Goal: Task Accomplishment & Management: Use online tool/utility

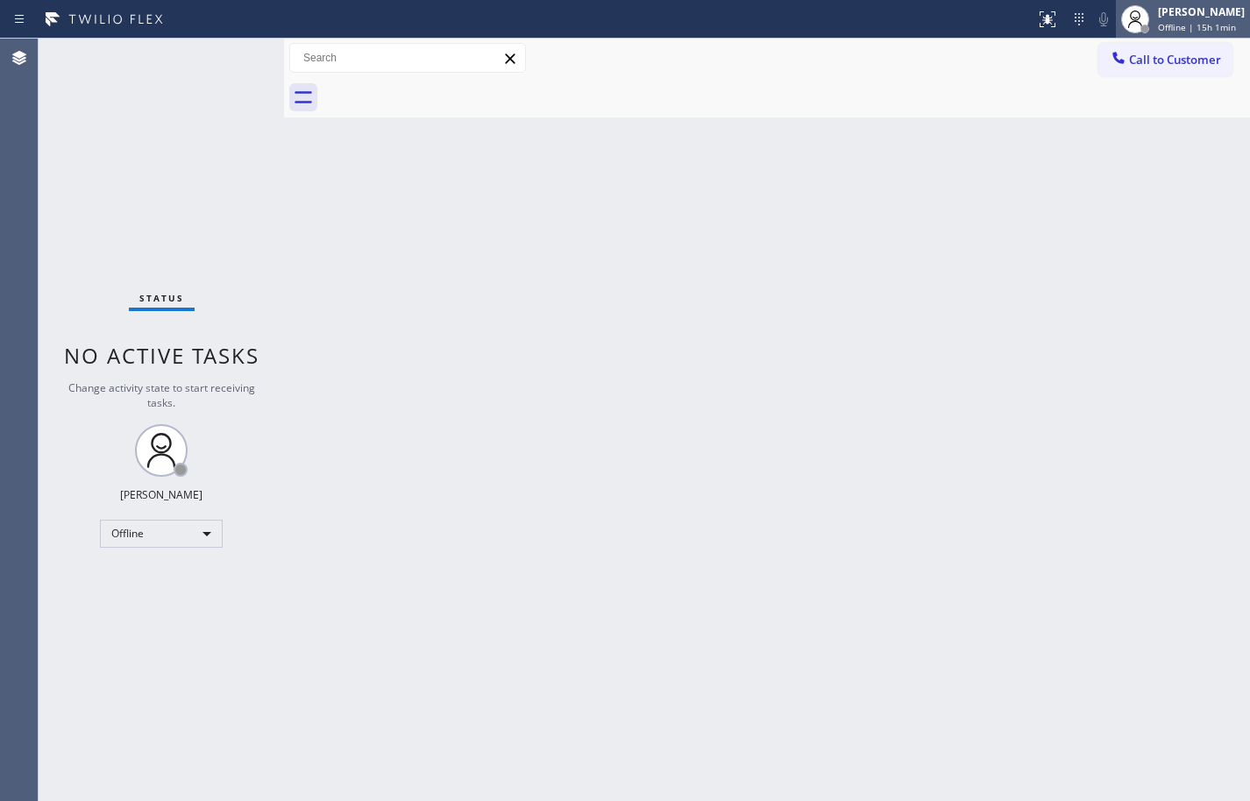
click at [1226, 27] on div "Offline | 15h 1min" at bounding box center [1201, 27] width 87 height 12
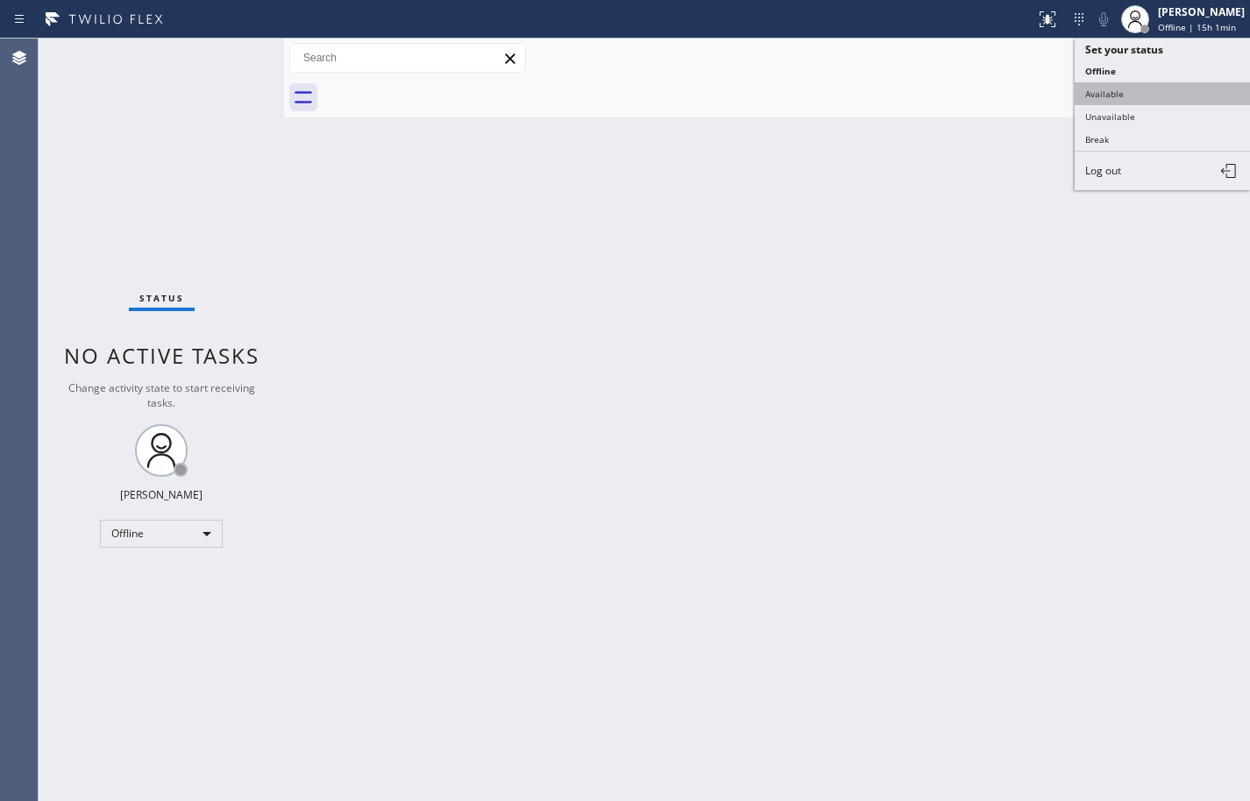
click at [1186, 89] on button "Available" at bounding box center [1162, 93] width 175 height 23
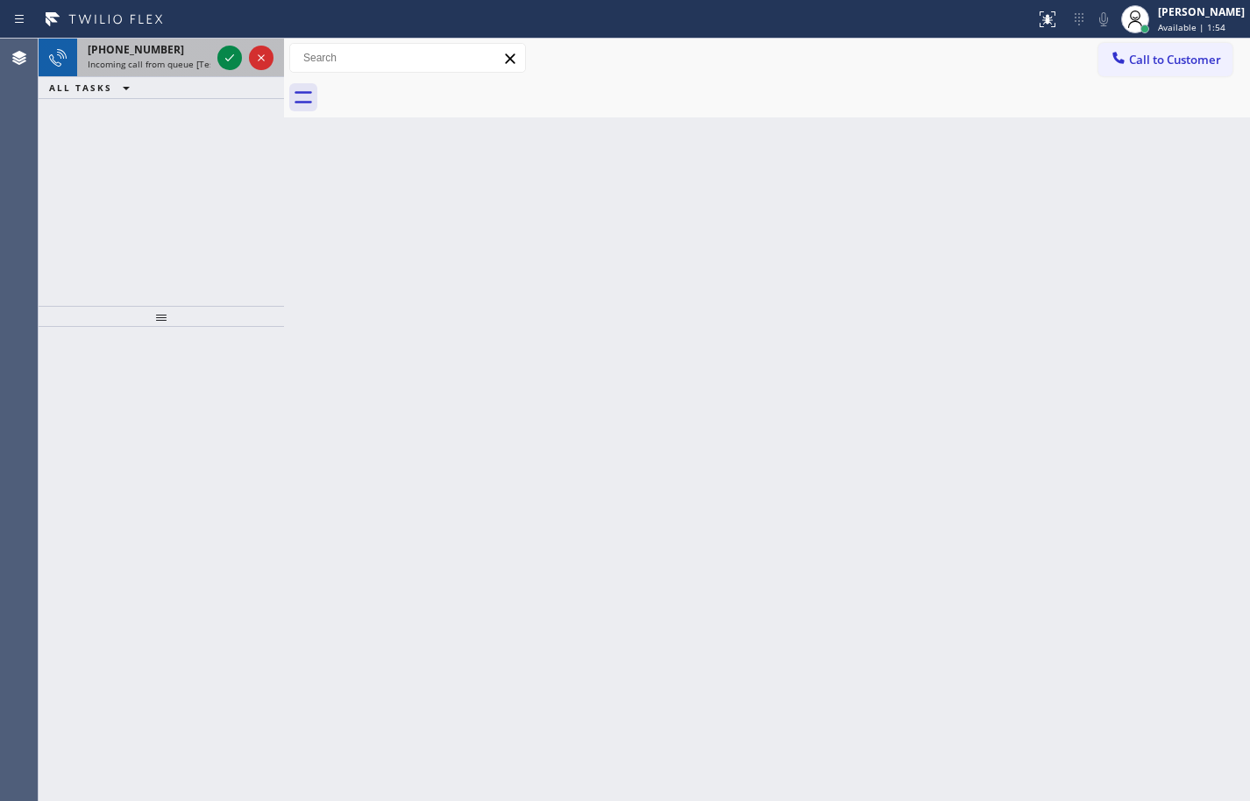
click at [140, 65] on span "Incoming call from queue [Test] All" at bounding box center [161, 64] width 146 height 12
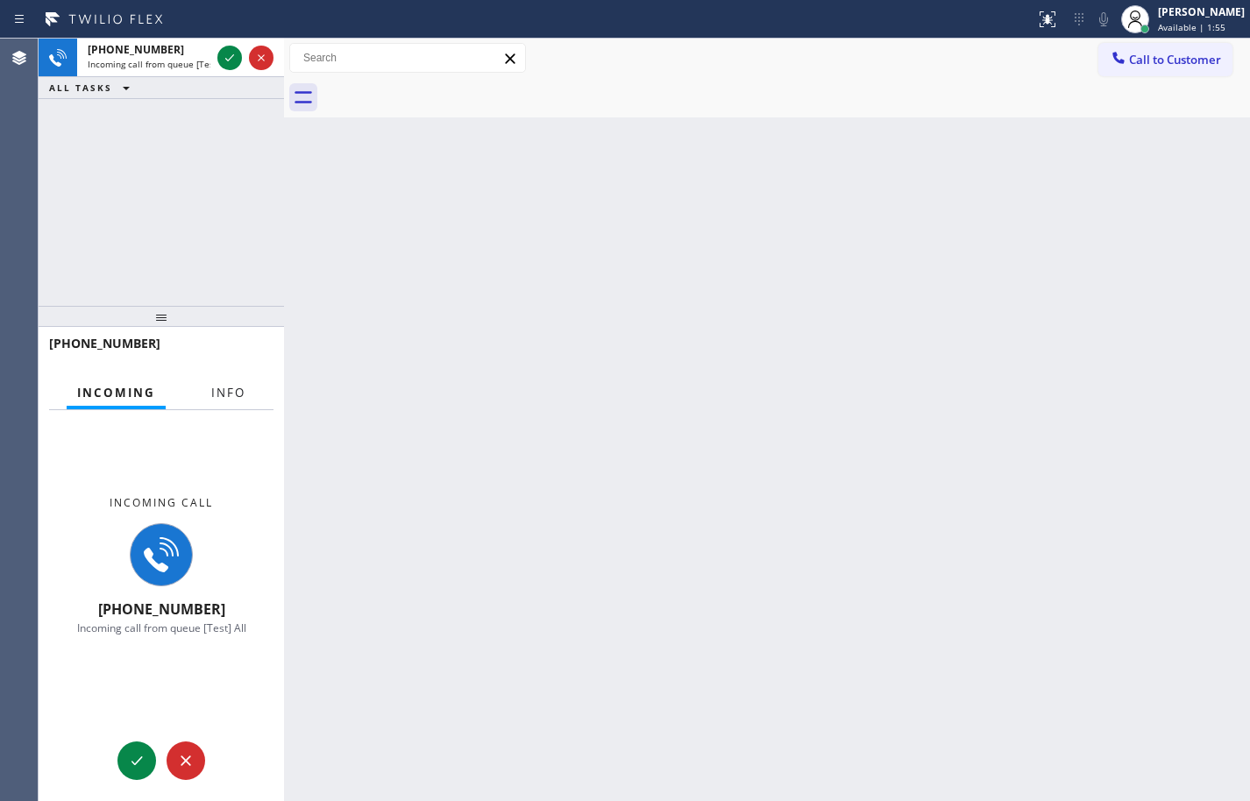
click at [213, 386] on span "Info" at bounding box center [228, 393] width 34 height 16
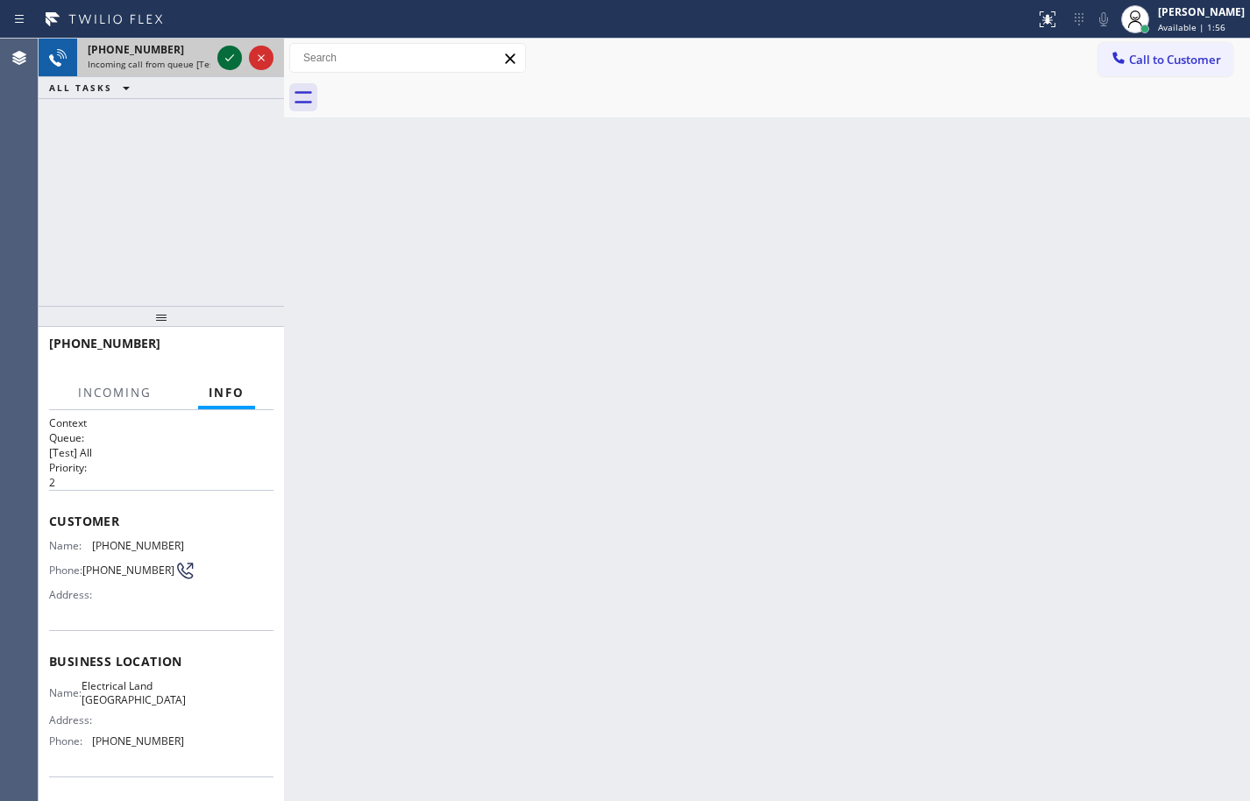
click at [228, 64] on icon at bounding box center [229, 57] width 21 height 21
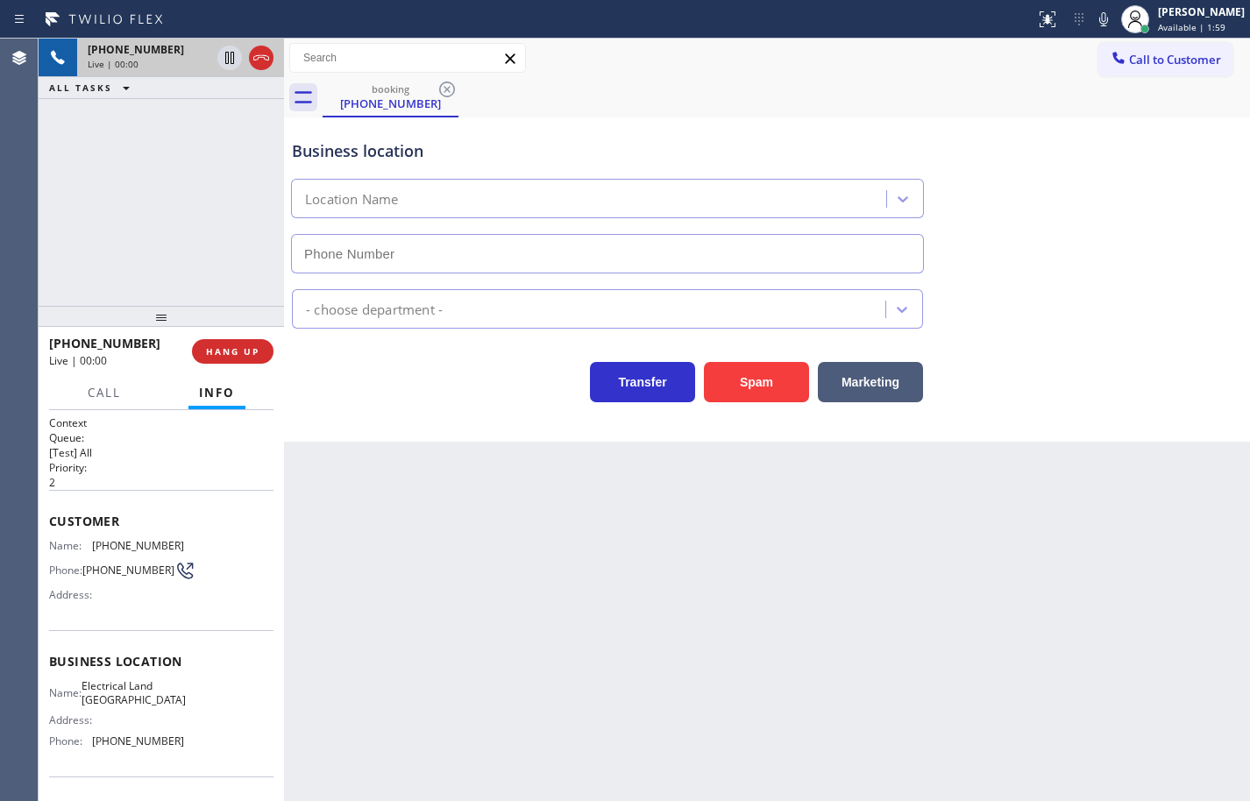
type input "(510) 880-3442"
click at [548, 633] on div "Back to Dashboard Change Sender ID Customers Technicians Select a contact Outbo…" at bounding box center [767, 420] width 966 height 763
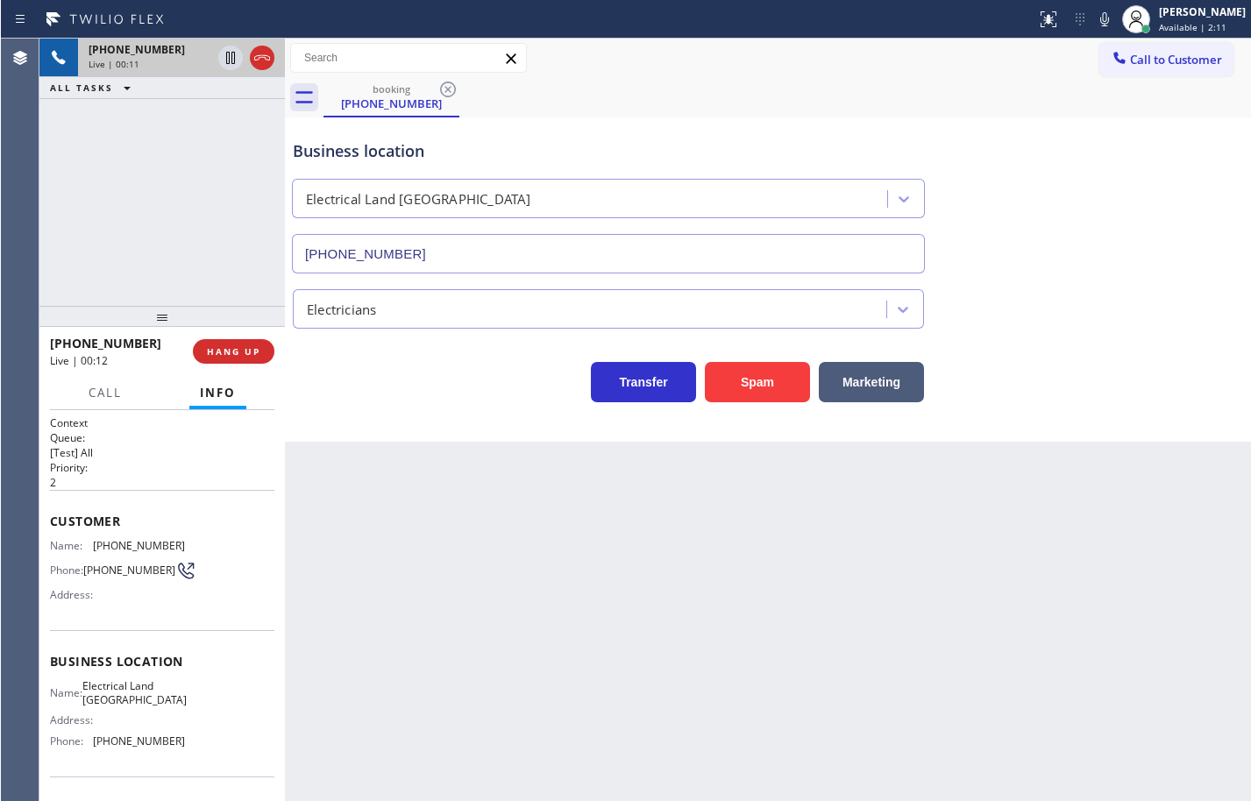
scroll to position [88, 0]
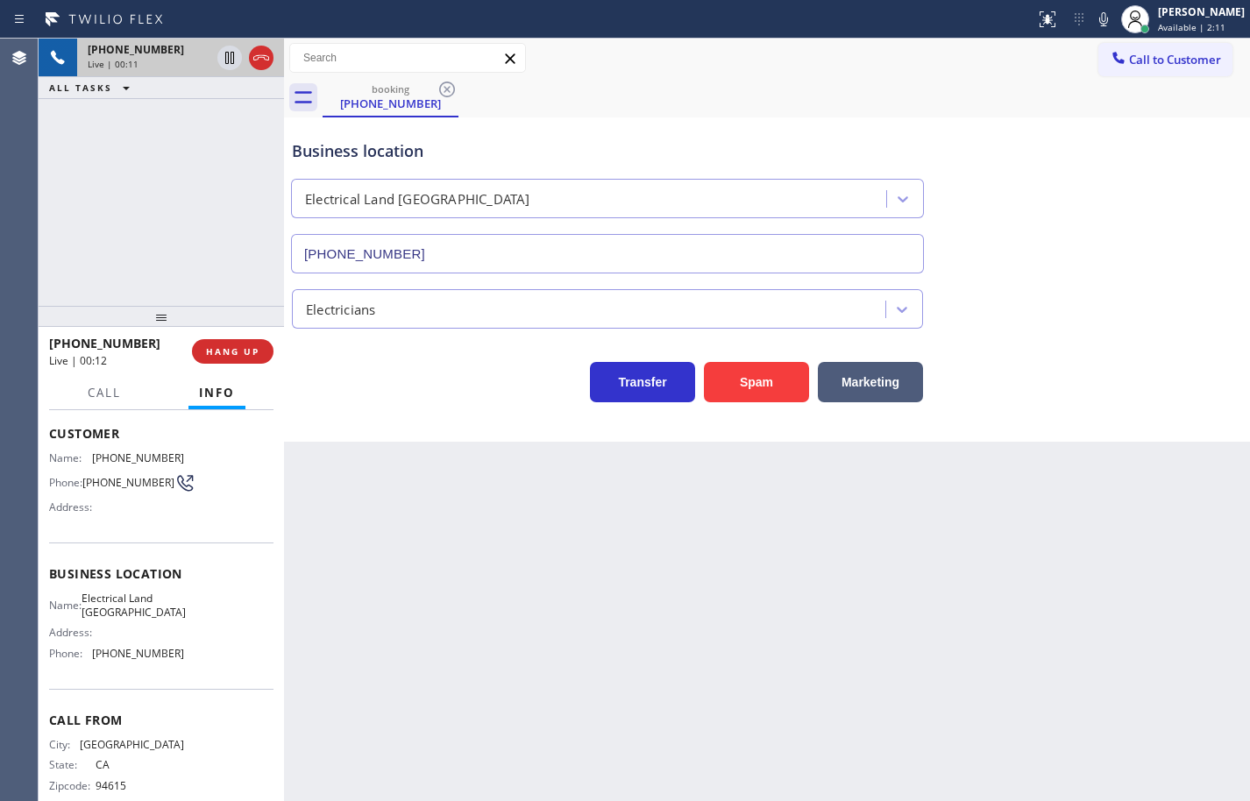
click at [180, 660] on div "Name: Electrical Land Union City Address: Phone: (510) 880-3442" at bounding box center [161, 629] width 224 height 75
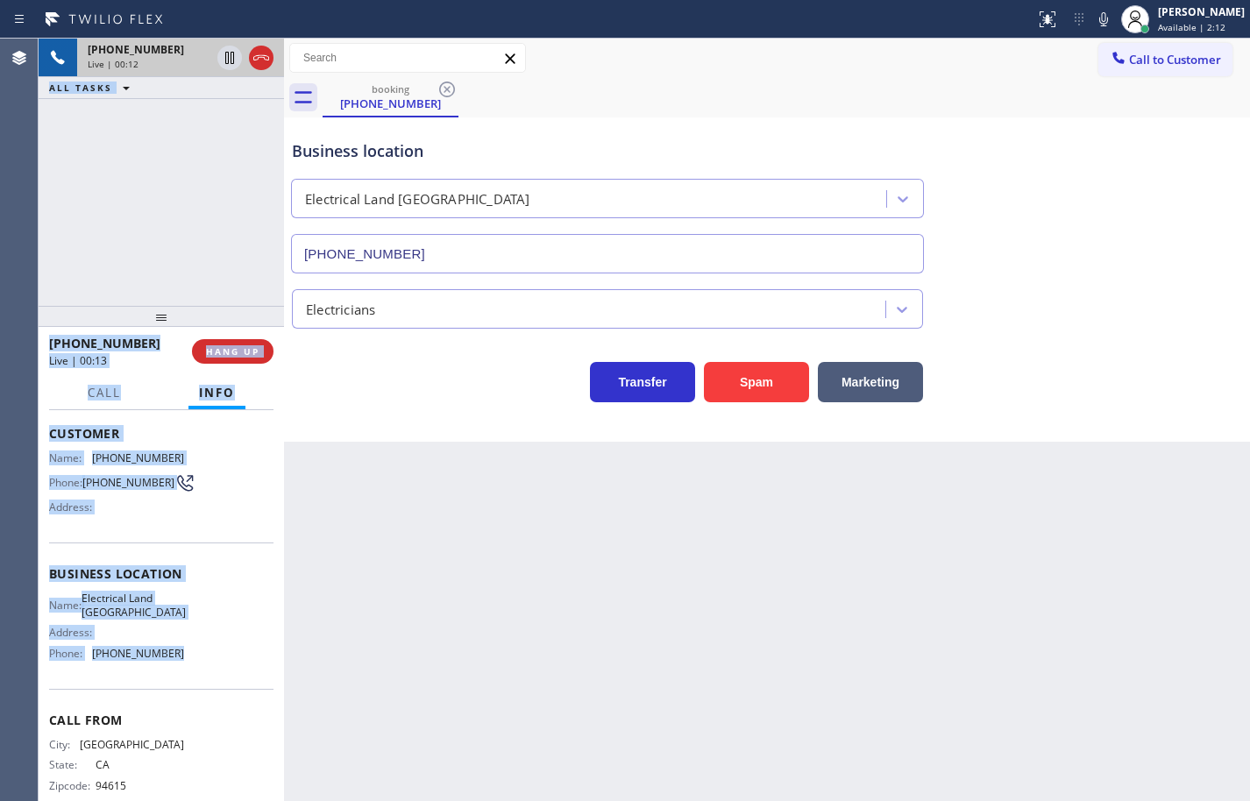
drag, startPoint x: 180, startPoint y: 660, endPoint x: 38, endPoint y: 437, distance: 264.8
click at [38, 437] on div "Agent Desktop +15109787047 Live | 00:12 ALL TASKS ALL TASKS ACTIVE TASKS TASKS …" at bounding box center [625, 420] width 1250 height 763
copy div "+15109787047 Live | 00:12 ALL TASKS ALL TASKS ACTIVE TASKS TASKS IN WRAP UP +15…"
click at [194, 660] on div "Name: Electrical Land Union City Address: Phone: (510) 880-3442" at bounding box center [161, 629] width 224 height 75
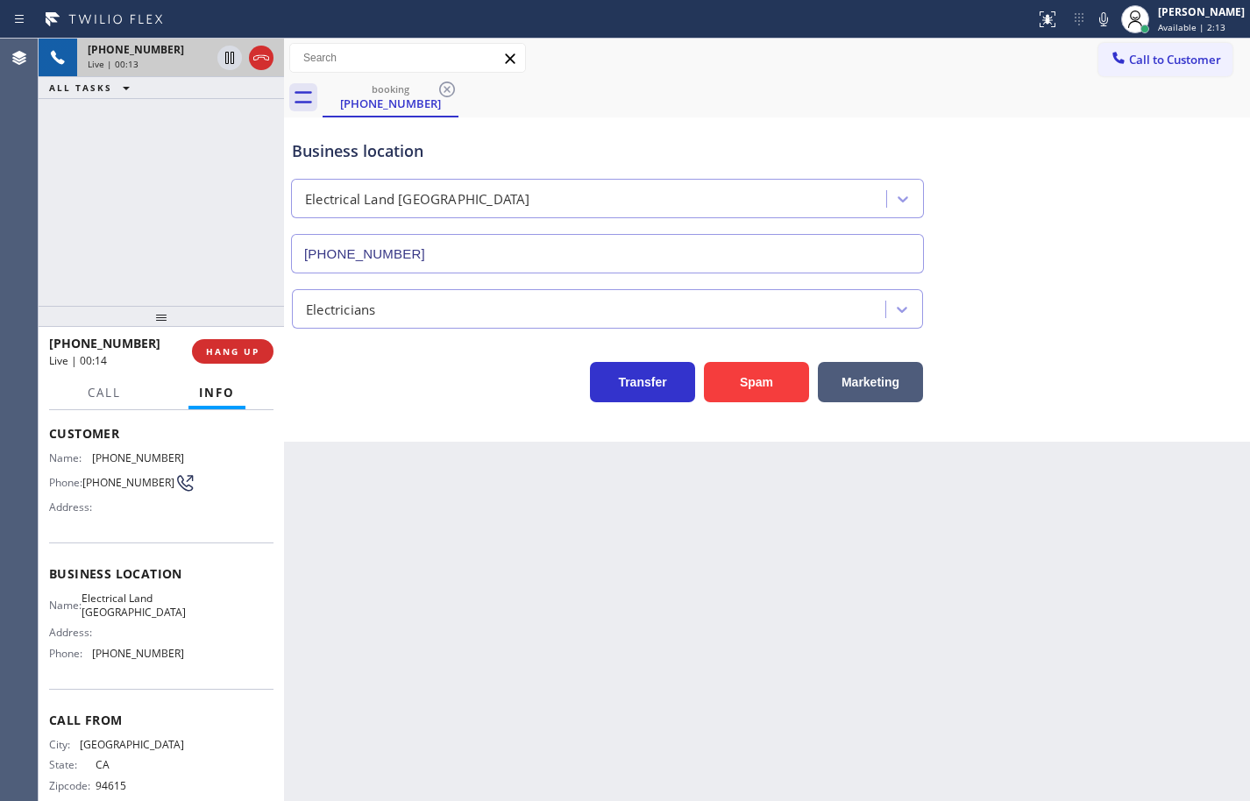
click at [197, 667] on div "Name: Electrical Land Union City Address: Phone: (510) 880-3442" at bounding box center [161, 629] width 224 height 75
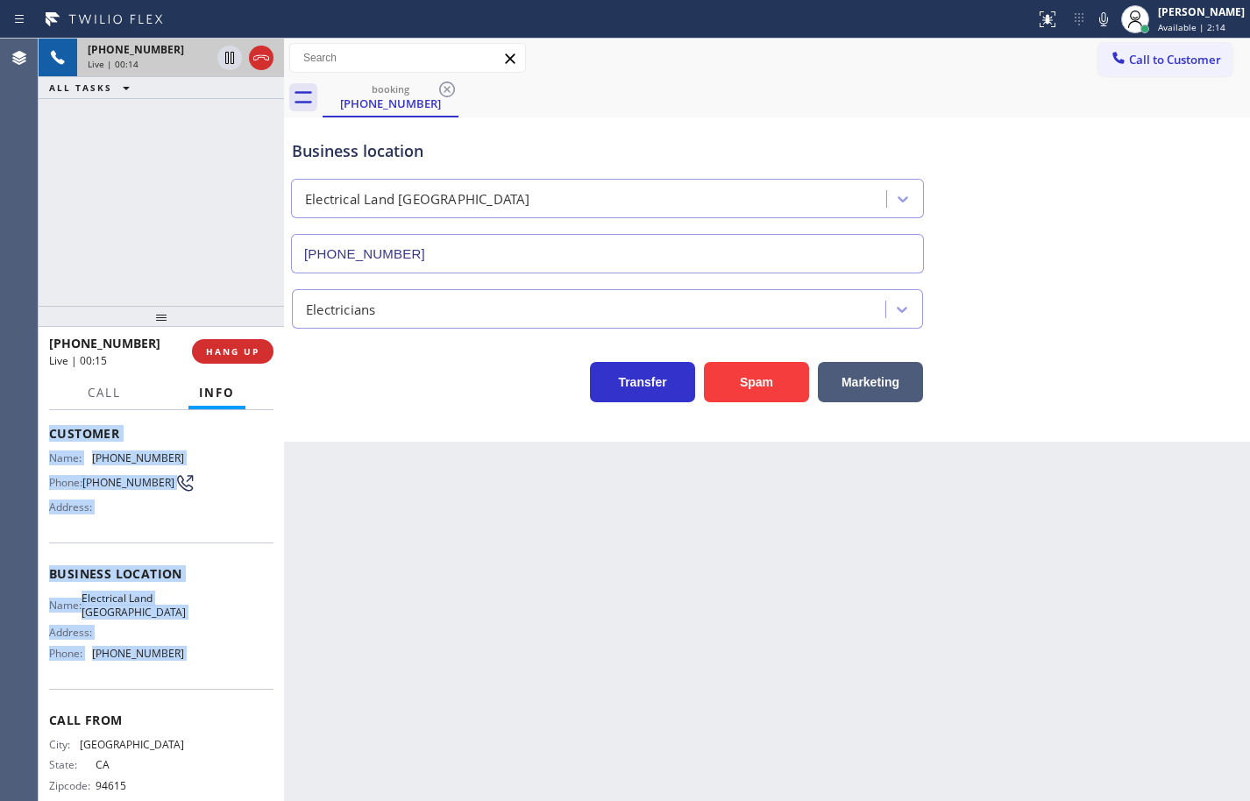
drag, startPoint x: 197, startPoint y: 667, endPoint x: 48, endPoint y: 442, distance: 270.1
click at [48, 442] on div "Context Queue: [Test] All Priority: 2 Customer Name: (510) 978-7047 Phone: (510…" at bounding box center [161, 605] width 245 height 391
copy div "Customer Name: (510) 978-7047 Phone: (510) 978-7047 Address: Business location …"
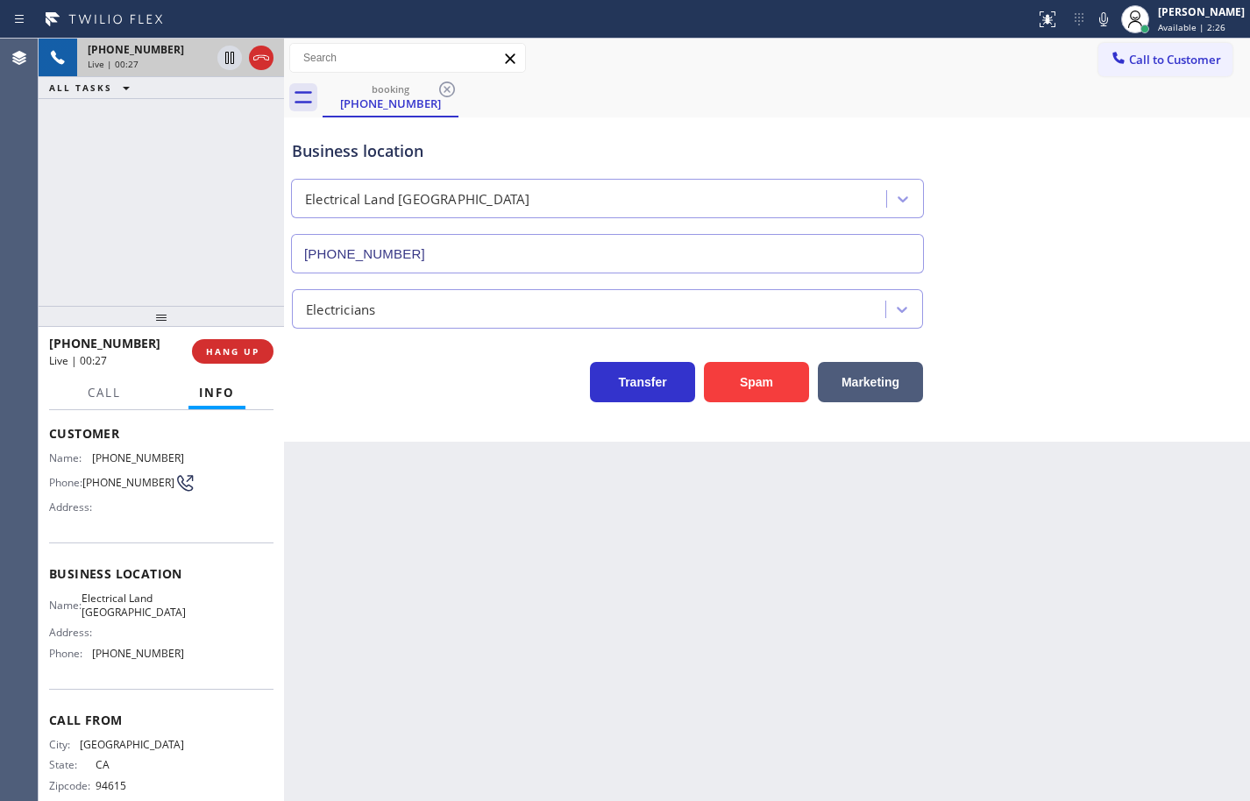
click at [723, 652] on div "Back to Dashboard Change Sender ID Customers Technicians Select a contact Outbo…" at bounding box center [767, 420] width 966 height 763
click at [1099, 21] on icon at bounding box center [1103, 19] width 9 height 14
click at [223, 59] on icon at bounding box center [229, 57] width 21 height 21
click at [230, 62] on icon at bounding box center [229, 57] width 21 height 21
click at [1093, 22] on icon at bounding box center [1103, 19] width 21 height 21
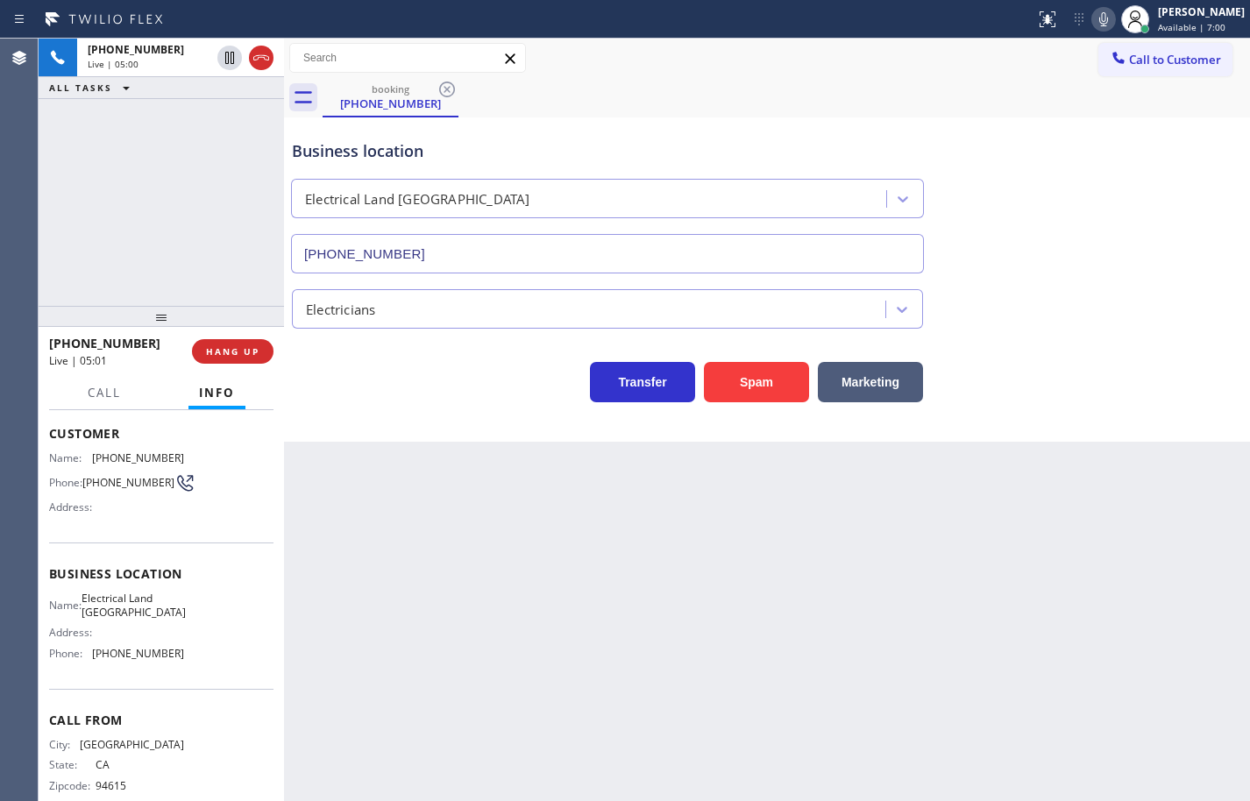
click at [1099, 25] on icon at bounding box center [1103, 19] width 9 height 14
click at [1094, 15] on icon at bounding box center [1103, 19] width 21 height 21
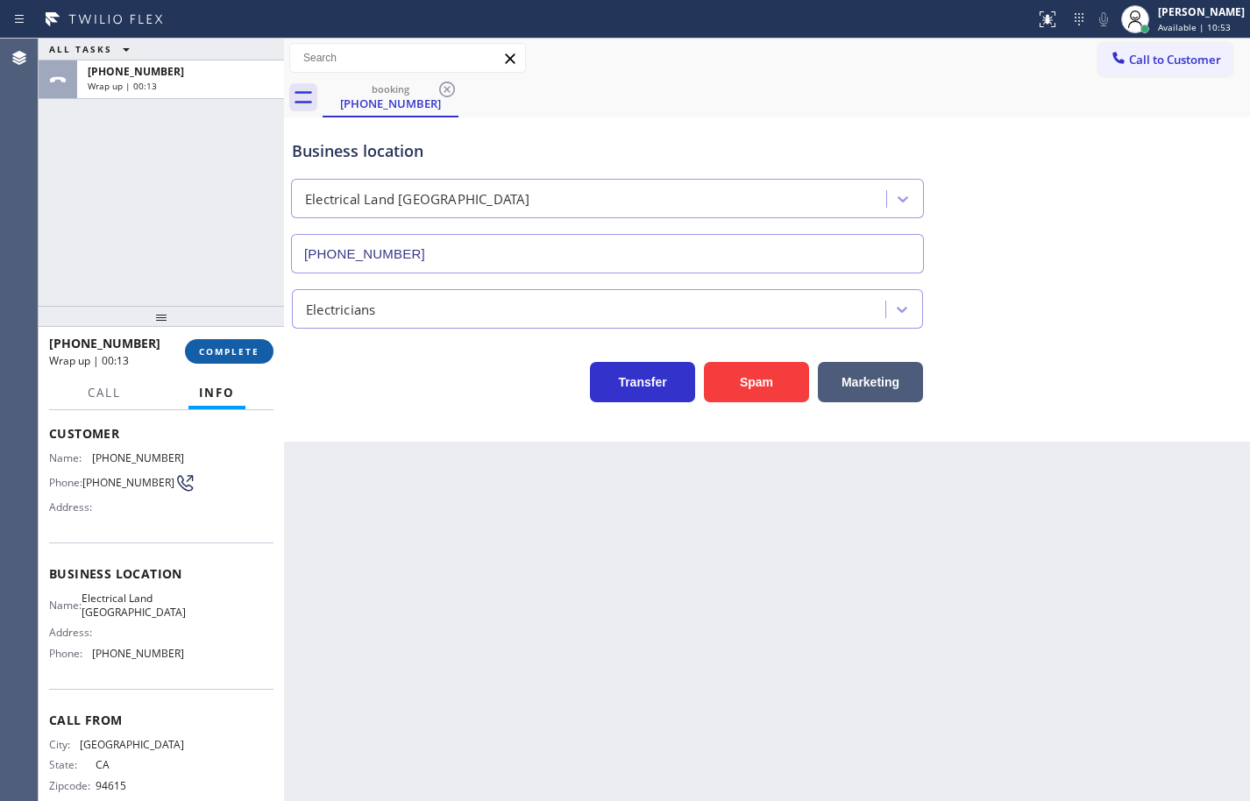
click at [197, 358] on button "COMPLETE" at bounding box center [229, 351] width 89 height 25
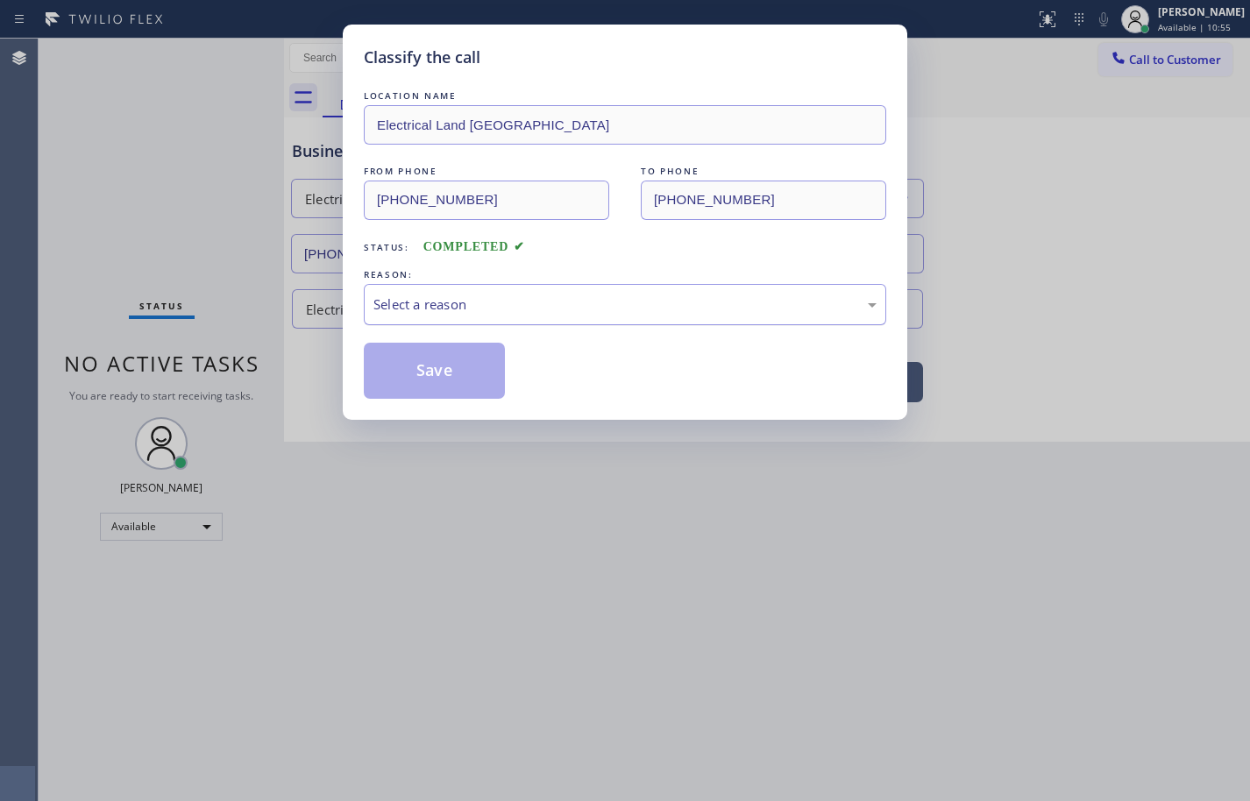
click at [526, 295] on div "Select a reason" at bounding box center [624, 305] width 503 height 20
click at [457, 376] on button "Save" at bounding box center [434, 371] width 141 height 56
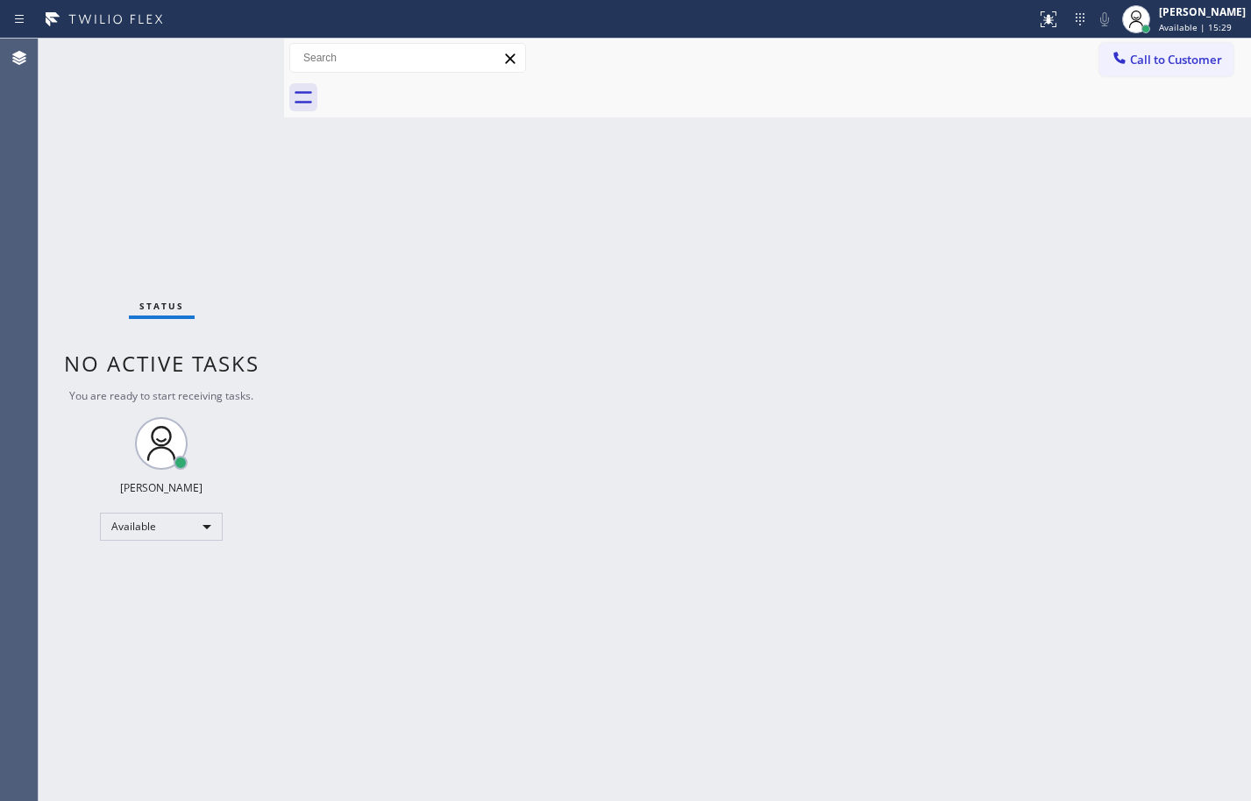
click at [1217, 194] on div "Back to Dashboard Change Sender ID Customers Technicians Select a contact Outbo…" at bounding box center [767, 420] width 967 height 763
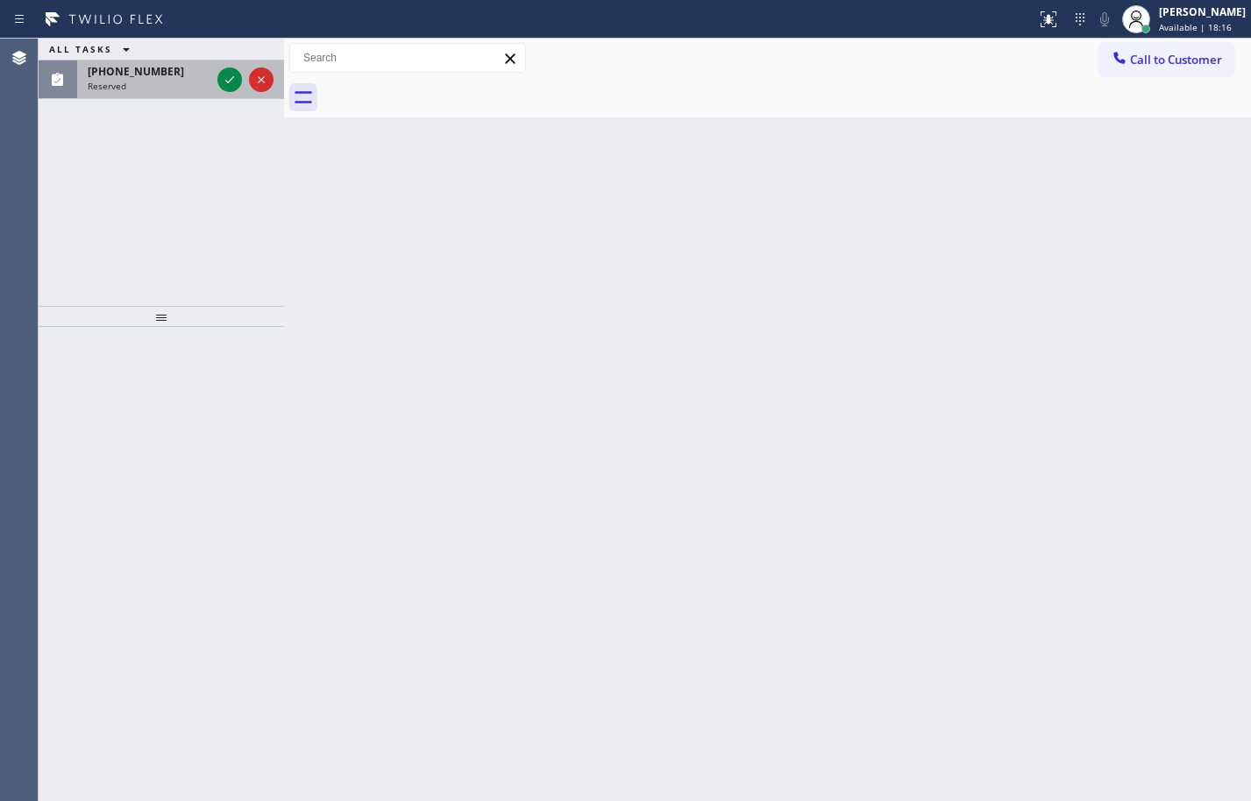
click at [180, 95] on div "(408) 691-4009 Reserved" at bounding box center [145, 79] width 137 height 39
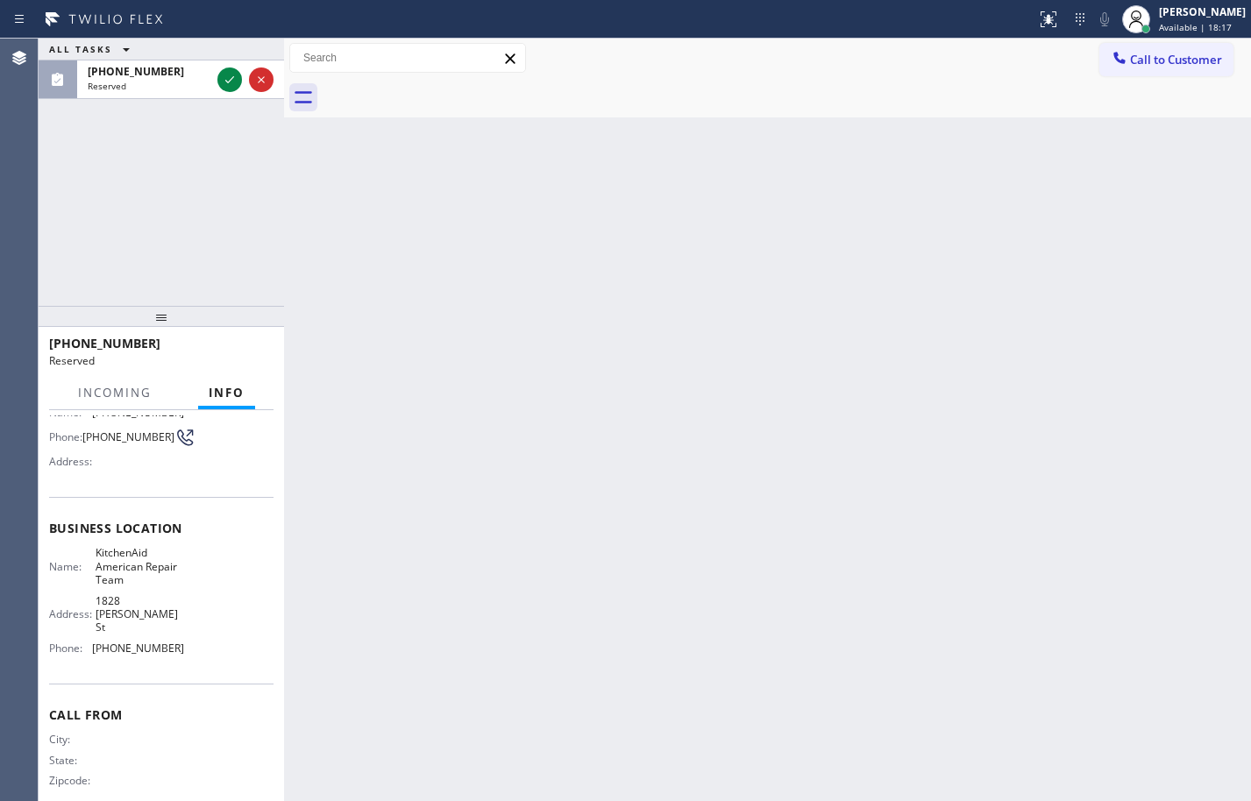
scroll to position [148, 0]
click at [228, 80] on icon at bounding box center [229, 79] width 21 height 21
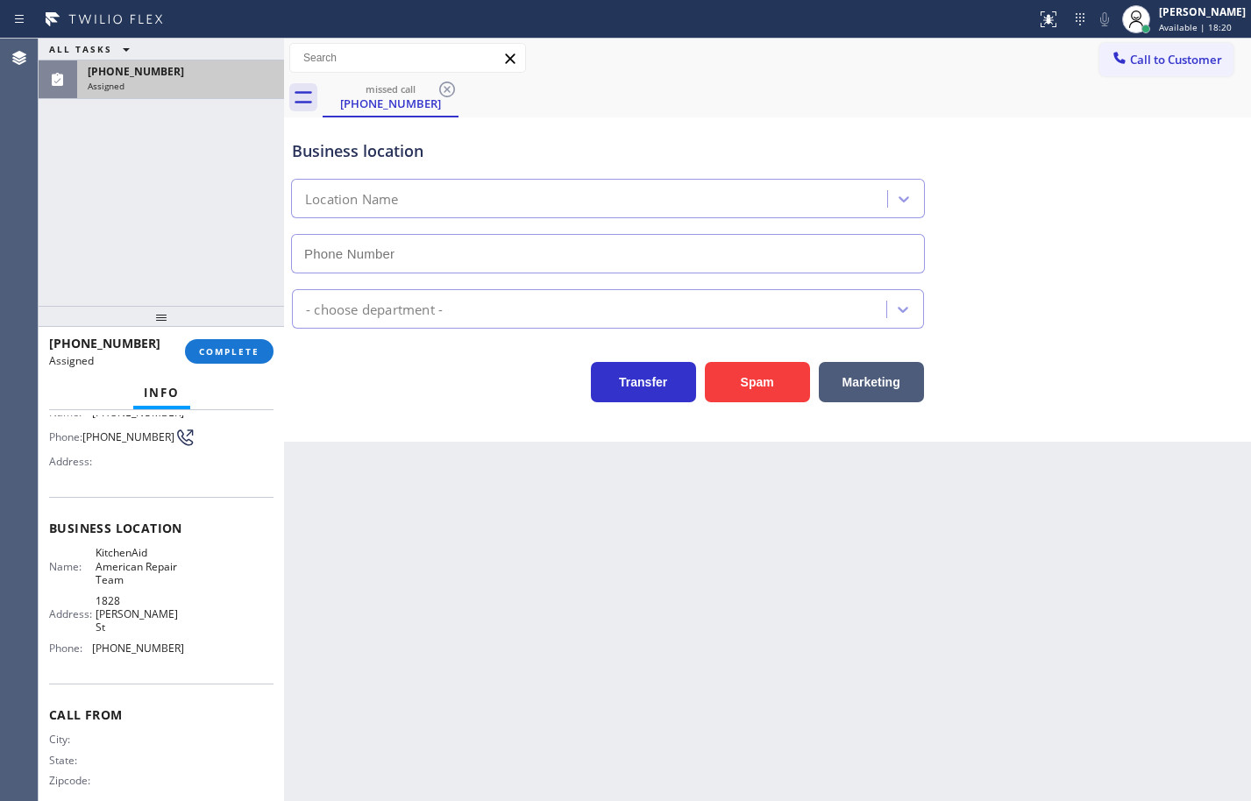
type input "(650) 334-1971"
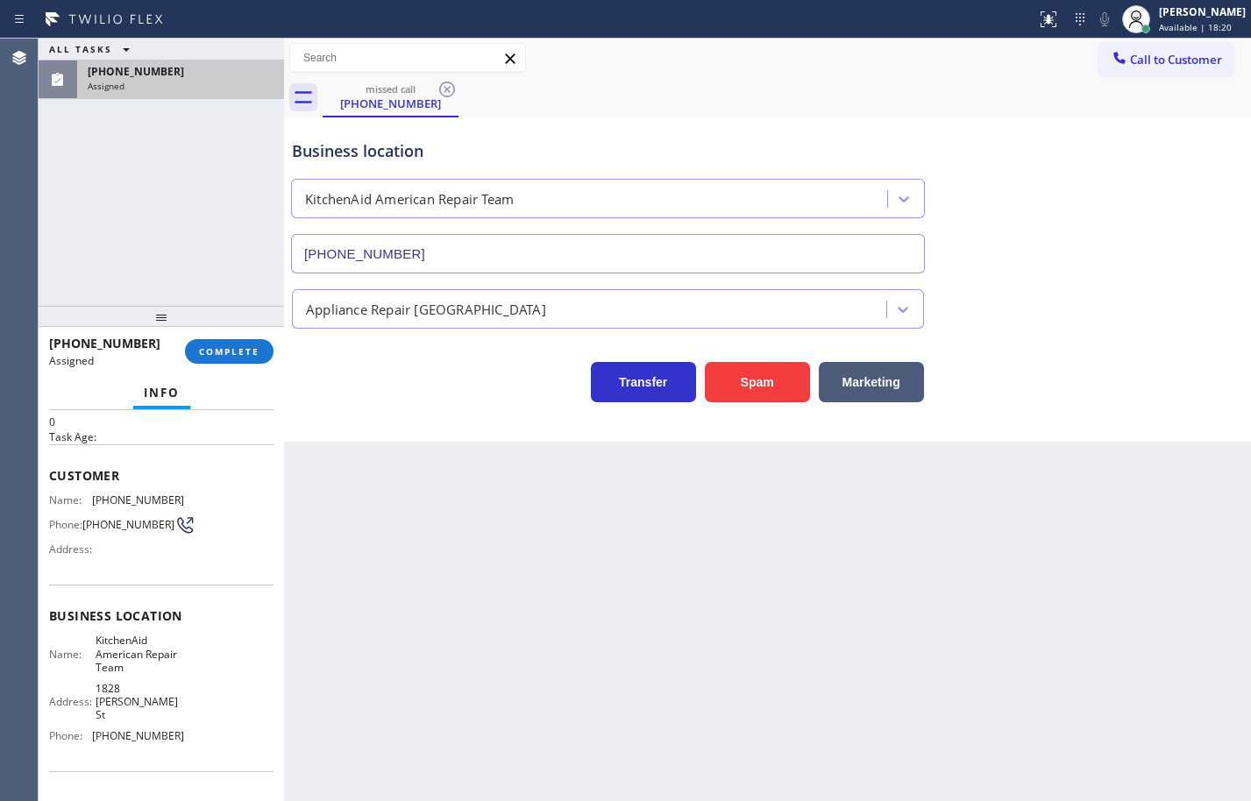
click at [168, 722] on div "Name: KitchenAid American Repair Team Address: 1828 Bryant St Phone: (650) 334-…" at bounding box center [116, 692] width 135 height 116
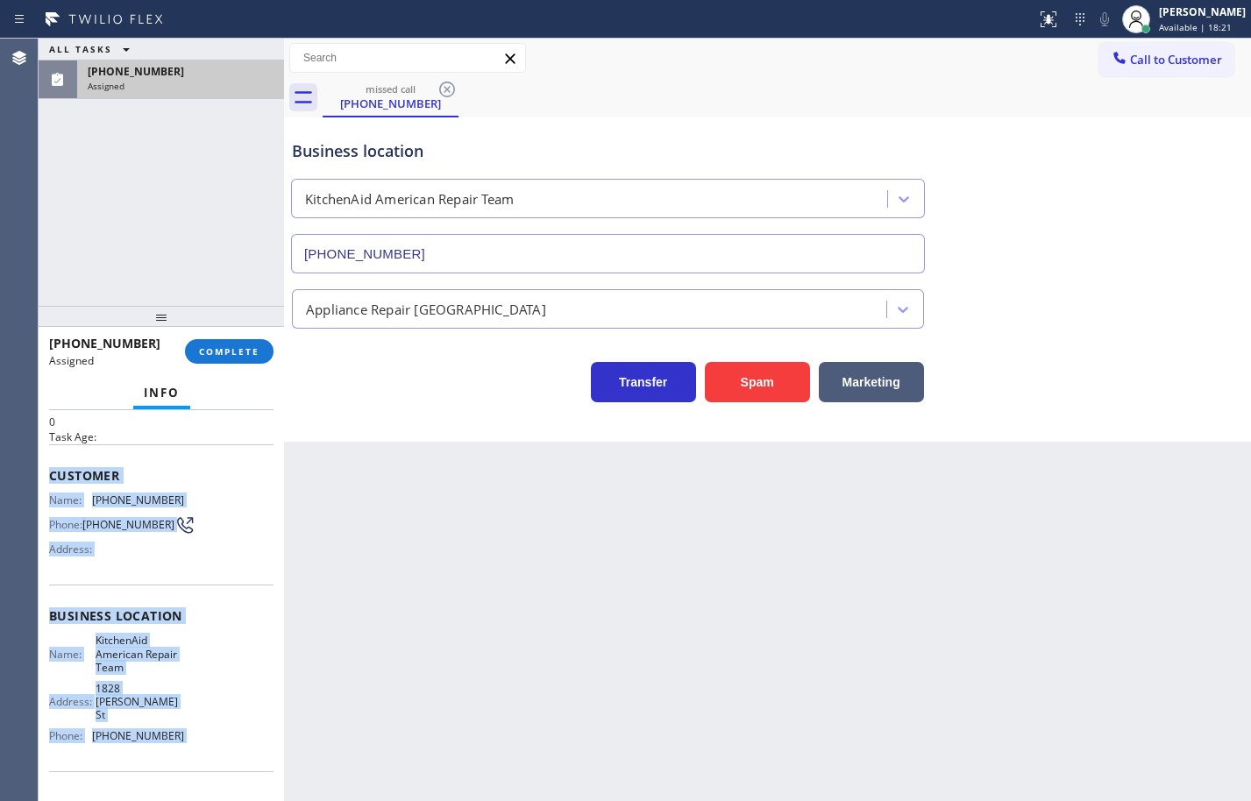
drag, startPoint x: 168, startPoint y: 722, endPoint x: 60, endPoint y: 480, distance: 265.3
click at [60, 480] on div "Context Queue: Appliance Repair High End Priority: 0 Task Age: Customer Name: (…" at bounding box center [161, 630] width 224 height 550
copy div "Customer Name: (408) 691-4009 Phone: (408) 691-4009 Address: Business location …"
click at [241, 348] on span "COMPLETE" at bounding box center [229, 351] width 60 height 12
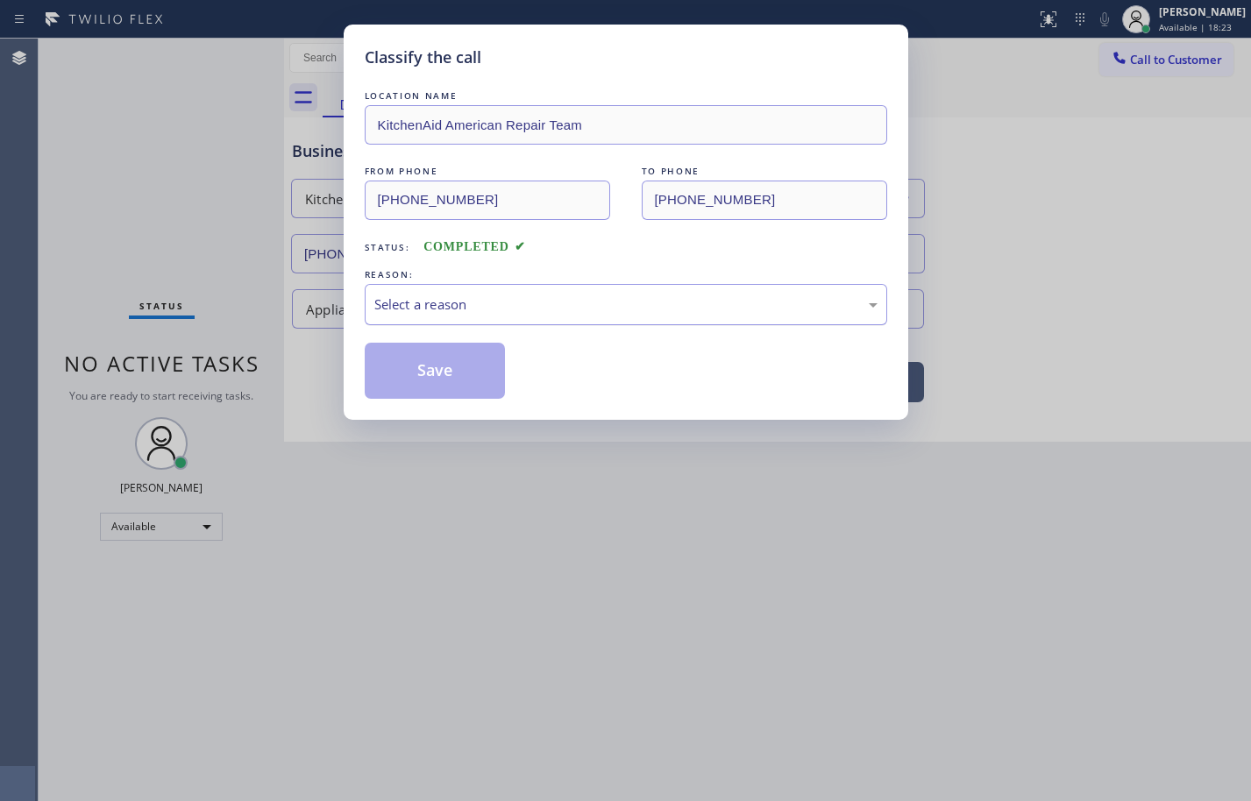
click at [461, 300] on div "Select a reason" at bounding box center [625, 305] width 503 height 20
click at [486, 378] on button "Save" at bounding box center [435, 371] width 141 height 56
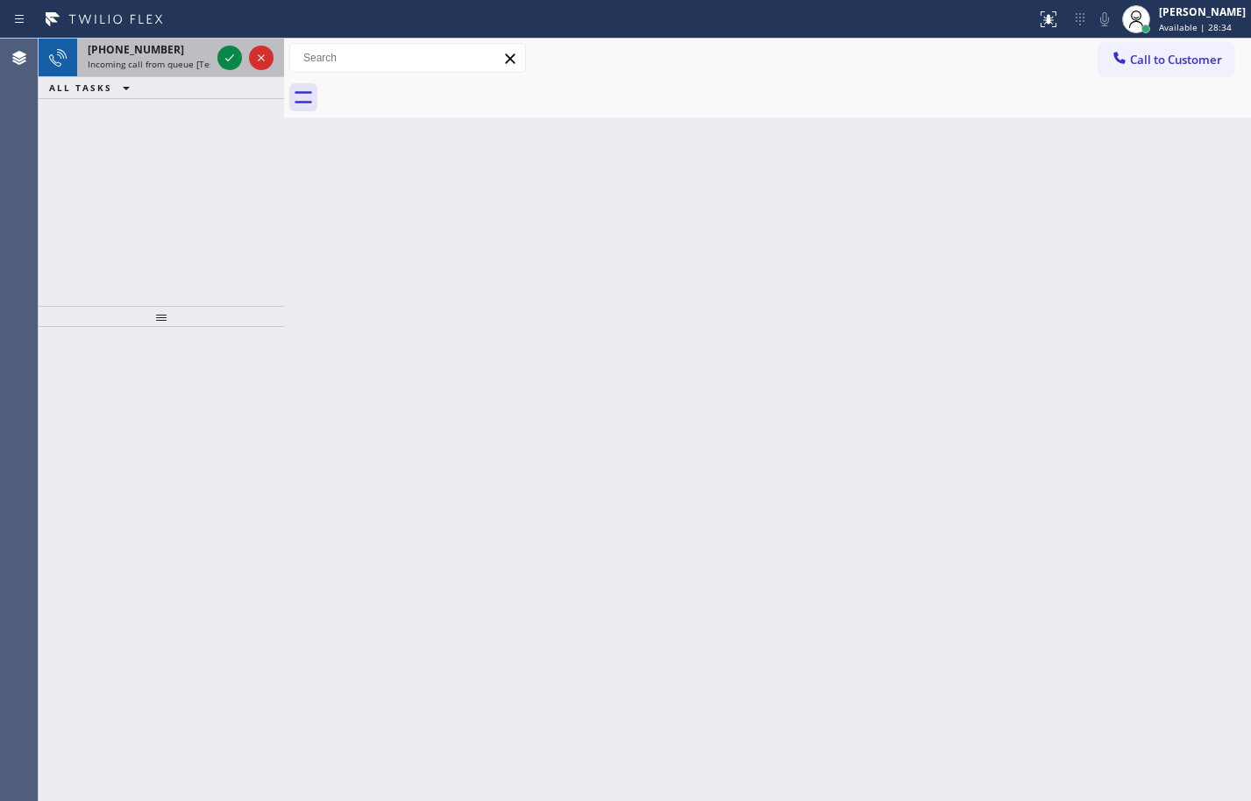
click at [193, 71] on div "+17732699165 Incoming call from queue [Test] All" at bounding box center [145, 58] width 137 height 39
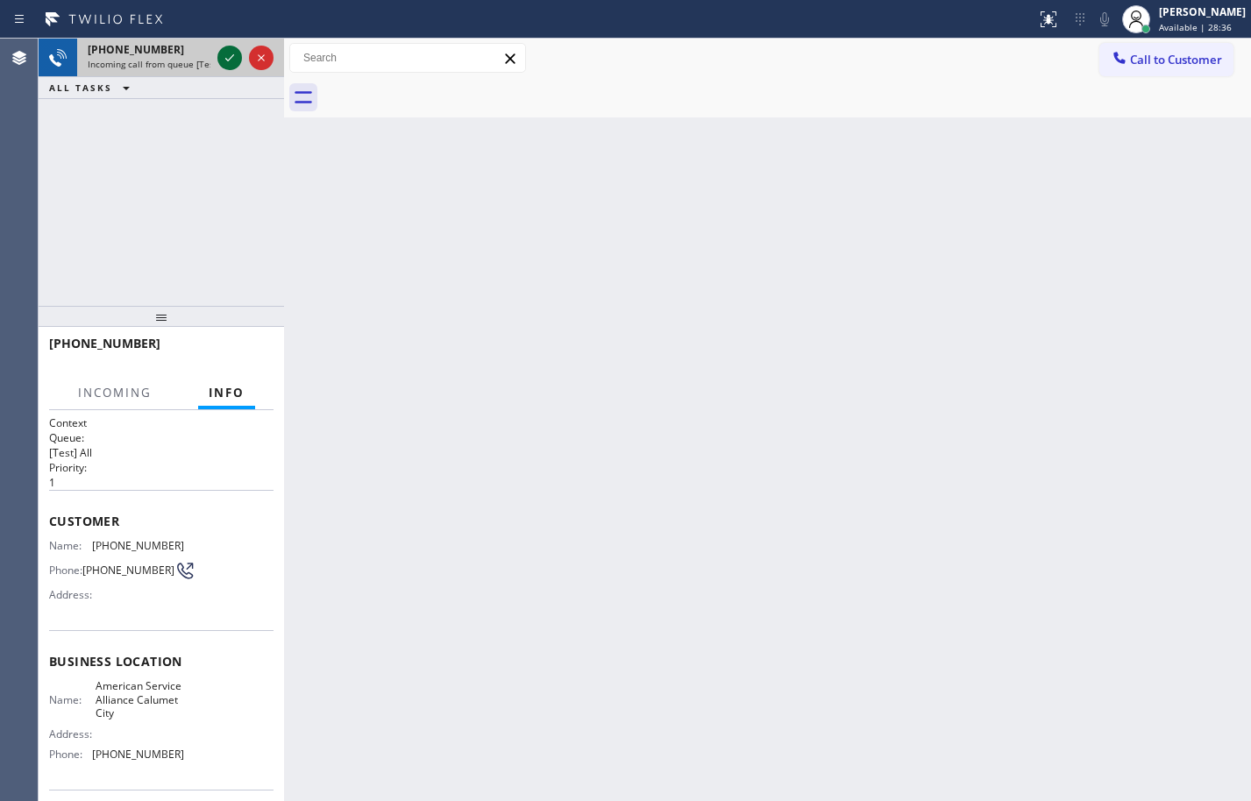
click at [228, 56] on icon at bounding box center [229, 57] width 21 height 21
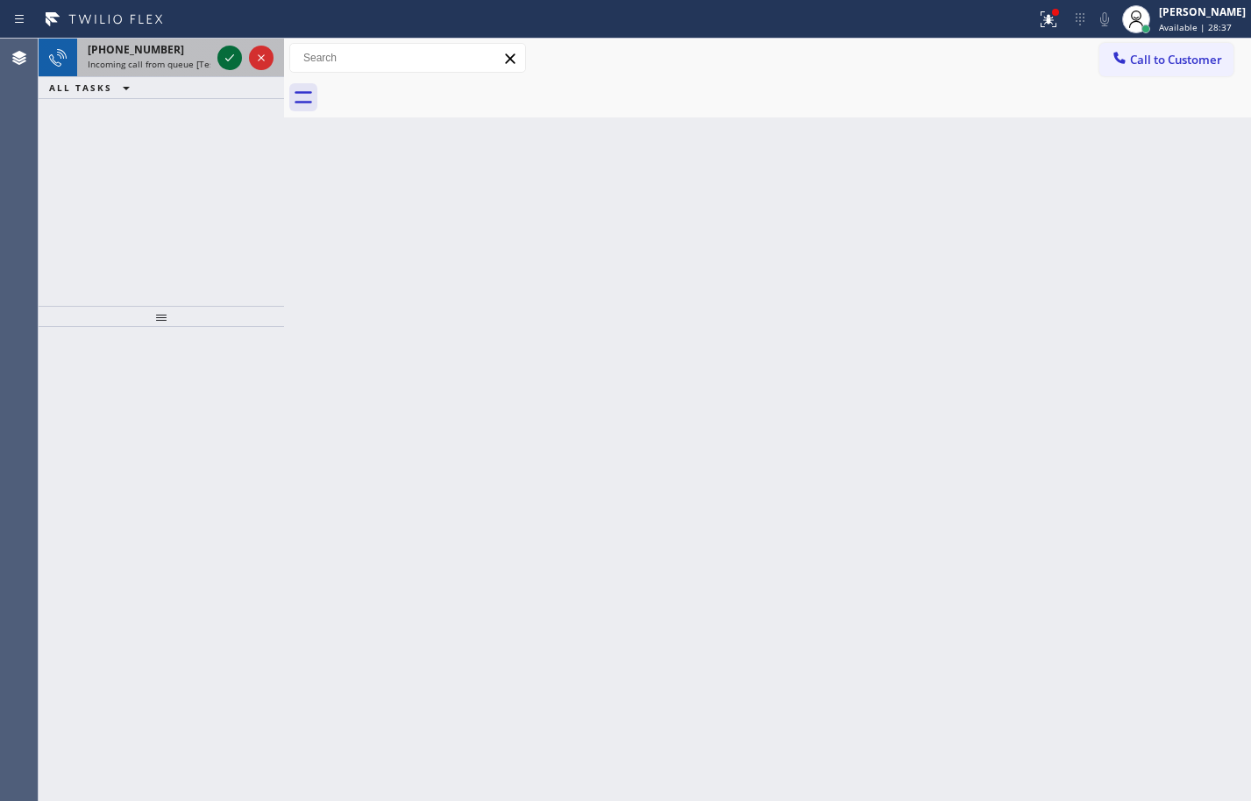
click at [224, 63] on icon at bounding box center [229, 57] width 21 height 21
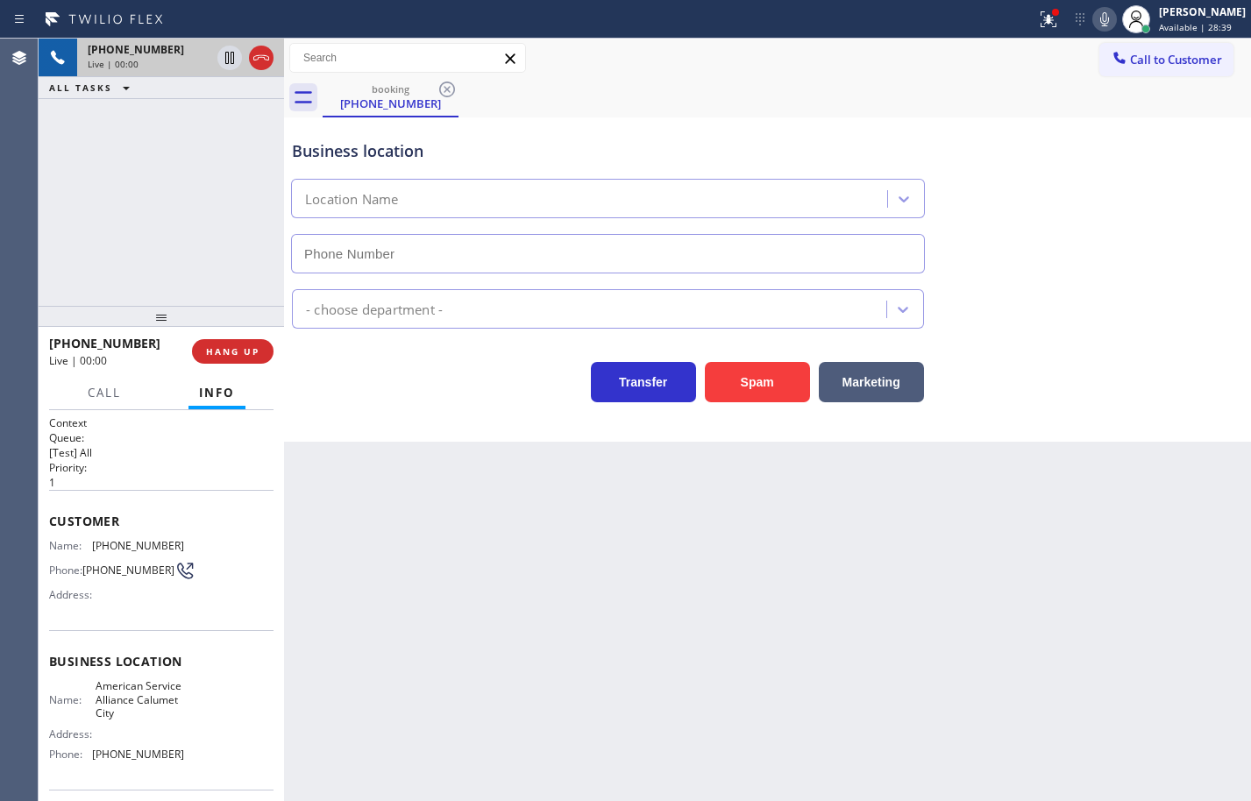
type input "(708) 554-7898"
click at [152, 710] on span "American Service Alliance Calumet City" at bounding box center [140, 699] width 88 height 40
copy span "American Service Alliance Calumet City"
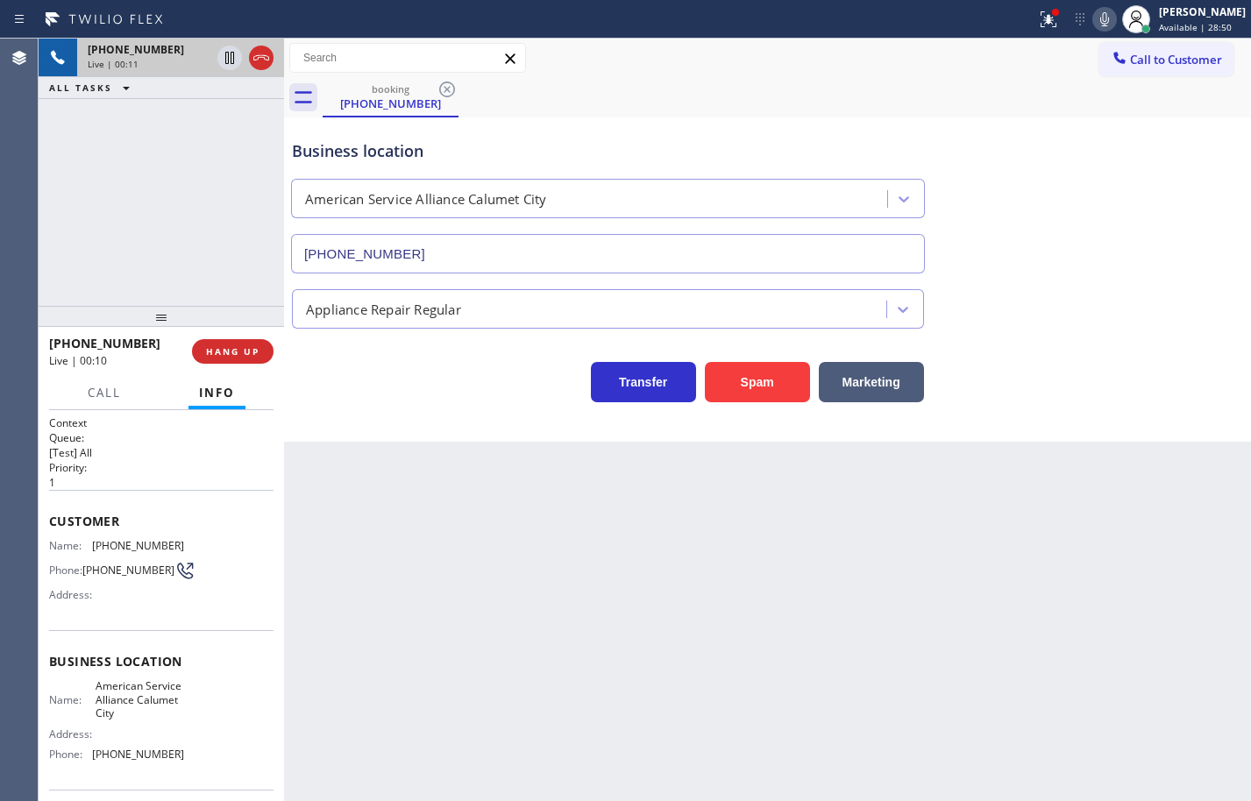
click at [142, 758] on span "(708) 554-7898" at bounding box center [138, 754] width 92 height 13
copy span "(708) 554-7898"
click at [141, 540] on span "(773) 269-9165" at bounding box center [138, 545] width 92 height 13
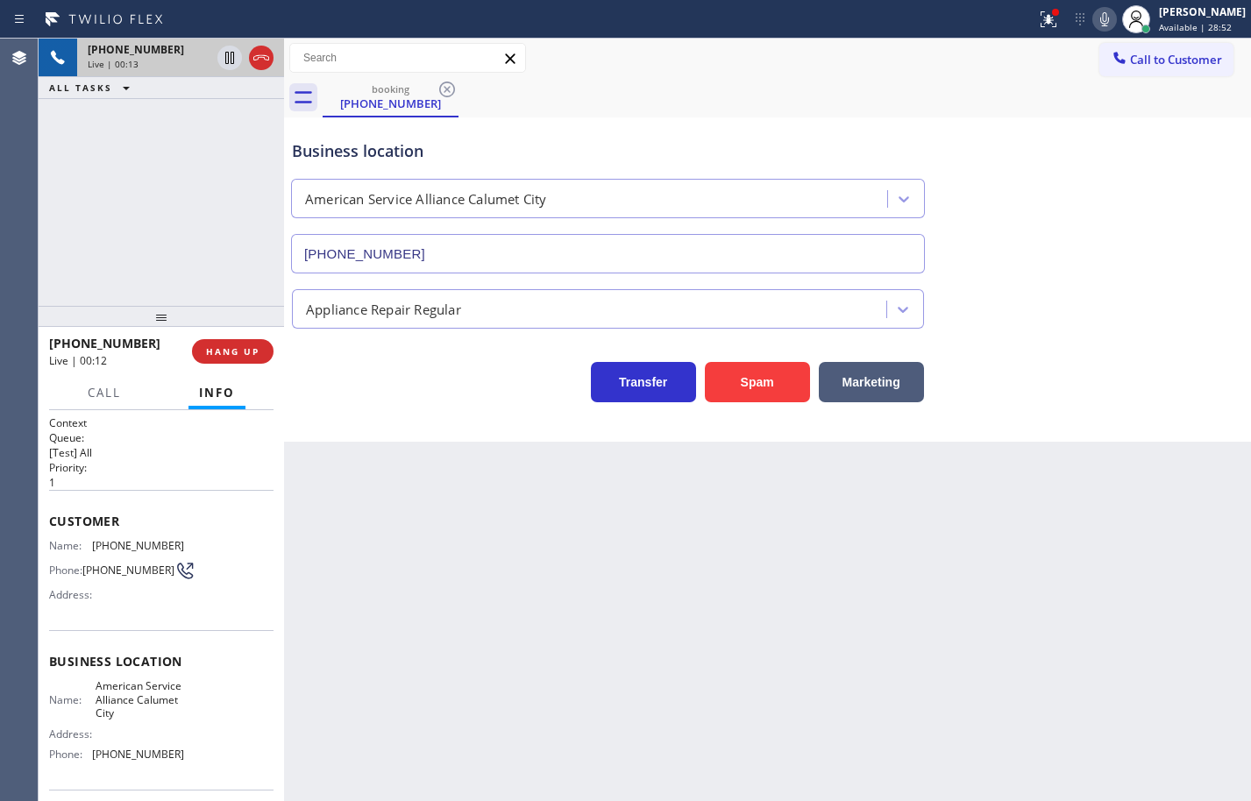
click at [141, 540] on span "(773) 269-9165" at bounding box center [138, 545] width 92 height 13
copy span "(773) 269-9165"
click at [1095, 11] on icon at bounding box center [1104, 19] width 21 height 21
click at [224, 348] on span "HANG UP" at bounding box center [232, 351] width 53 height 12
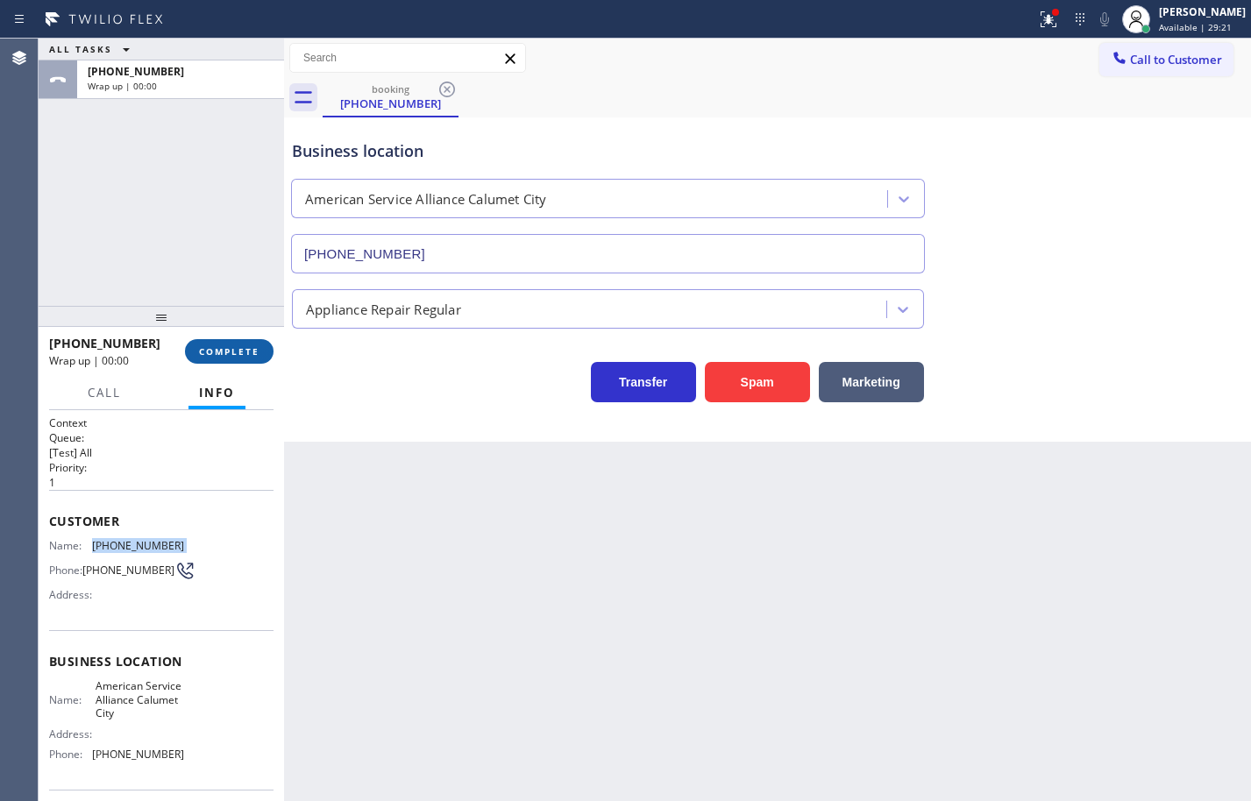
click at [224, 348] on span "COMPLETE" at bounding box center [229, 351] width 60 height 12
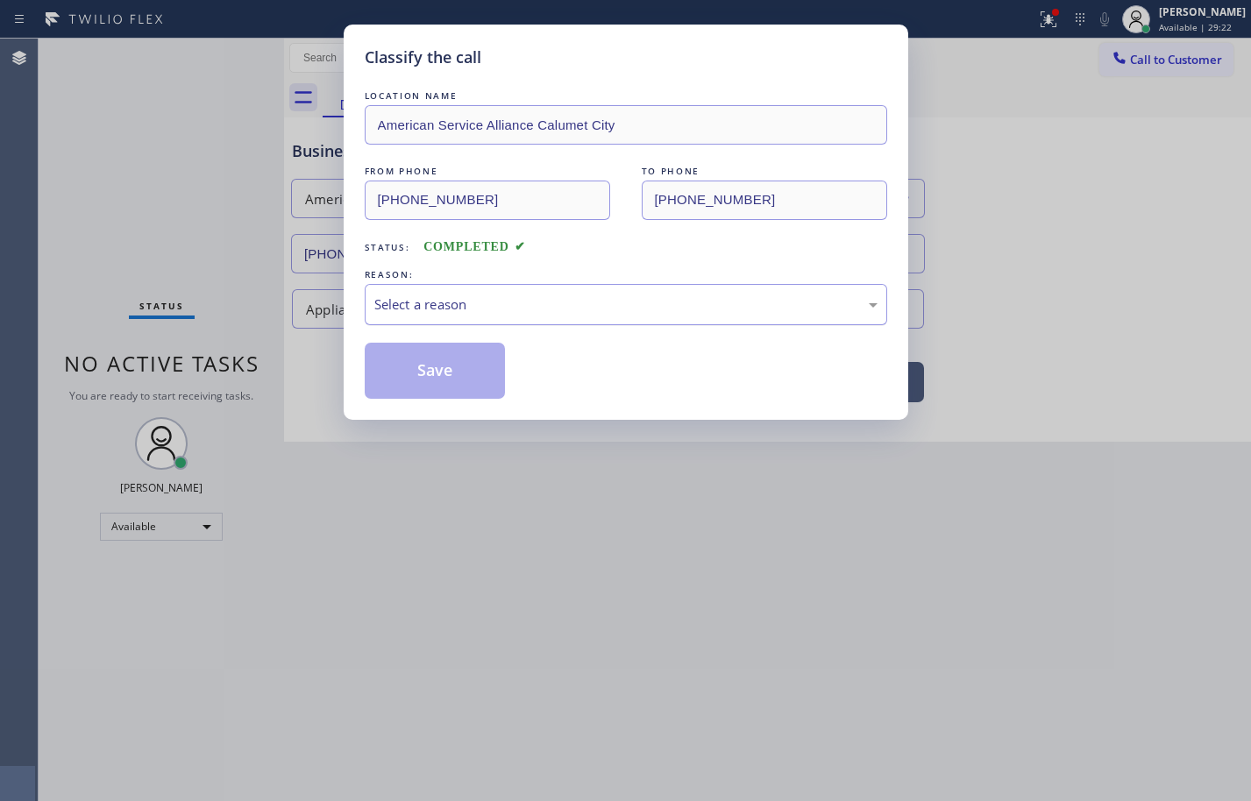
click at [496, 290] on div "Select a reason" at bounding box center [626, 304] width 522 height 41
click at [474, 388] on button "Save" at bounding box center [435, 371] width 141 height 56
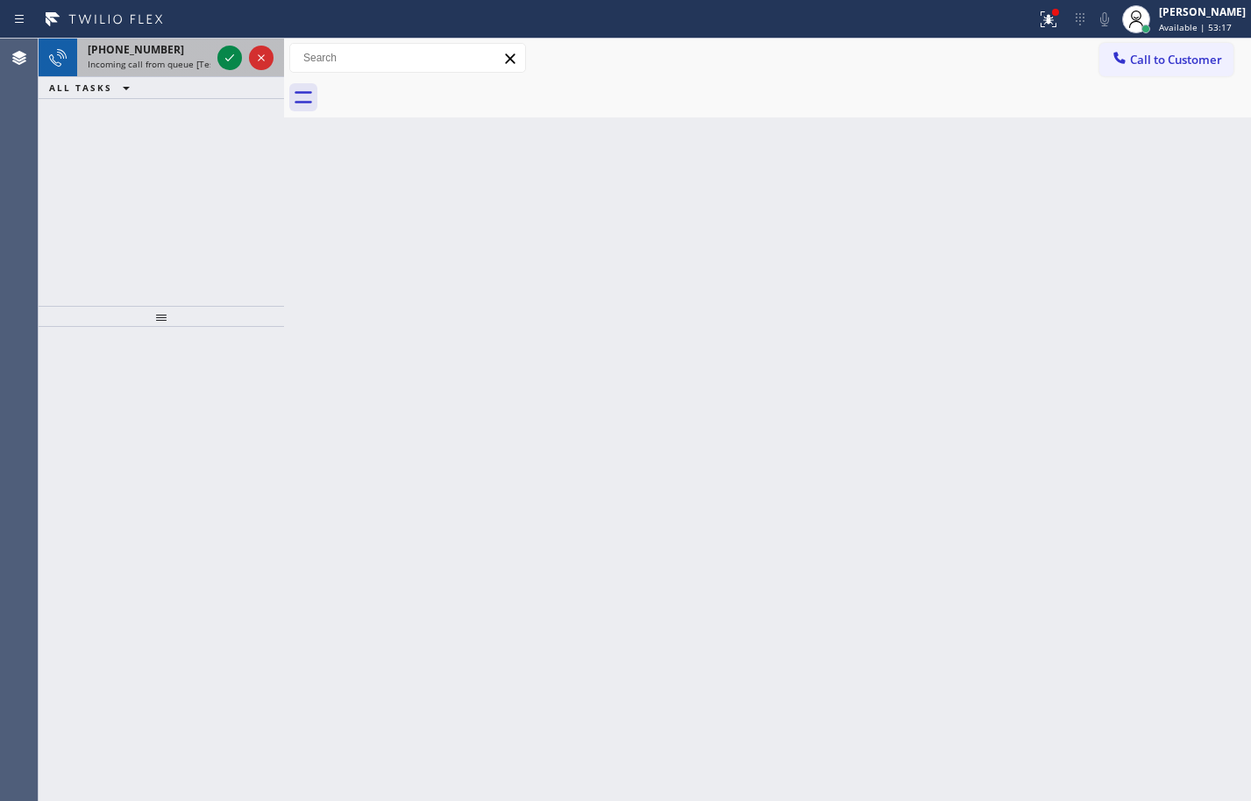
click at [158, 53] on span "+18183225964" at bounding box center [136, 49] width 96 height 15
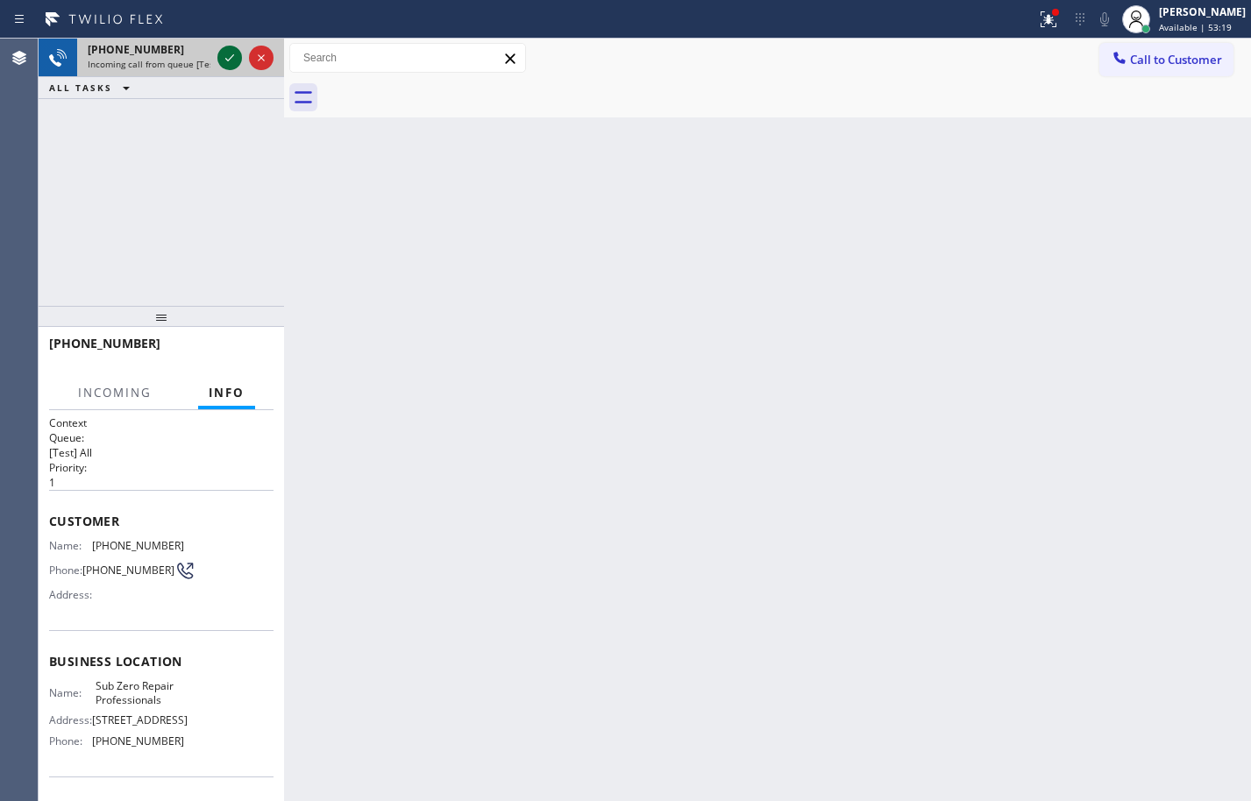
click at [227, 59] on icon at bounding box center [229, 57] width 21 height 21
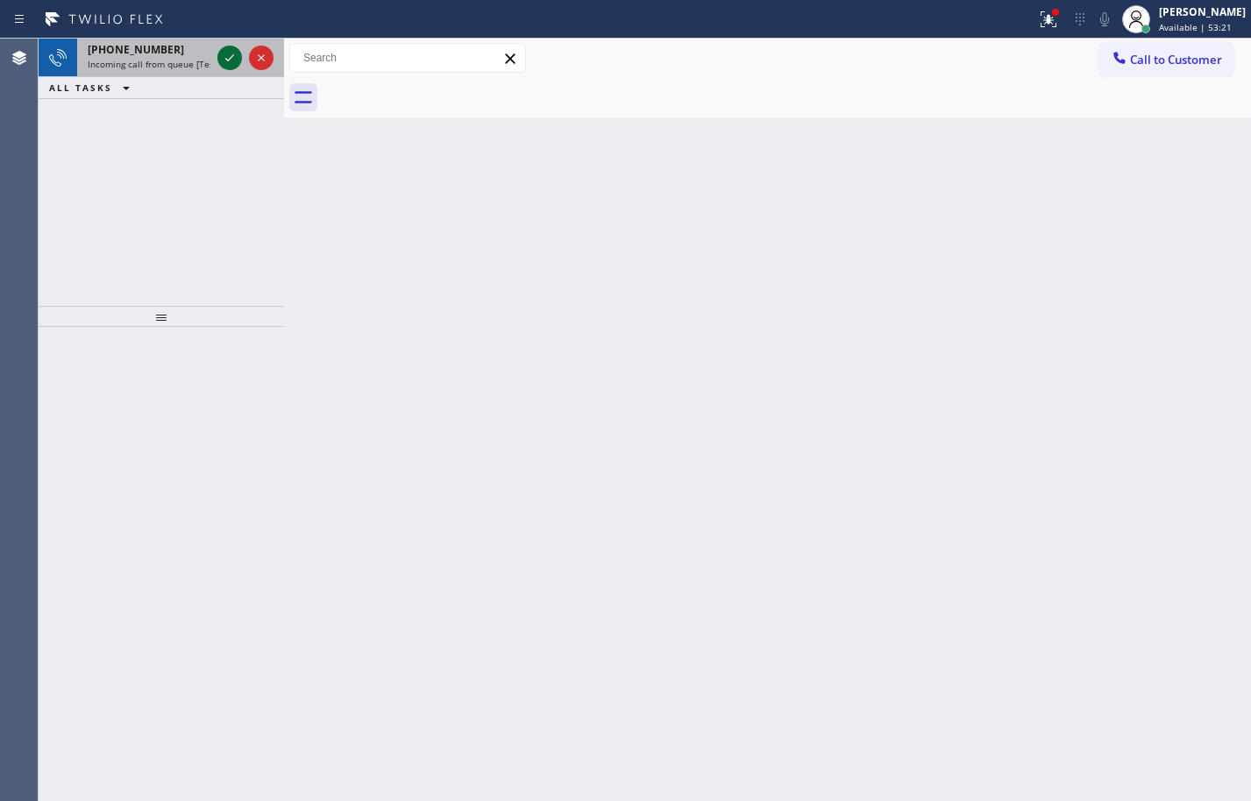
click at [232, 56] on icon at bounding box center [229, 57] width 9 height 7
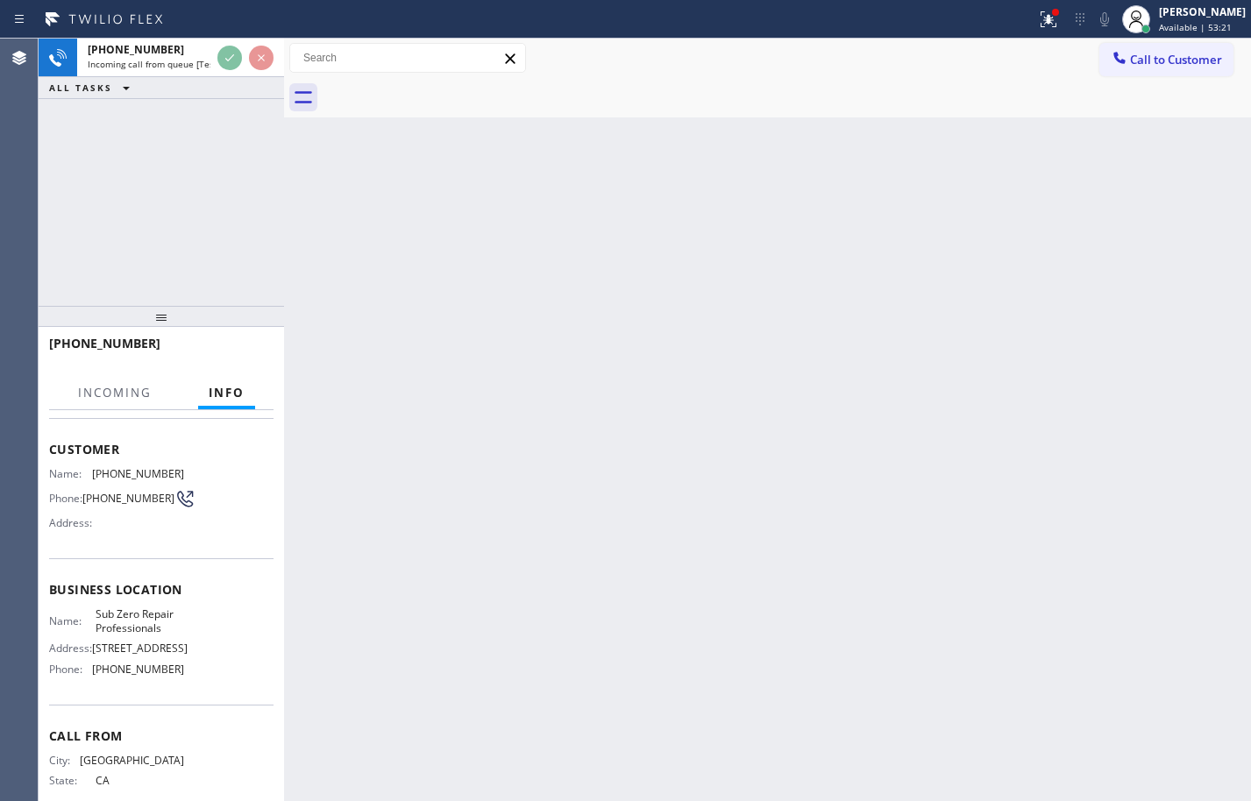
scroll to position [133, 0]
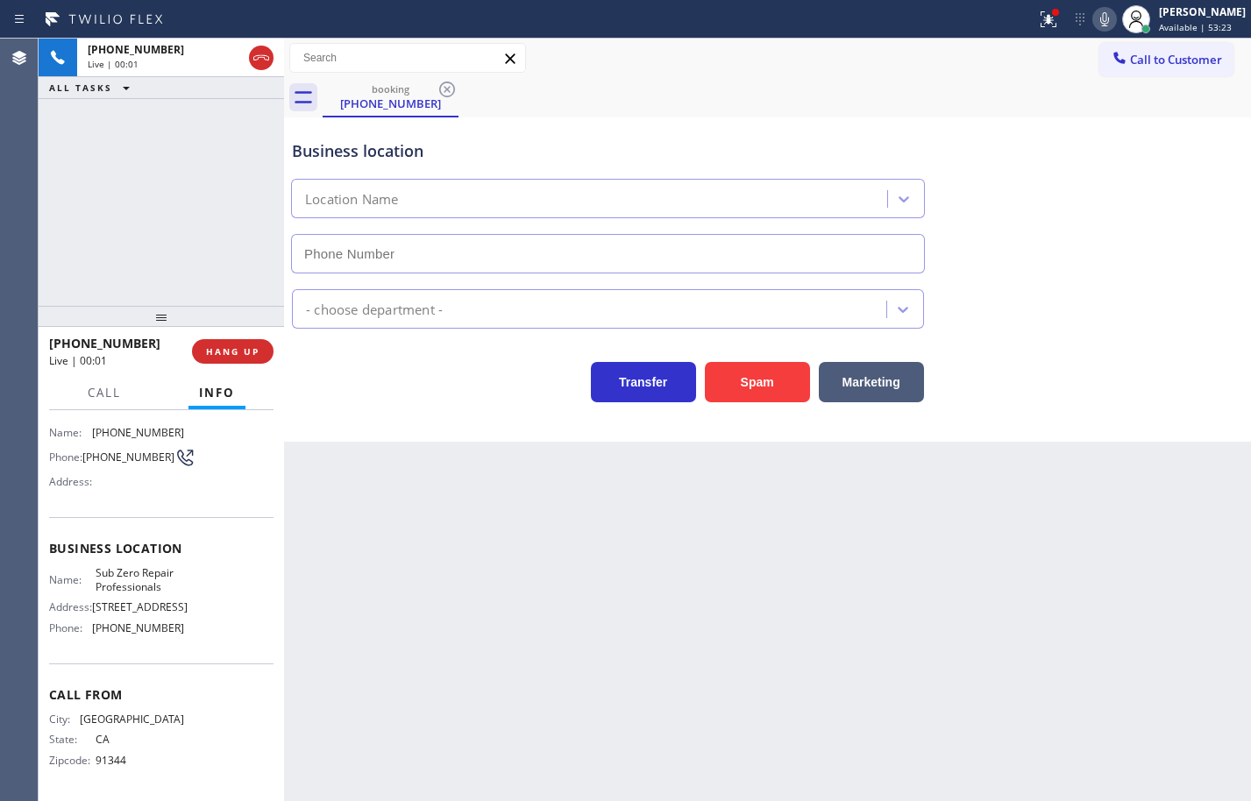
type input "(855) 662-5332"
click at [1094, 16] on icon at bounding box center [1104, 19] width 21 height 21
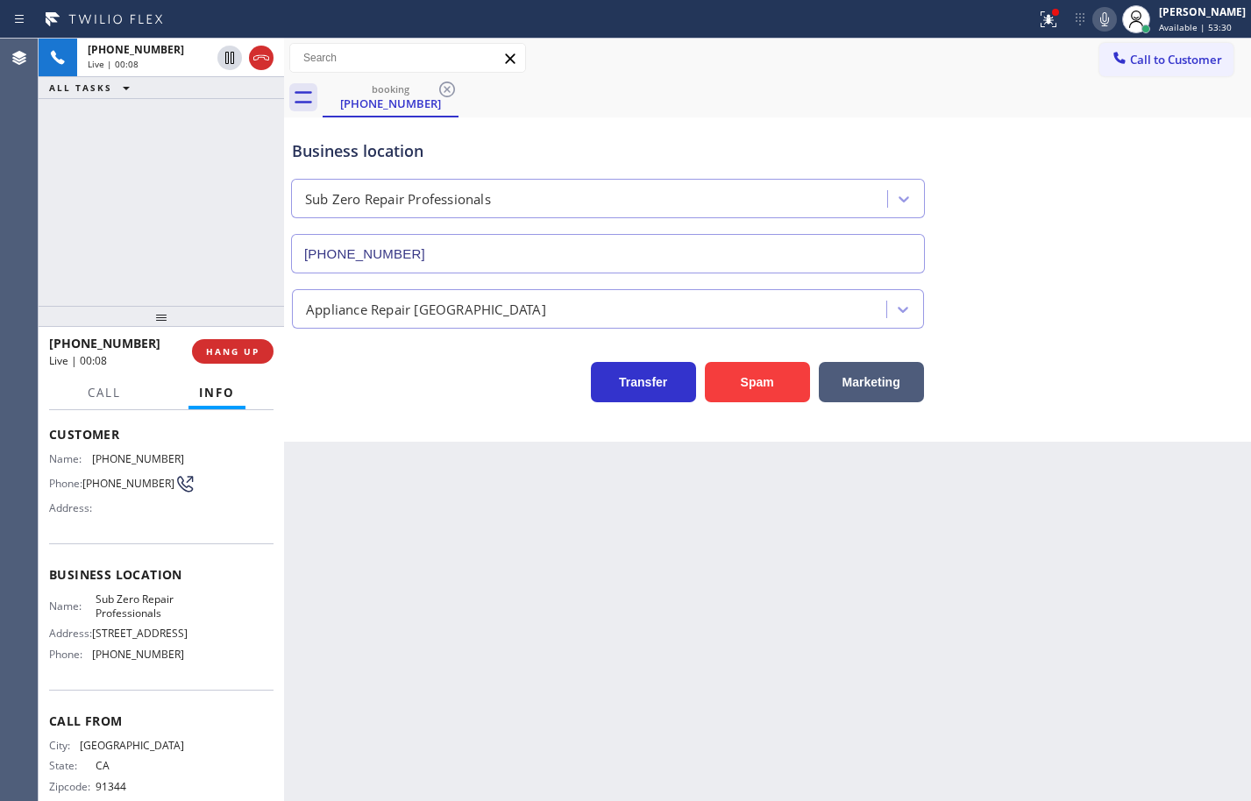
scroll to position [46, 0]
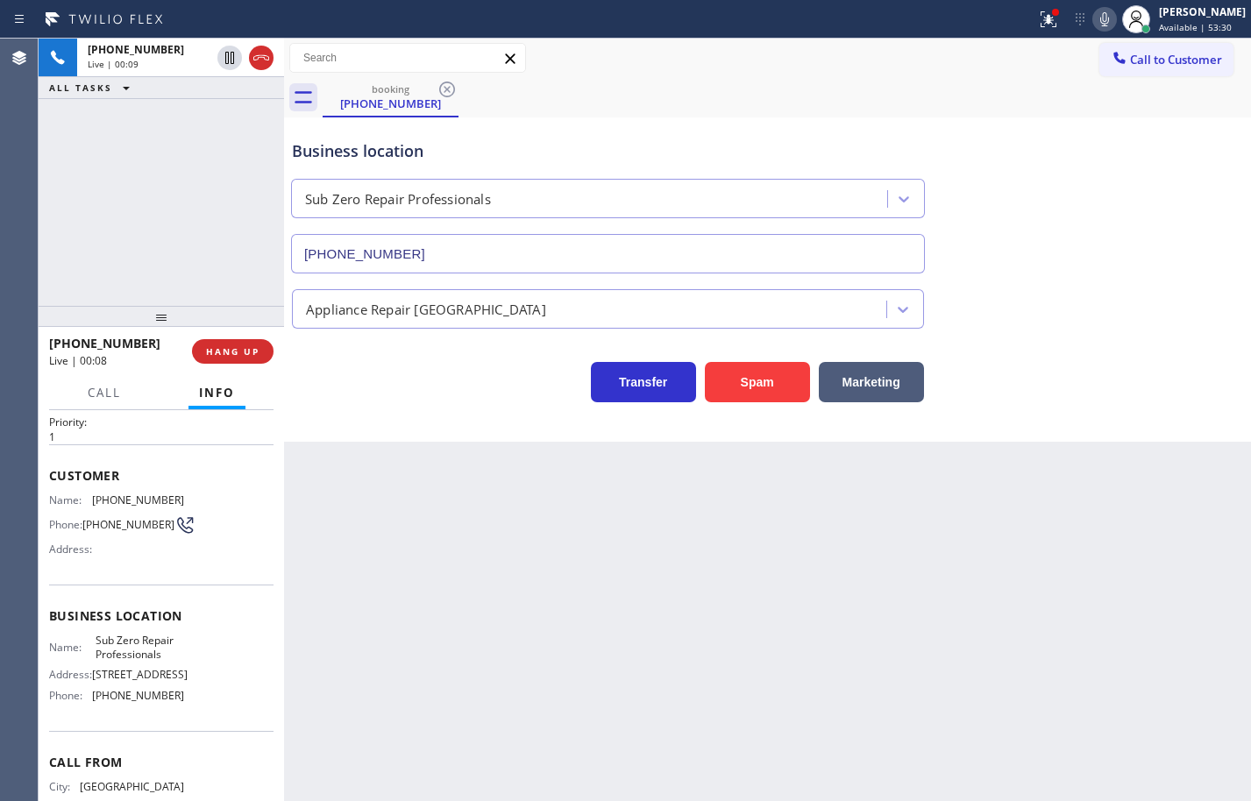
click at [198, 709] on div "Name: Sub Zero Repair Professionals Address: 716 Yarmouth Rd Phone: (855) 662-5…" at bounding box center [161, 671] width 224 height 75
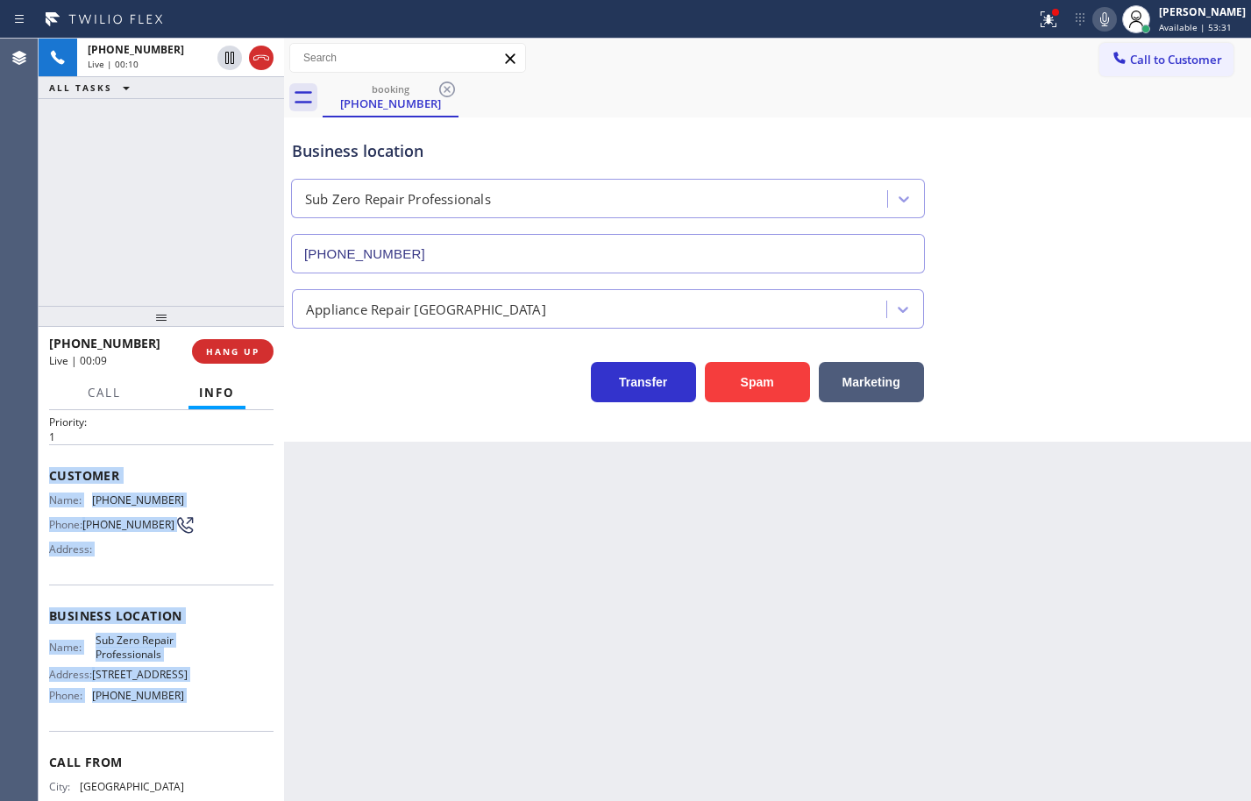
drag, startPoint x: 198, startPoint y: 713, endPoint x: 67, endPoint y: 480, distance: 266.9
click at [67, 480] on div "Context Queue: [Test] All Priority: 1 Customer Name: (818) 322-5964 Phone: (818…" at bounding box center [161, 617] width 224 height 494
copy div "Customer Name: (818) 322-5964 Phone: (818) 322-5964 Address: Business location …"
click at [225, 123] on icon at bounding box center [229, 118] width 21 height 21
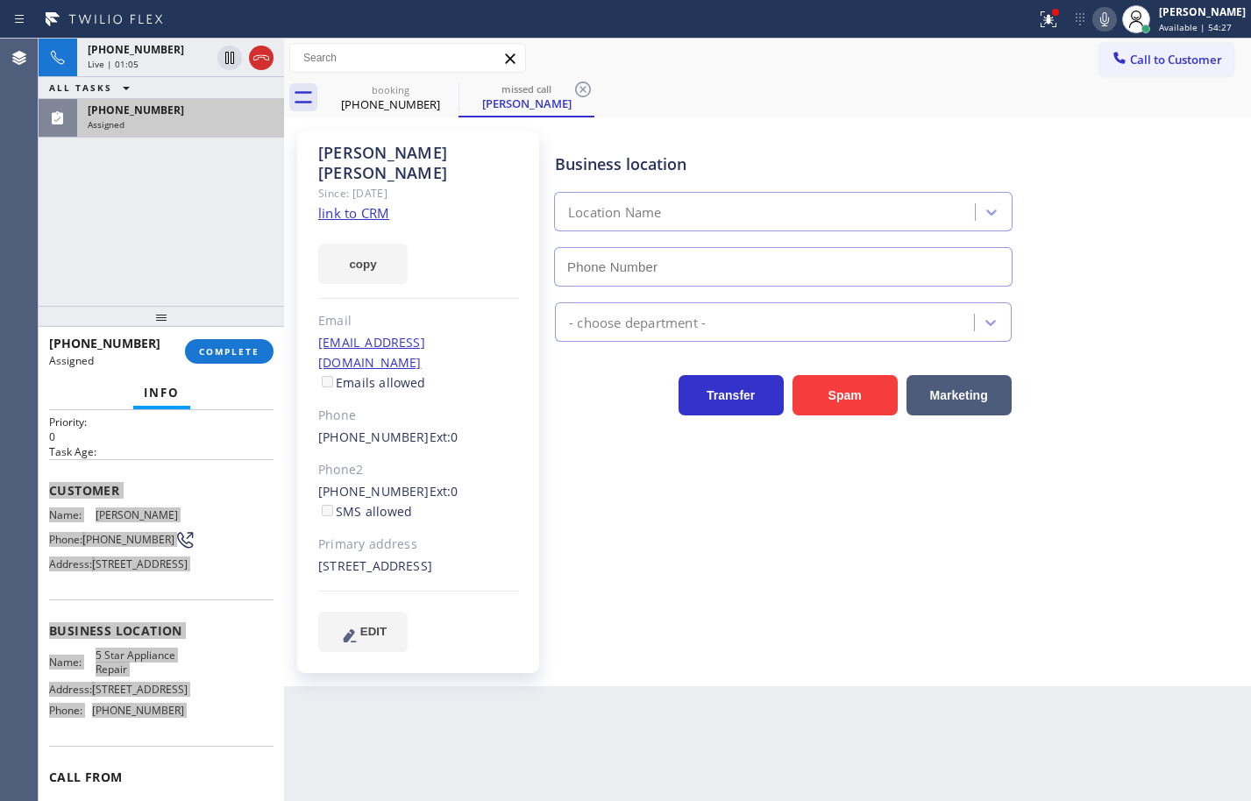
type input "(855) 731-4952"
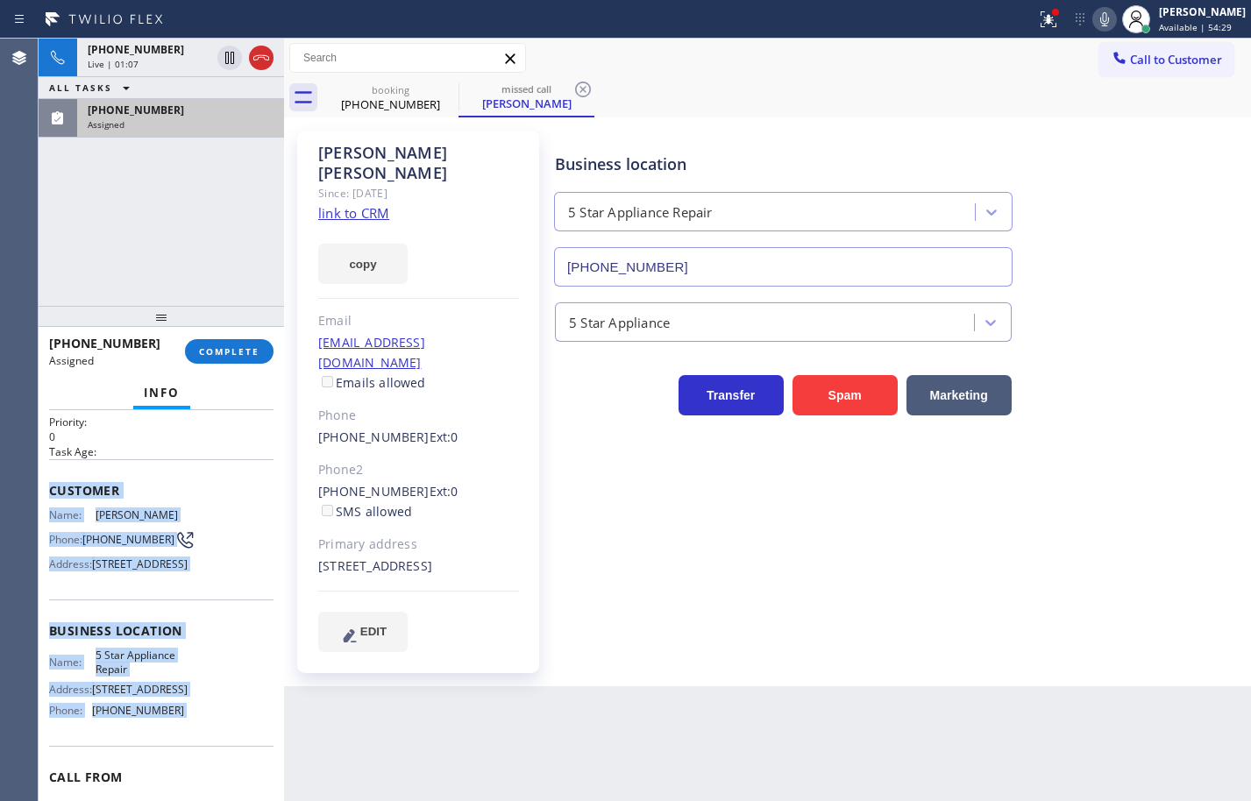
click at [371, 204] on link "link to CRM" at bounding box center [353, 213] width 71 height 18
click at [380, 244] on button "copy" at bounding box center [362, 264] width 89 height 40
click at [253, 342] on button "COMPLETE" at bounding box center [229, 351] width 89 height 25
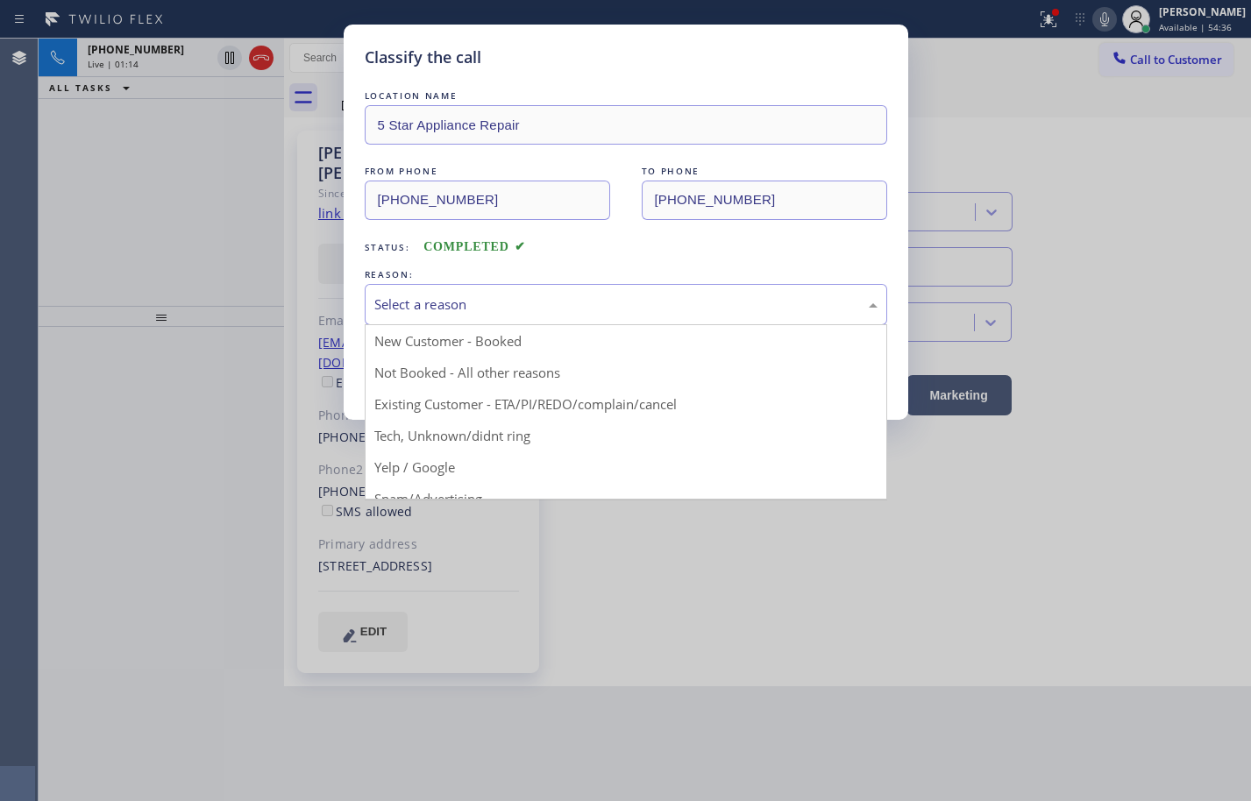
click at [530, 293] on div "Select a reason" at bounding box center [626, 304] width 522 height 41
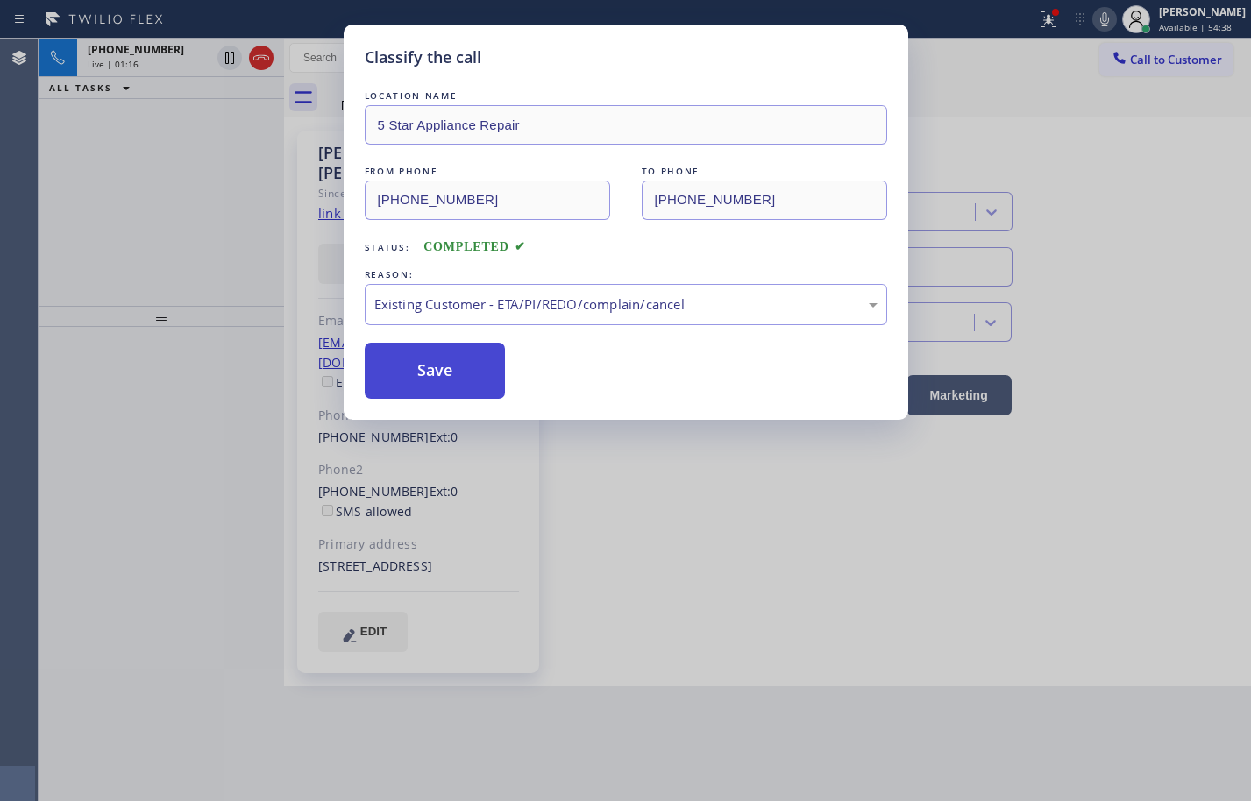
click at [488, 377] on button "Save" at bounding box center [435, 371] width 141 height 56
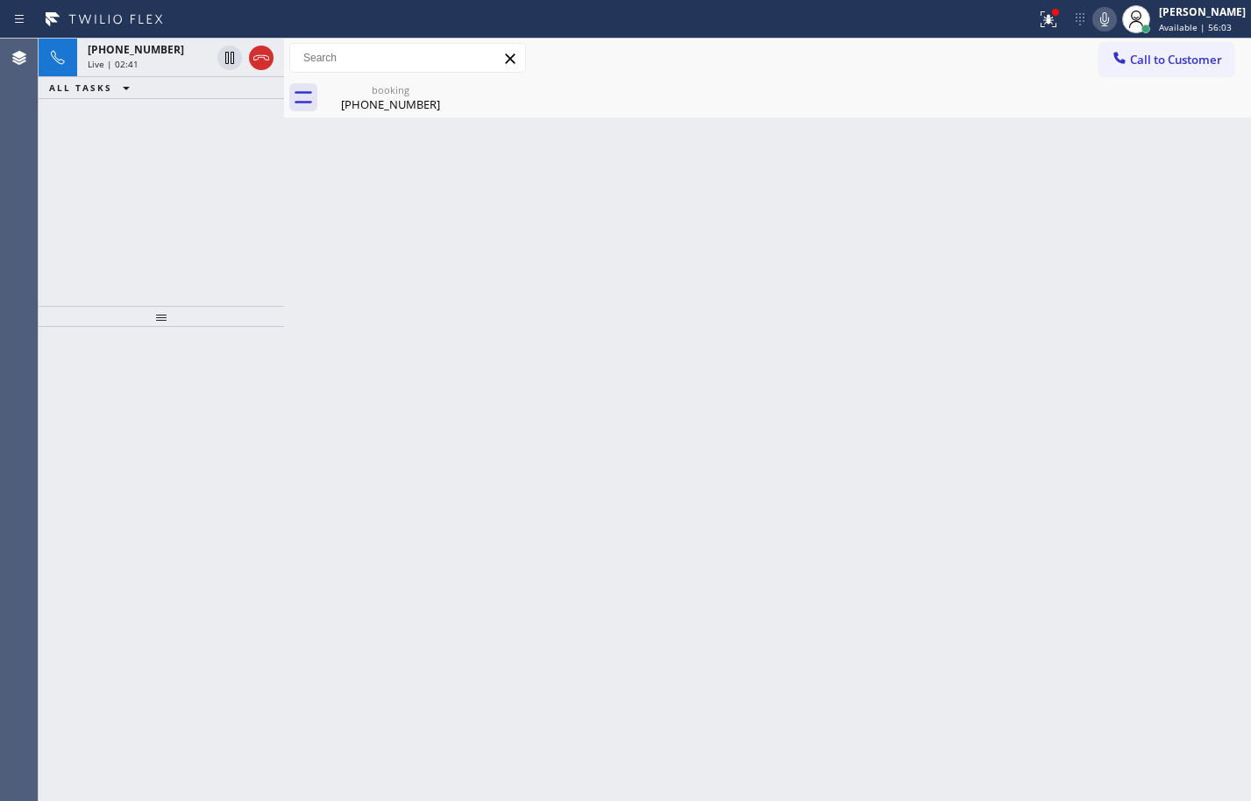
click at [1094, 21] on icon at bounding box center [1104, 19] width 21 height 21
click at [1098, 21] on rect at bounding box center [1104, 17] width 12 height 12
click at [1094, 16] on icon at bounding box center [1104, 19] width 21 height 21
click at [1117, 27] on div at bounding box center [1136, 19] width 39 height 39
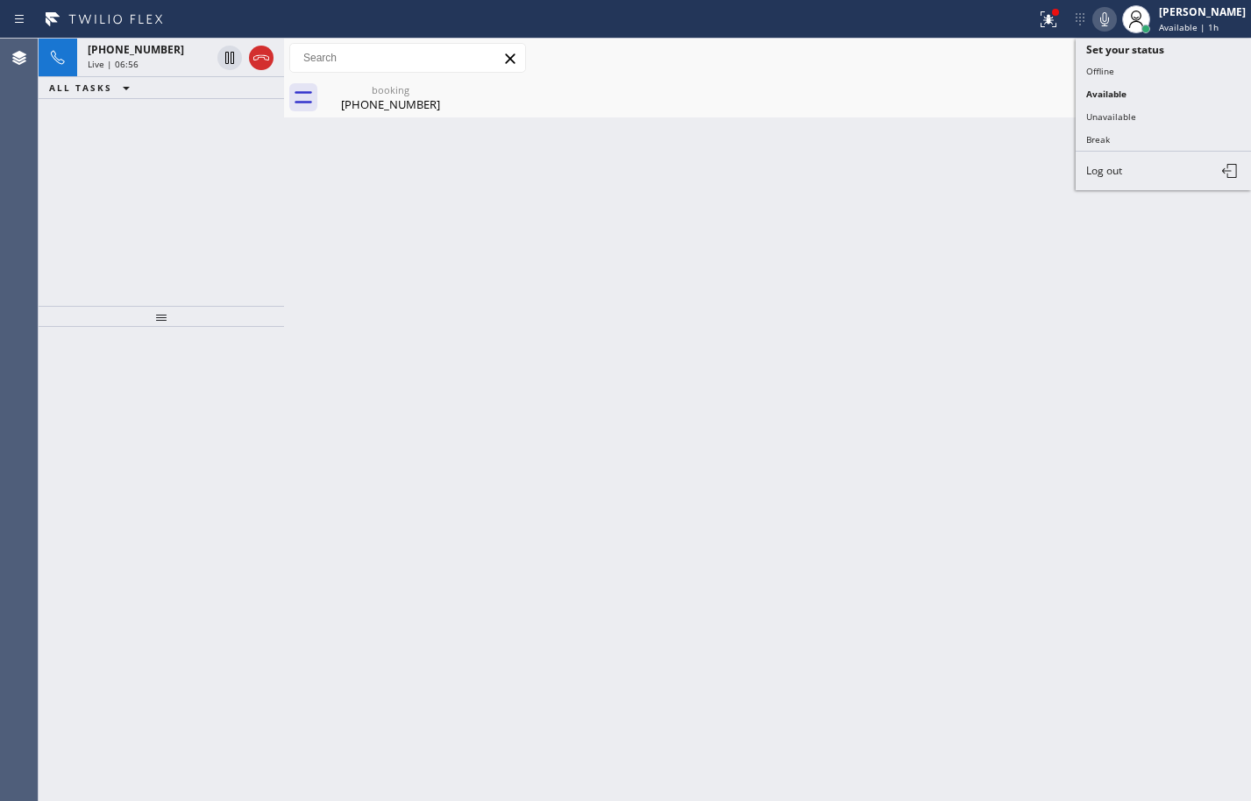
click at [1100, 20] on icon at bounding box center [1104, 19] width 9 height 14
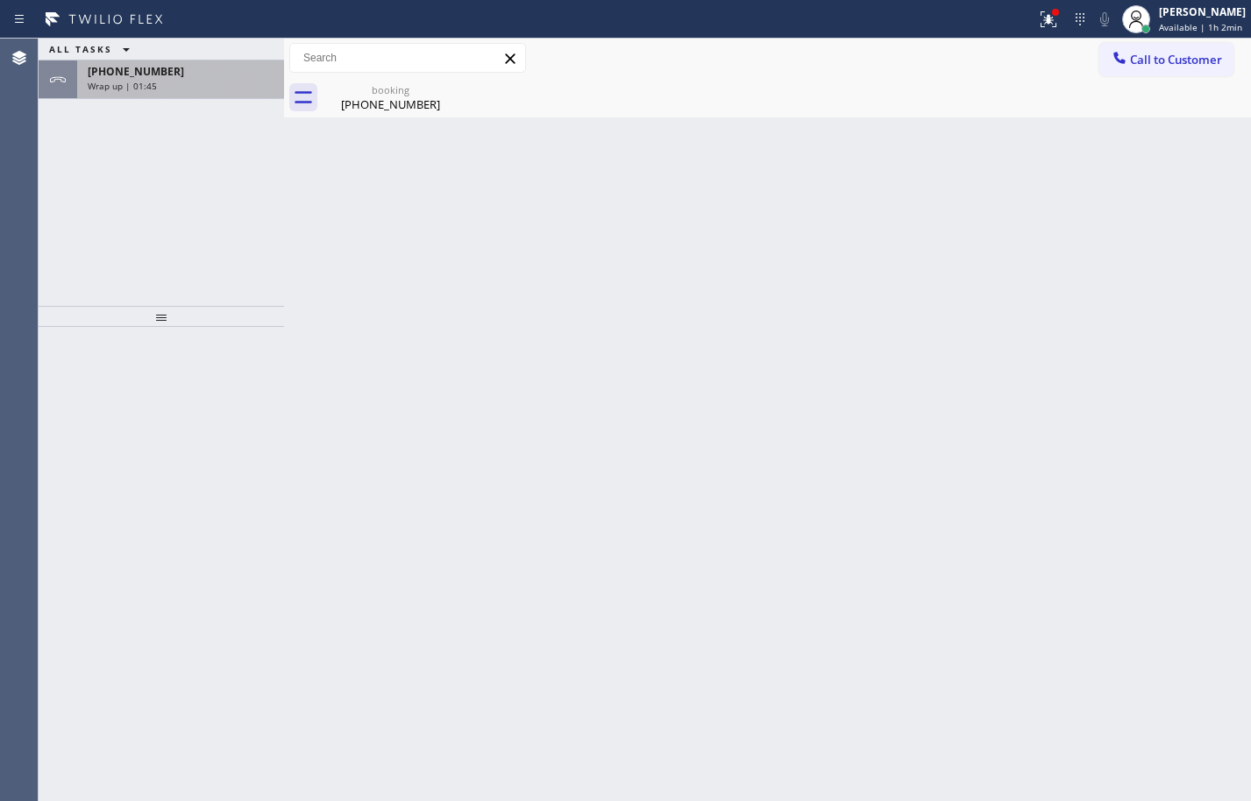
click at [184, 90] on div "Wrap up | 01:45" at bounding box center [181, 86] width 186 height 12
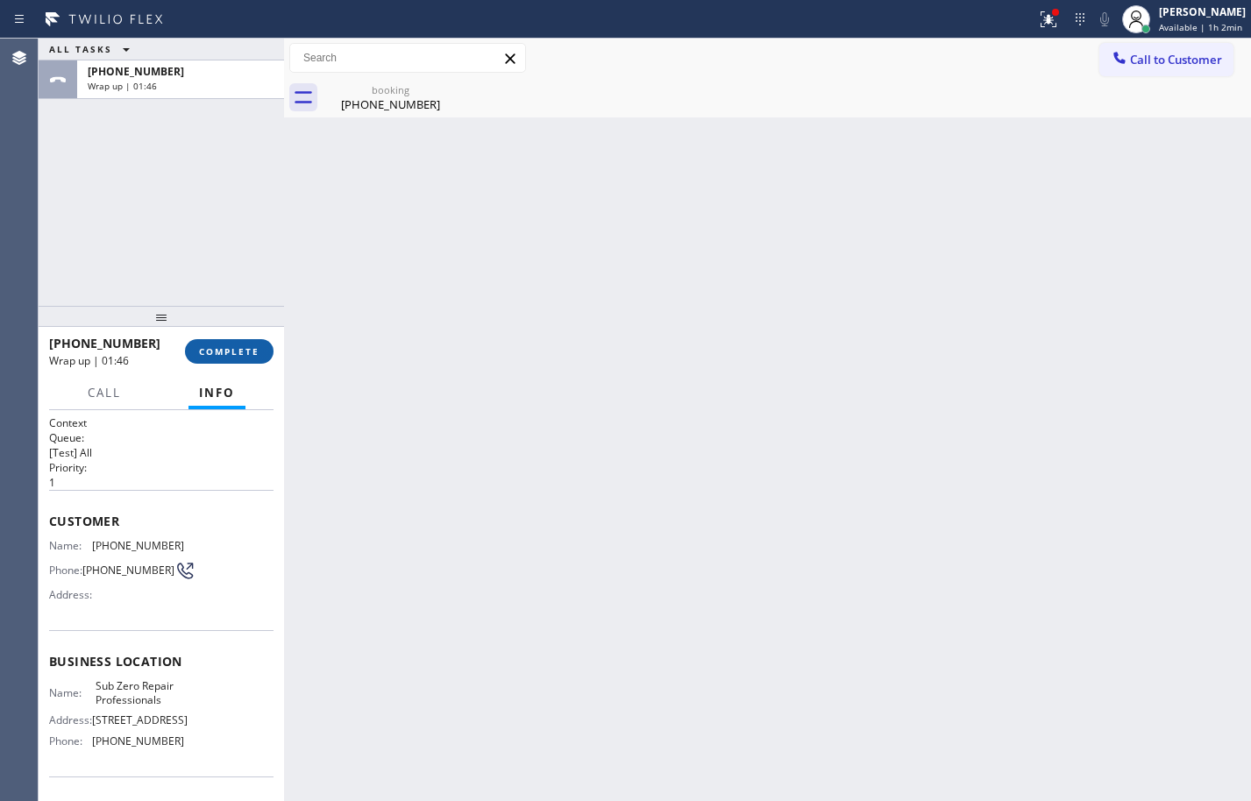
click at [237, 354] on span "COMPLETE" at bounding box center [229, 351] width 60 height 12
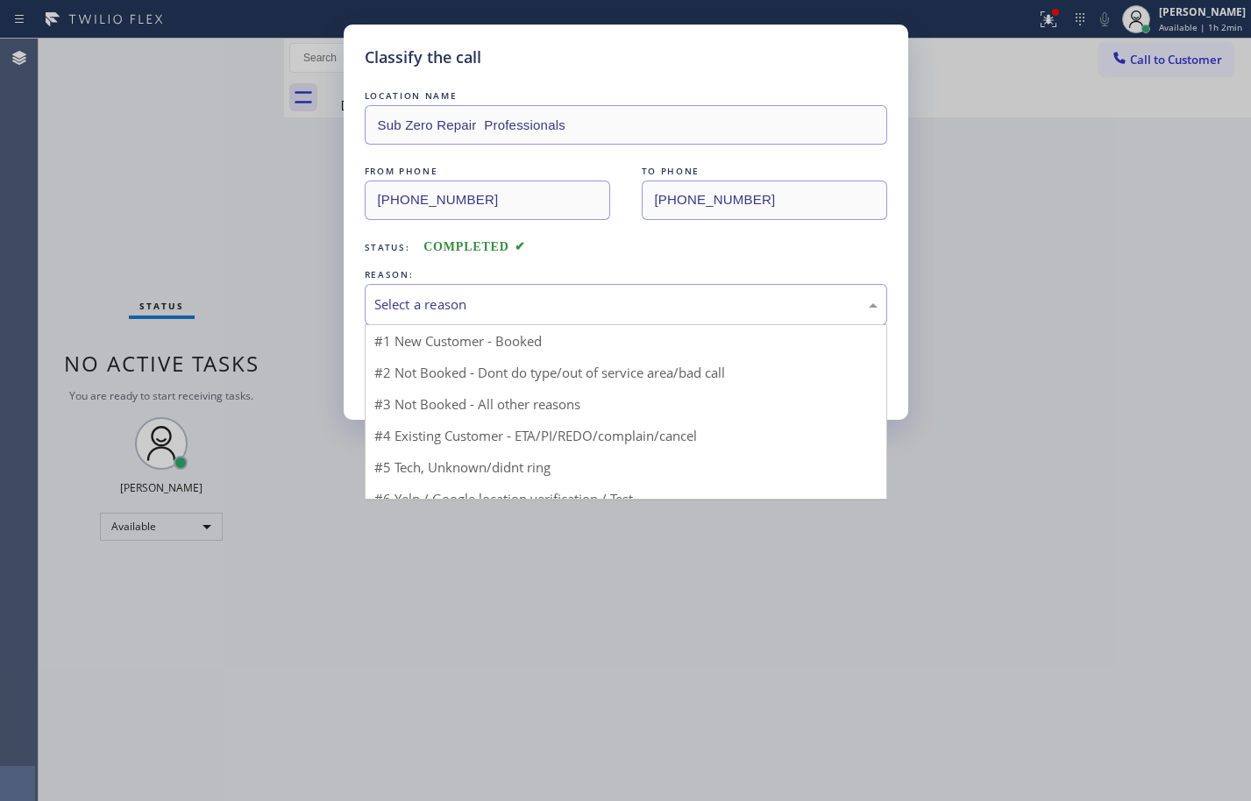
click at [429, 300] on div "Select a reason" at bounding box center [625, 305] width 503 height 20
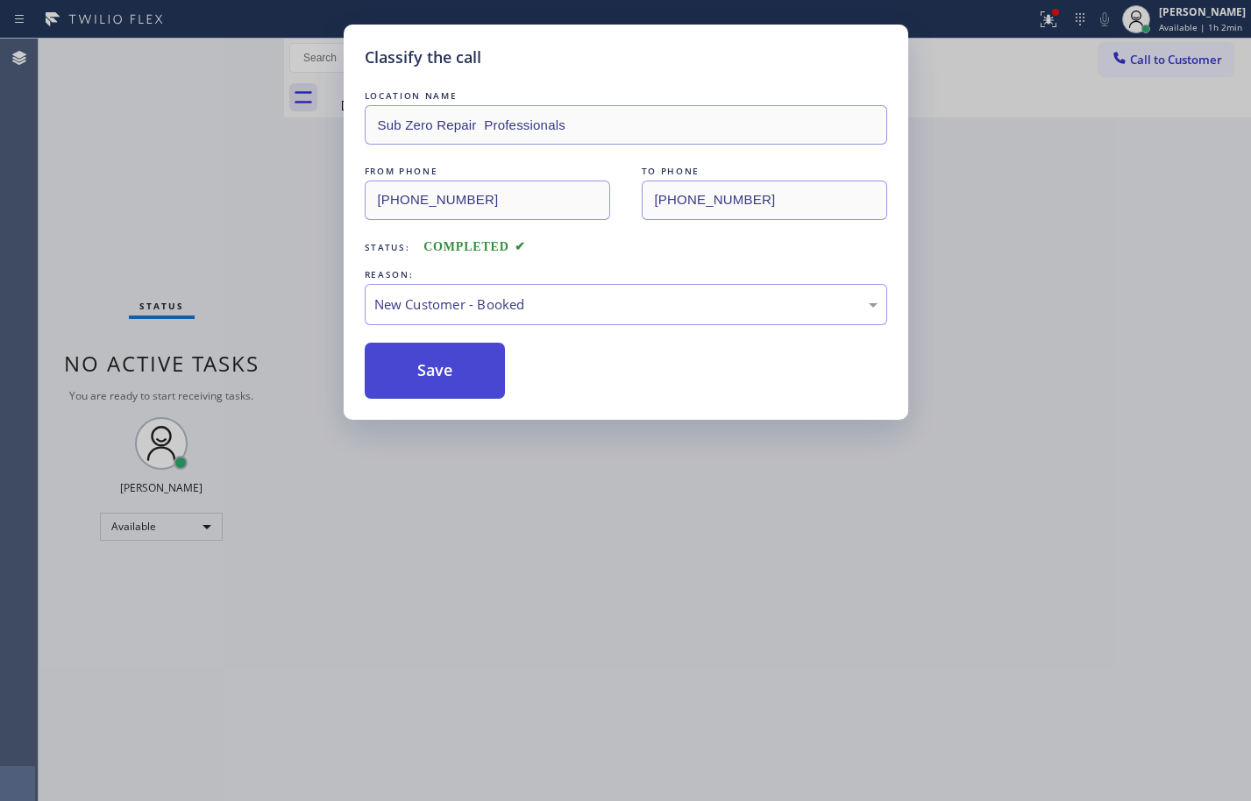
click at [461, 368] on button "Save" at bounding box center [435, 371] width 141 height 56
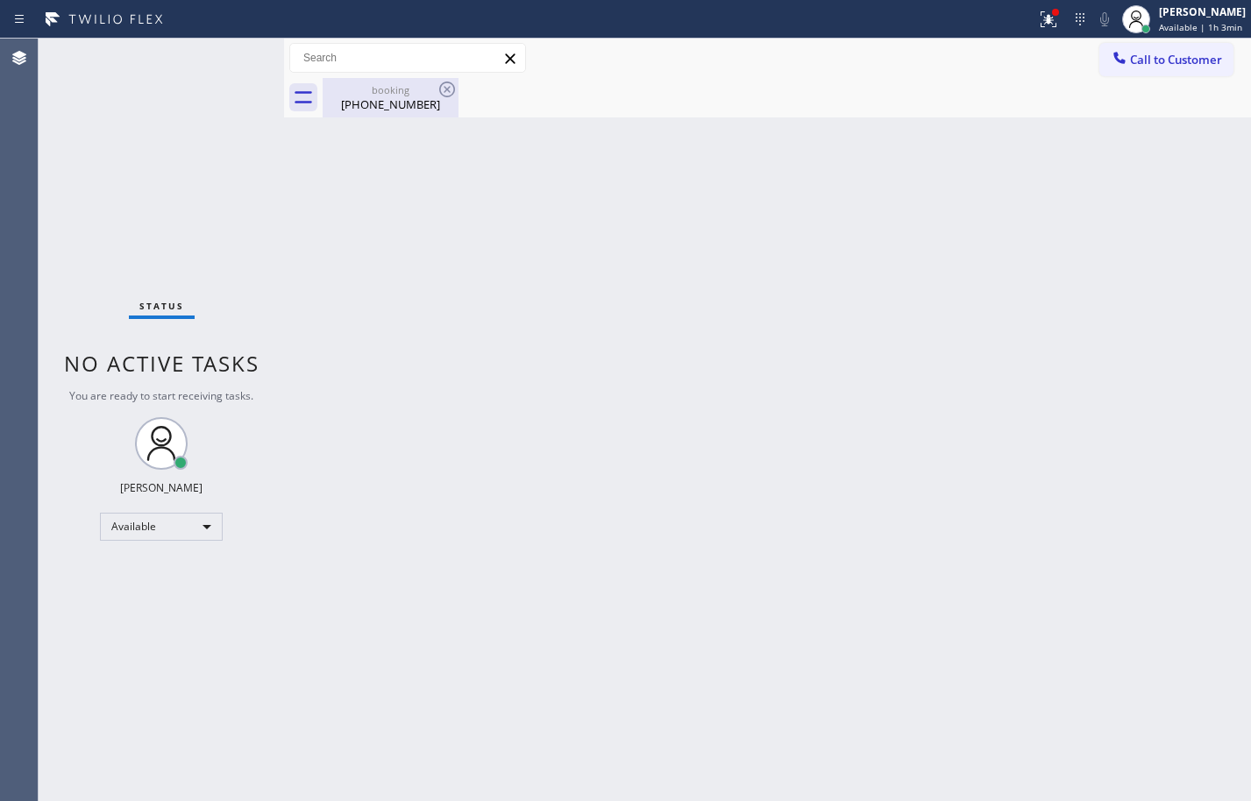
click at [400, 103] on div "(818) 322-5964" at bounding box center [390, 104] width 132 height 16
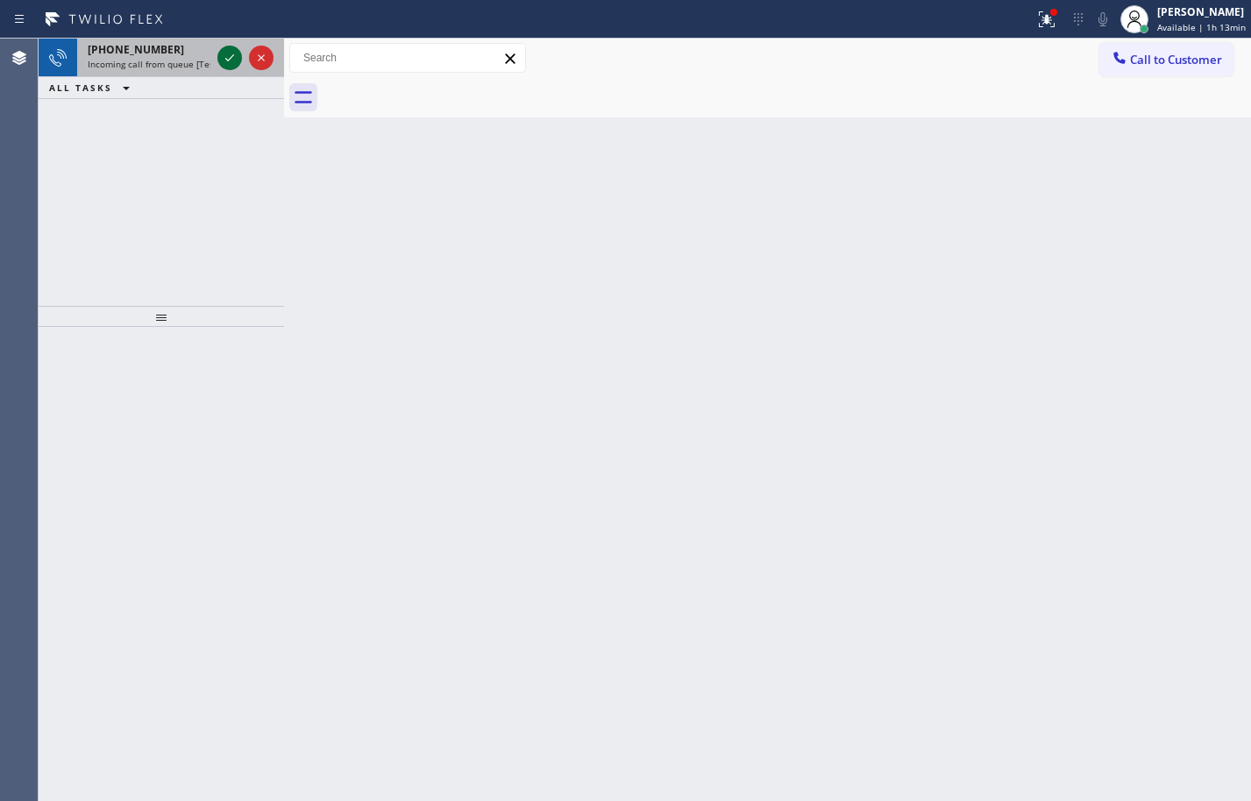
click at [224, 57] on icon at bounding box center [229, 57] width 21 height 21
click at [225, 61] on icon at bounding box center [229, 57] width 21 height 21
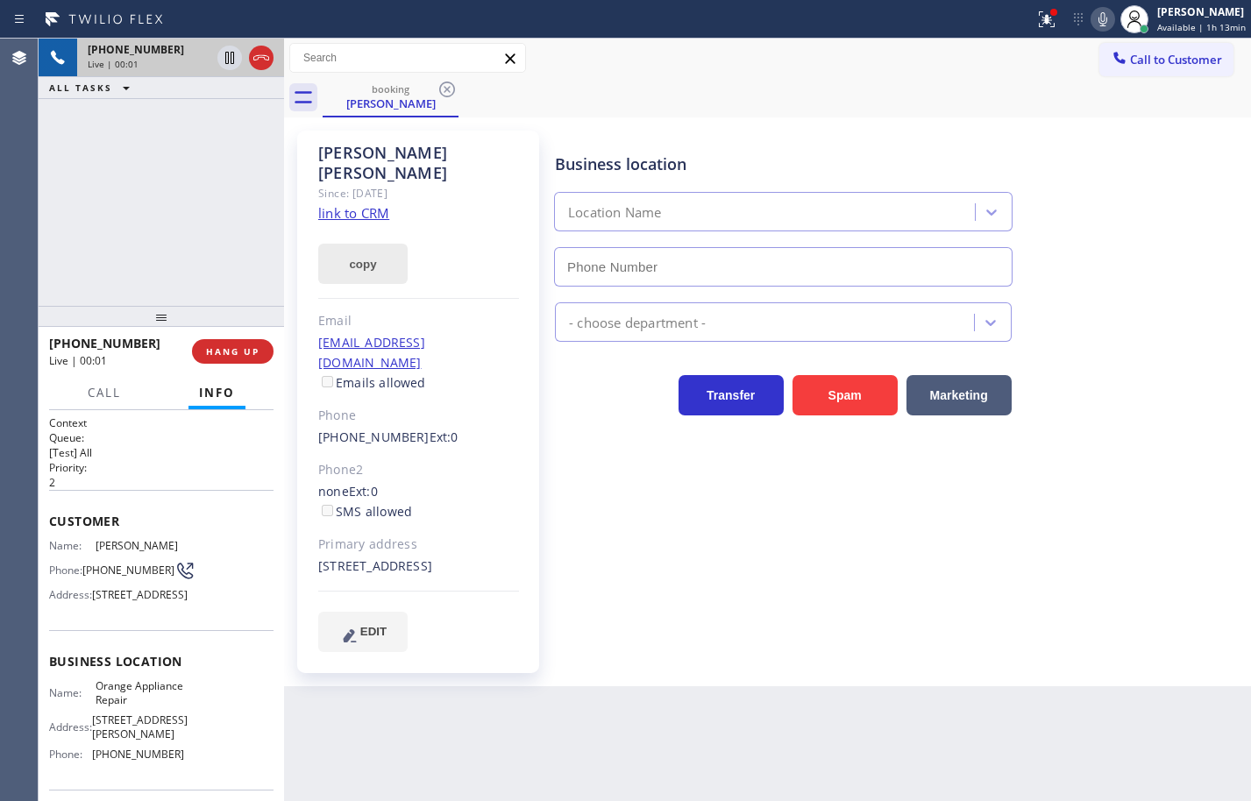
type input "(714) 855-4254"
click at [379, 204] on link "link to CRM" at bounding box center [353, 213] width 71 height 18
click at [387, 252] on button "copy" at bounding box center [362, 264] width 89 height 40
click at [128, 707] on span "Orange Appliance Repair" at bounding box center [140, 692] width 88 height 27
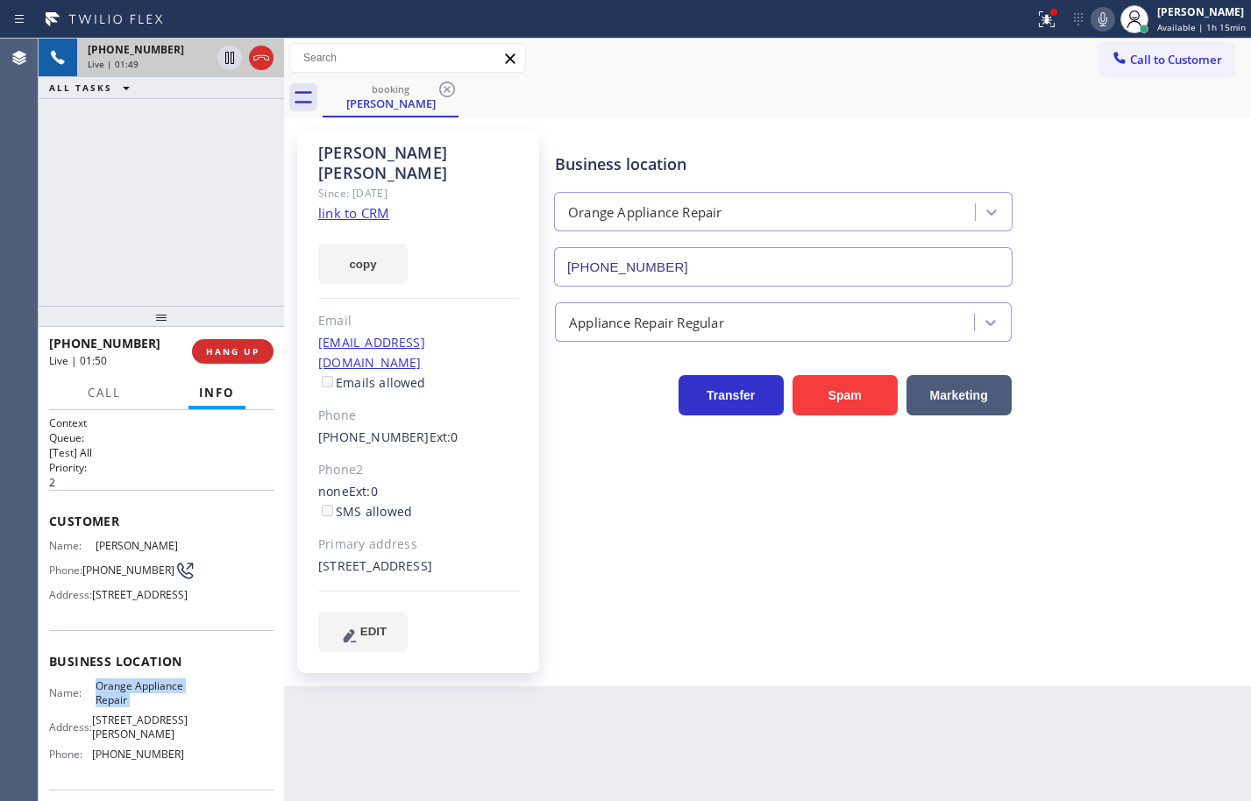
click at [128, 707] on span "Orange Appliance Repair" at bounding box center [140, 692] width 88 height 27
copy span "Orange Appliance Repair"
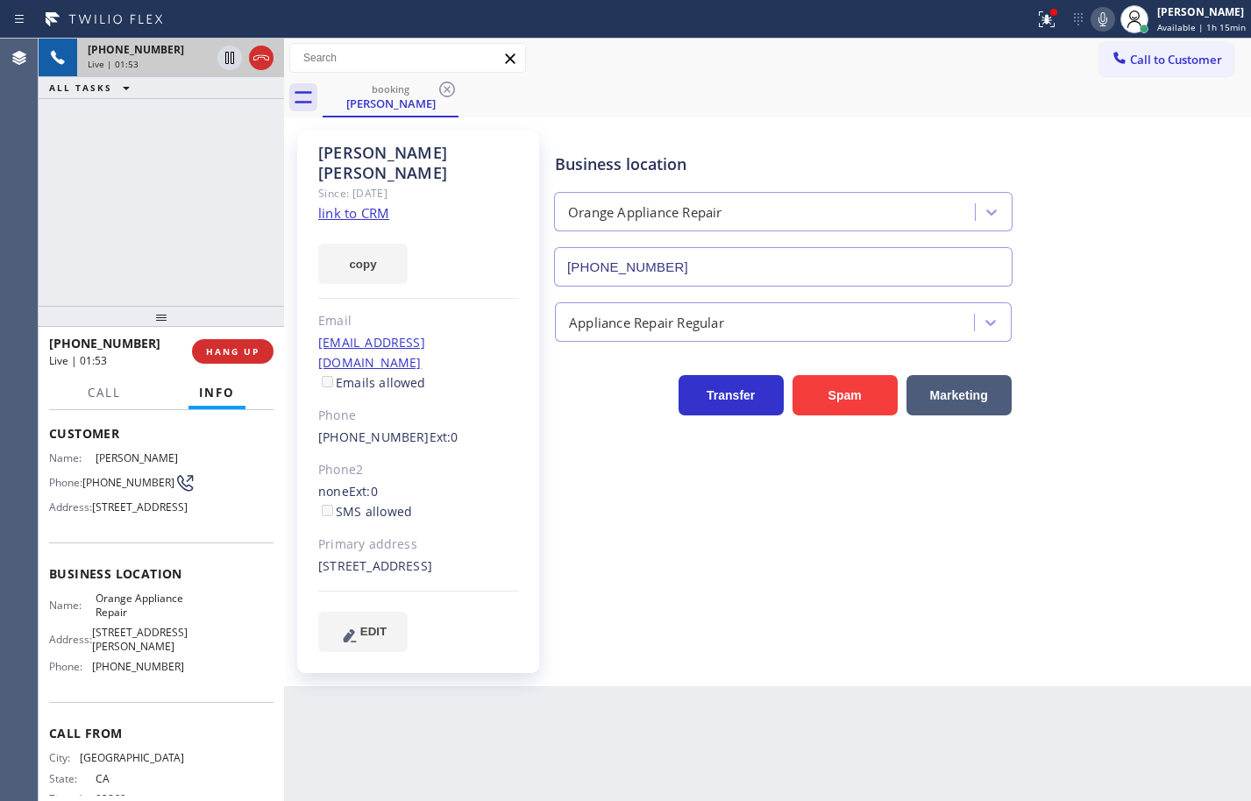
click at [148, 673] on span "(714) 855-4254" at bounding box center [138, 666] width 92 height 13
click at [150, 673] on span "(714) 855-4254" at bounding box center [138, 666] width 92 height 13
copy span "(714) 855-4254"
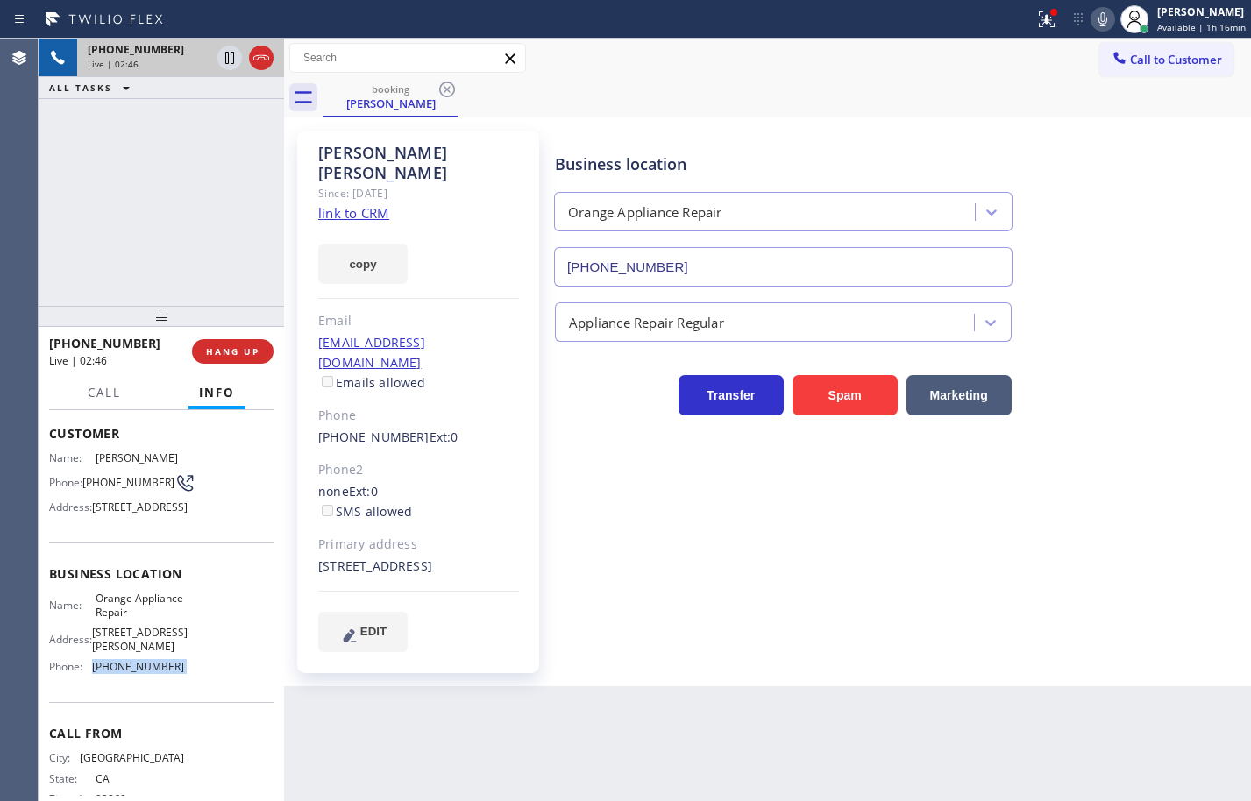
click at [1092, 21] on icon at bounding box center [1102, 19] width 21 height 21
click at [229, 61] on icon at bounding box center [229, 58] width 9 height 12
click at [385, 204] on link "link to CRM" at bounding box center [353, 213] width 71 height 18
click at [225, 57] on icon at bounding box center [230, 58] width 12 height 12
click at [1092, 26] on icon at bounding box center [1102, 19] width 21 height 21
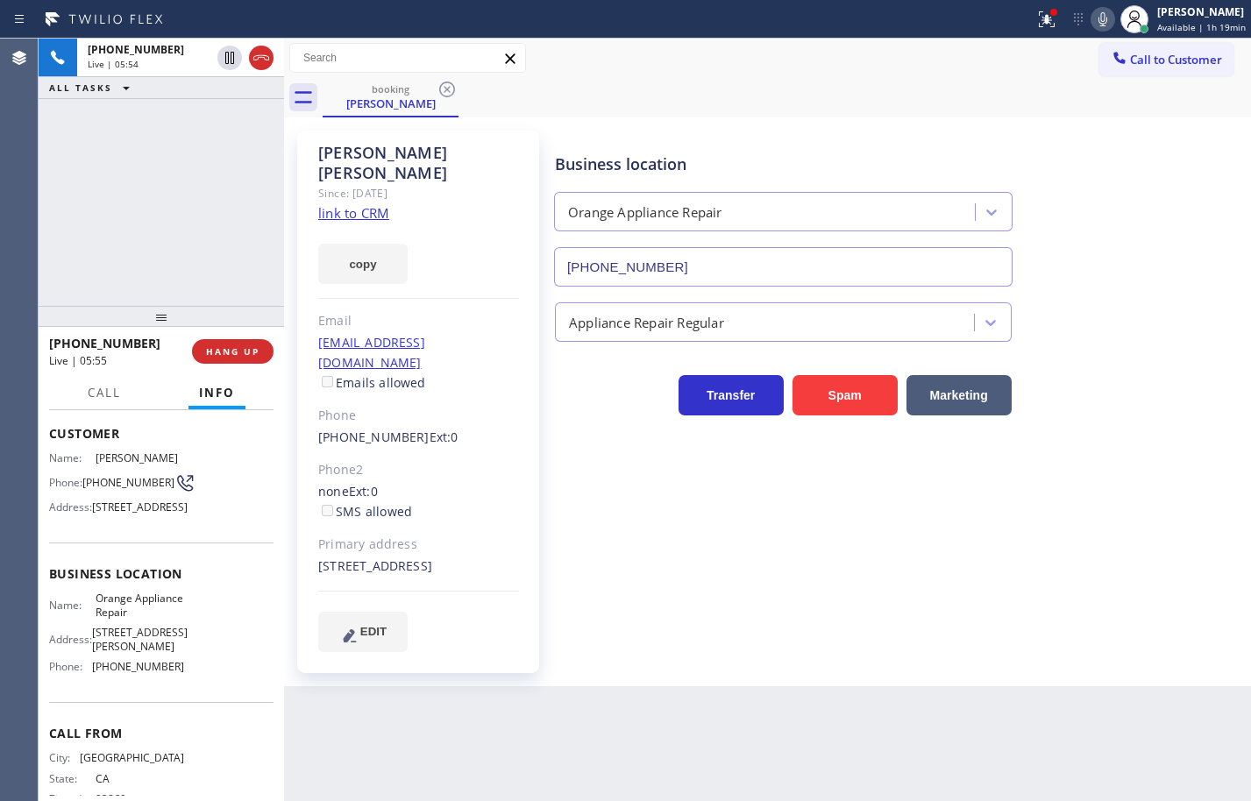
click at [90, 478] on span "(714) 904-3218" at bounding box center [128, 482] width 92 height 13
click at [1092, 30] on button at bounding box center [1103, 19] width 25 height 25
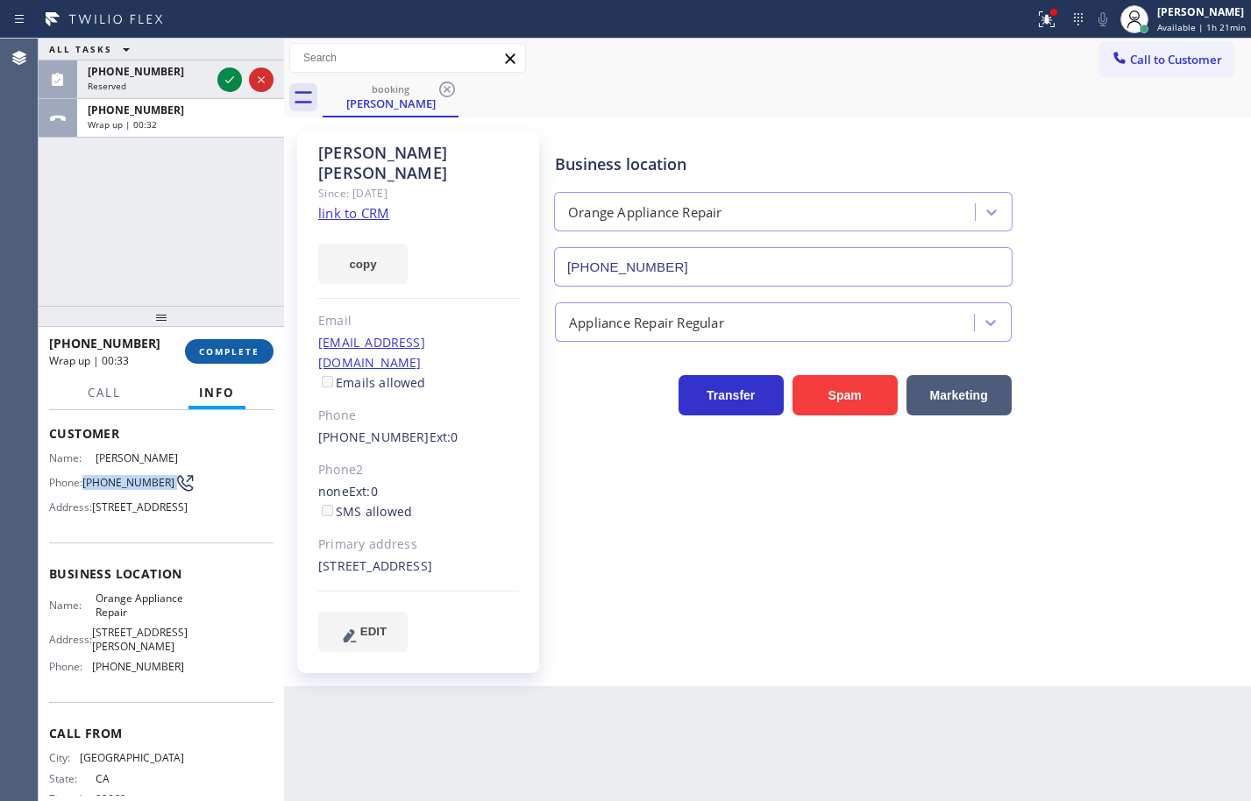
click at [252, 349] on span "COMPLETE" at bounding box center [229, 351] width 60 height 12
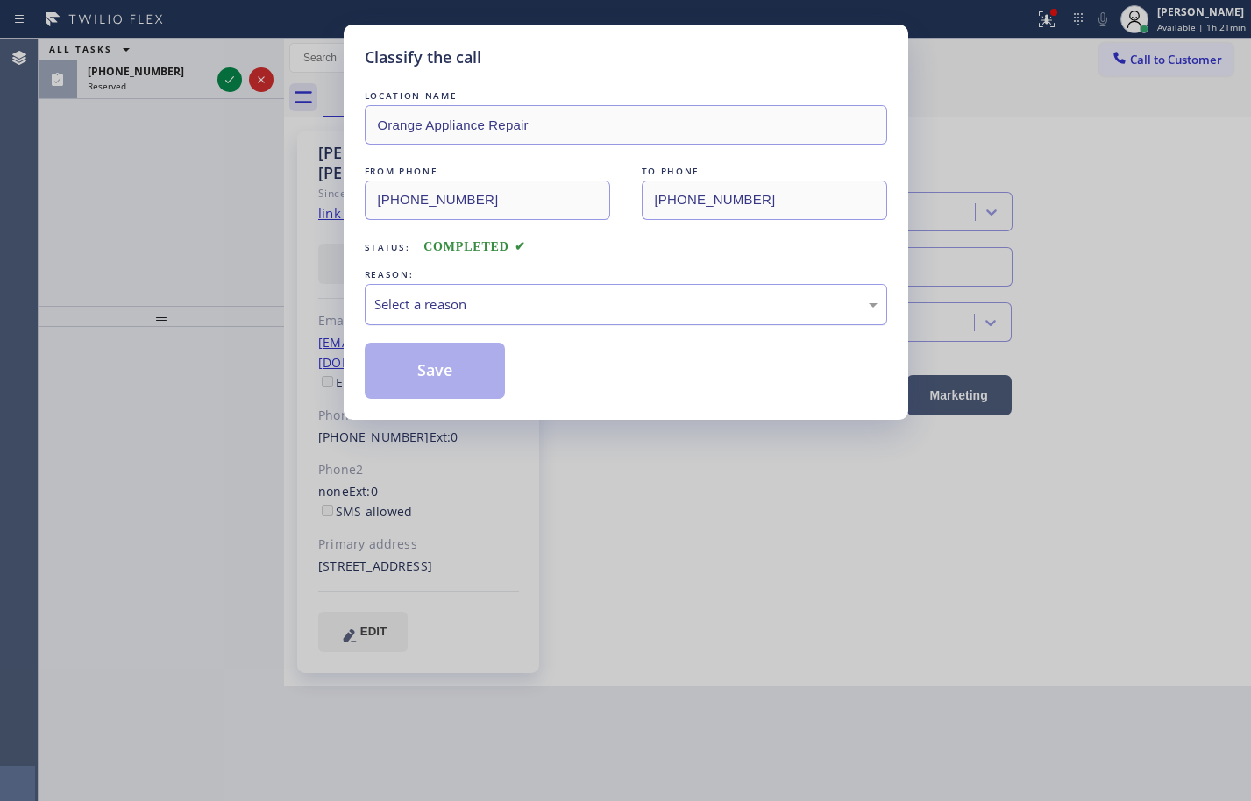
click at [442, 321] on div "Select a reason" at bounding box center [626, 304] width 522 height 41
click at [449, 373] on button "Save" at bounding box center [435, 371] width 141 height 56
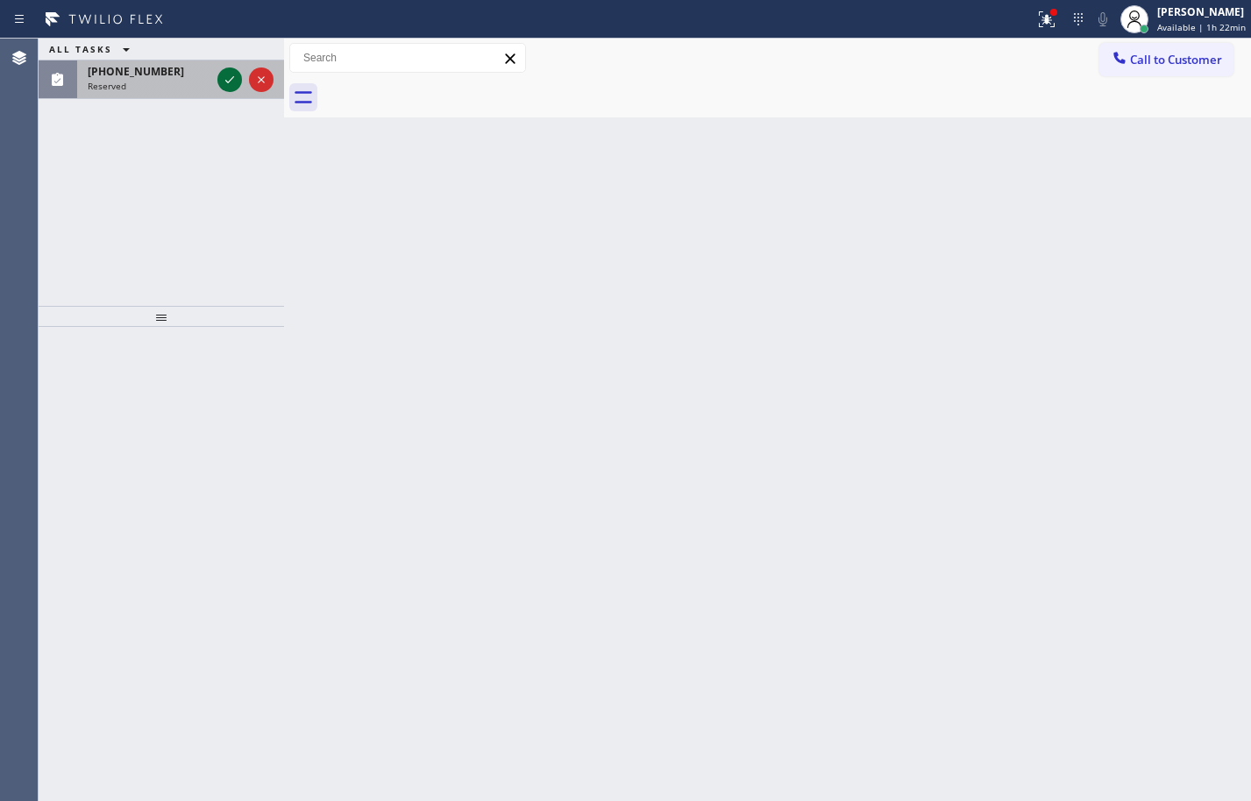
click at [230, 86] on icon at bounding box center [229, 79] width 21 height 21
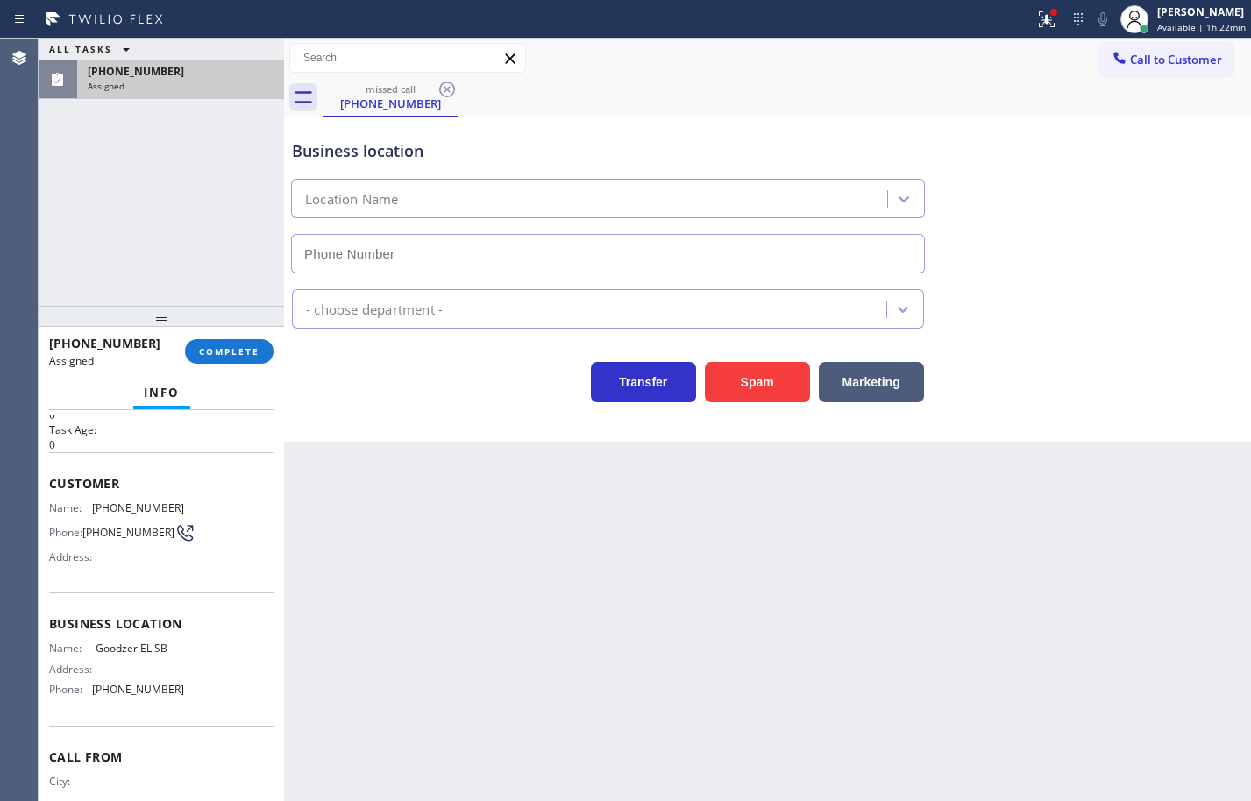
scroll to position [88, 0]
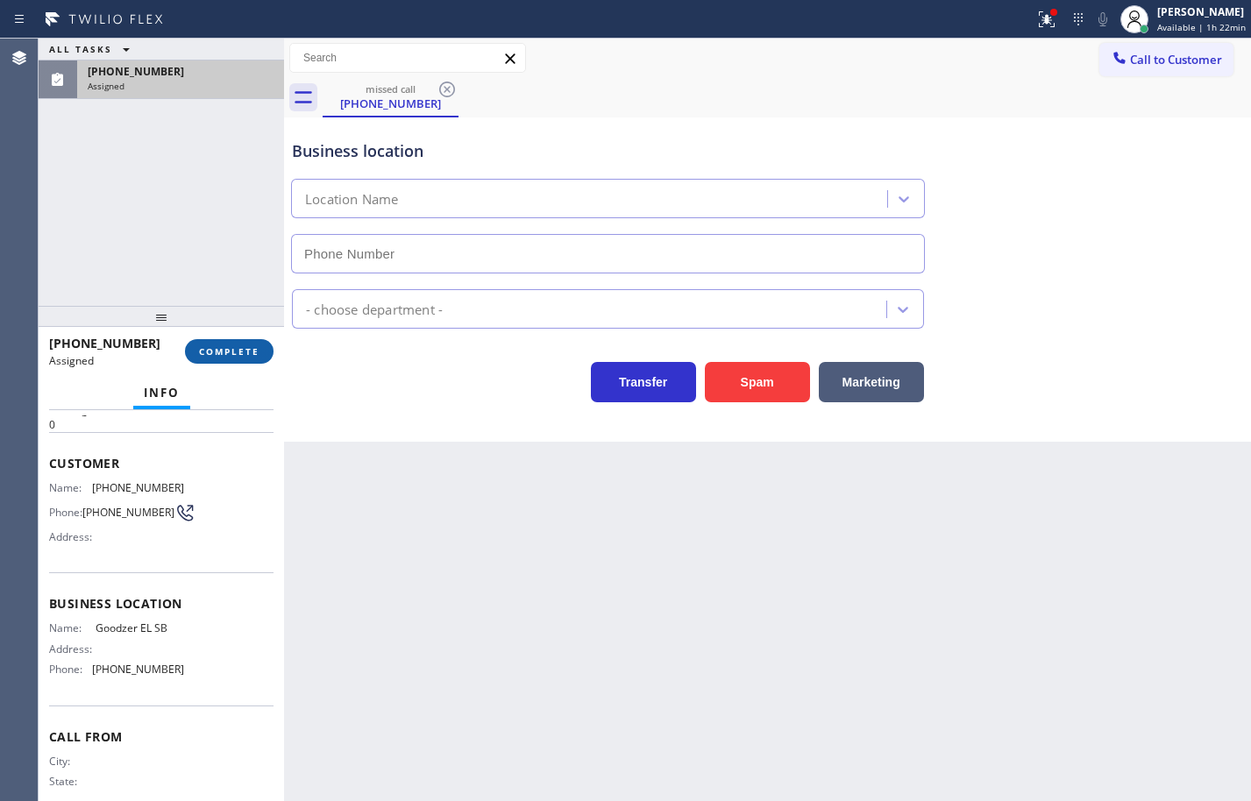
type input "(805) 946-0050"
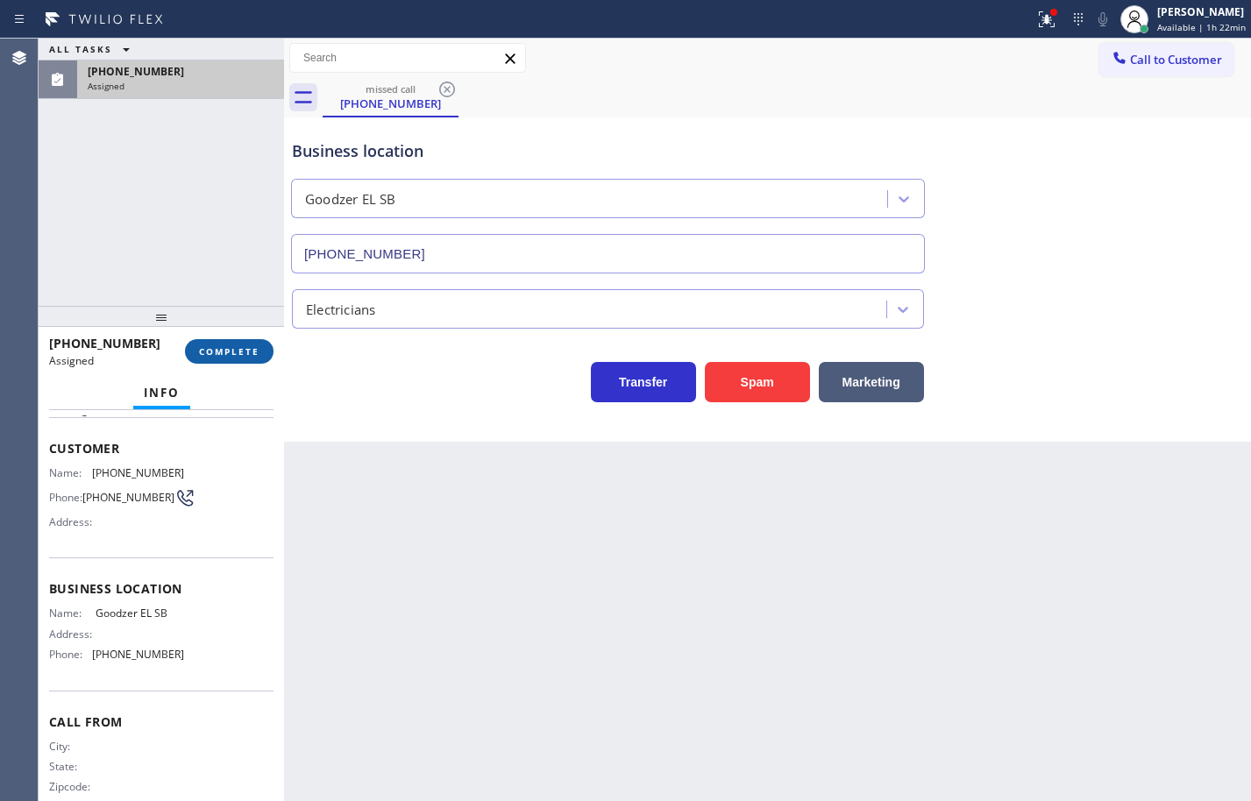
click at [253, 351] on span "COMPLETE" at bounding box center [229, 351] width 60 height 12
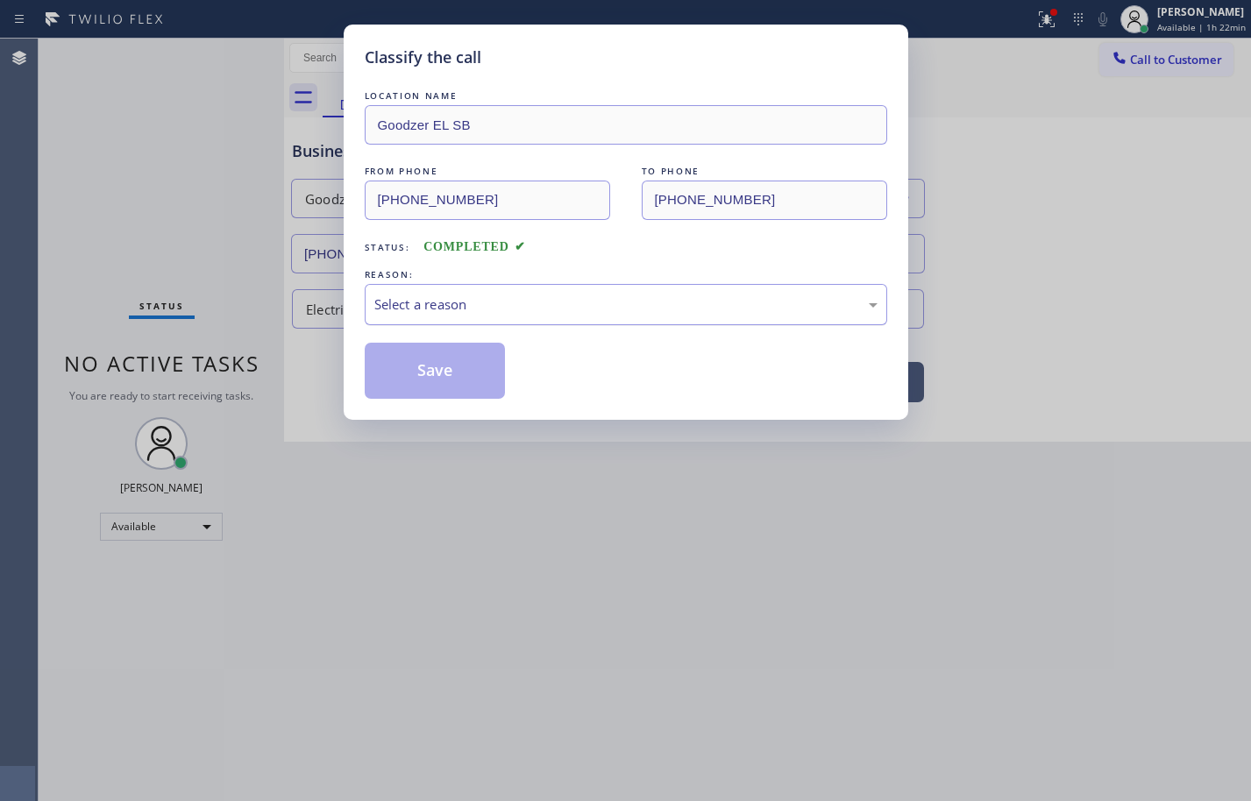
click at [508, 291] on div "Select a reason" at bounding box center [626, 304] width 522 height 41
click at [465, 366] on button "Save" at bounding box center [435, 371] width 141 height 56
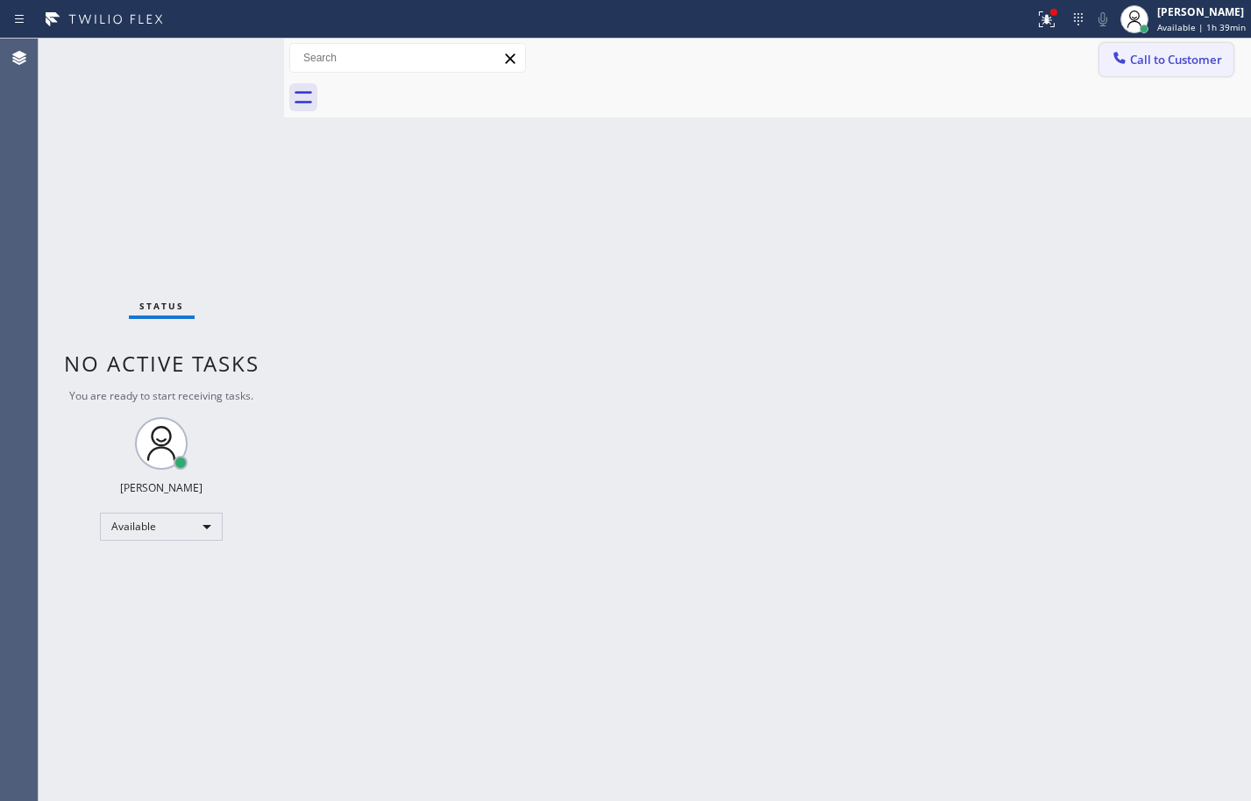
click at [1180, 68] on button "Call to Customer" at bounding box center [1166, 59] width 134 height 33
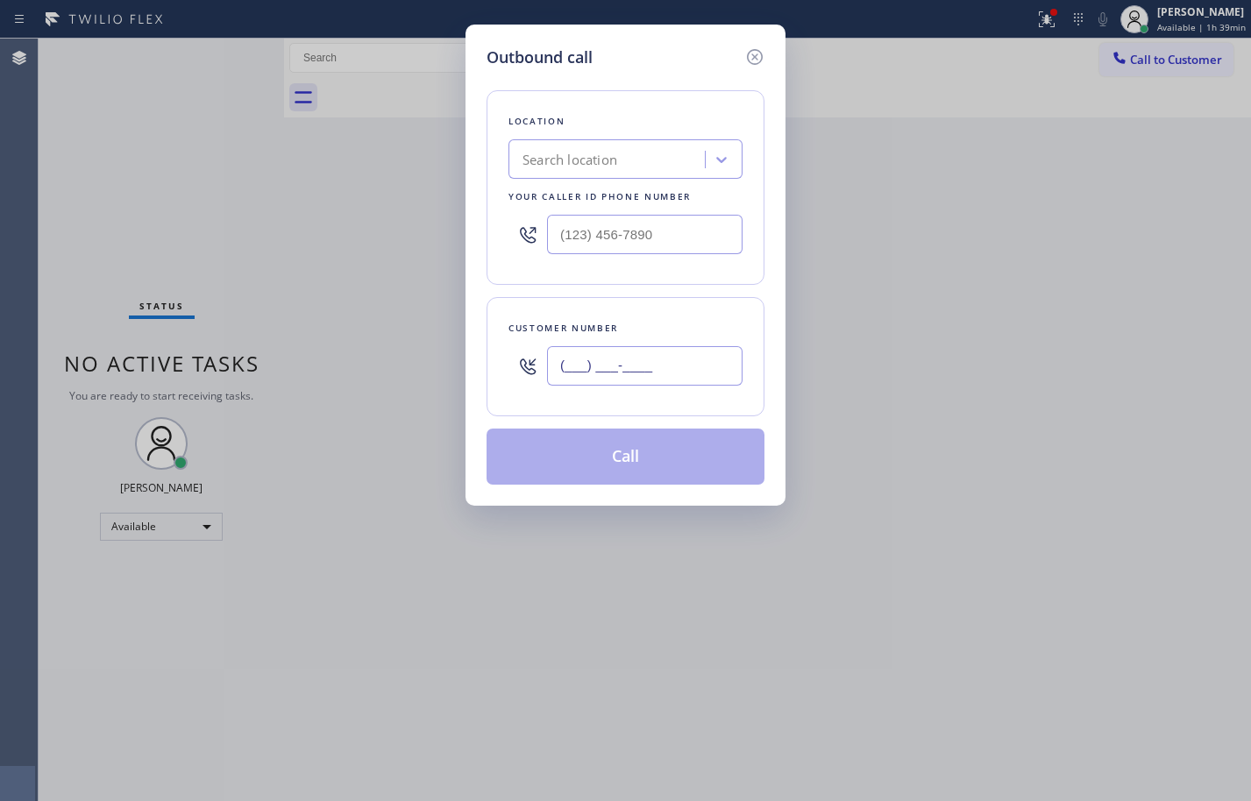
click at [707, 362] on input "(___) ___-____" at bounding box center [644, 365] width 195 height 39
paste input "323) 246-7778"
type input "(323) 246-7778"
click at [652, 231] on input "(___) ___-____" at bounding box center [644, 234] width 195 height 39
paste input "800) 568-8664"
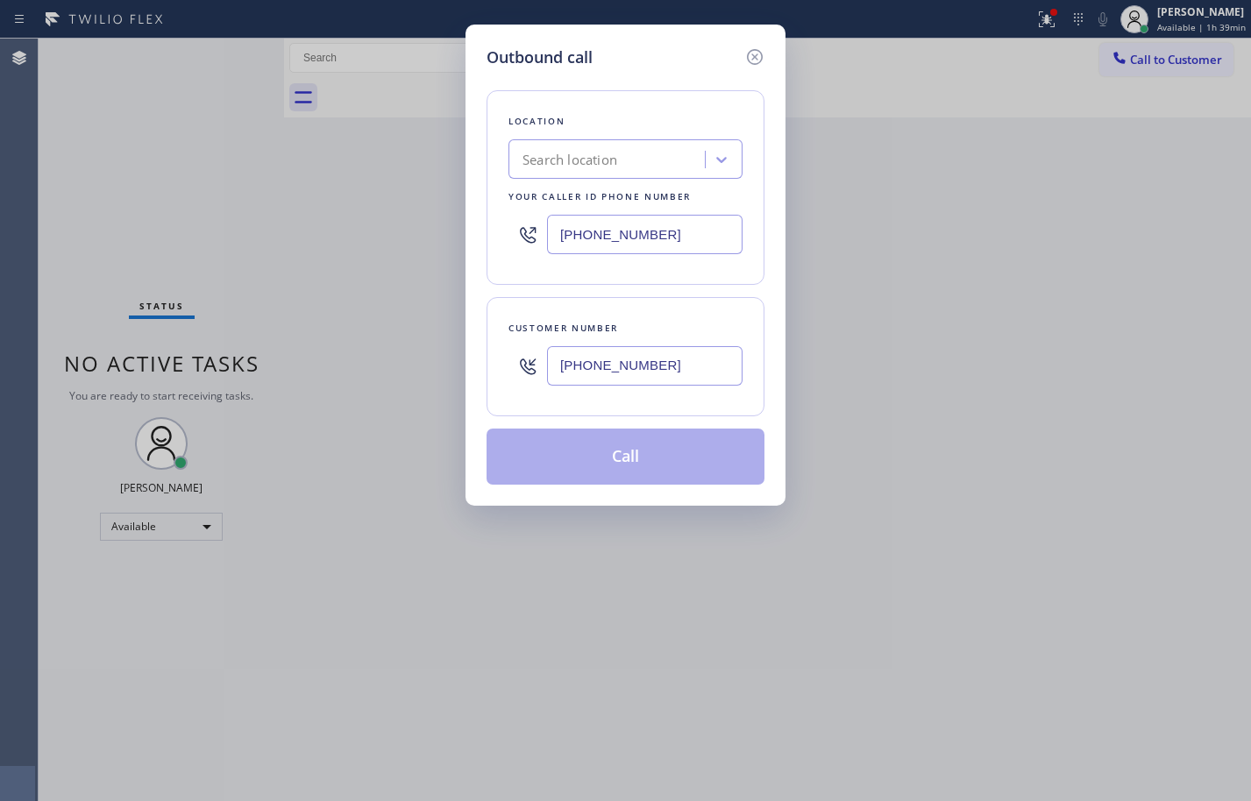
type input "(800) 568-8664"
click at [714, 291] on div "Location Search location Your caller id phone number (800) 568-8664 Customer nu…" at bounding box center [626, 277] width 278 height 416
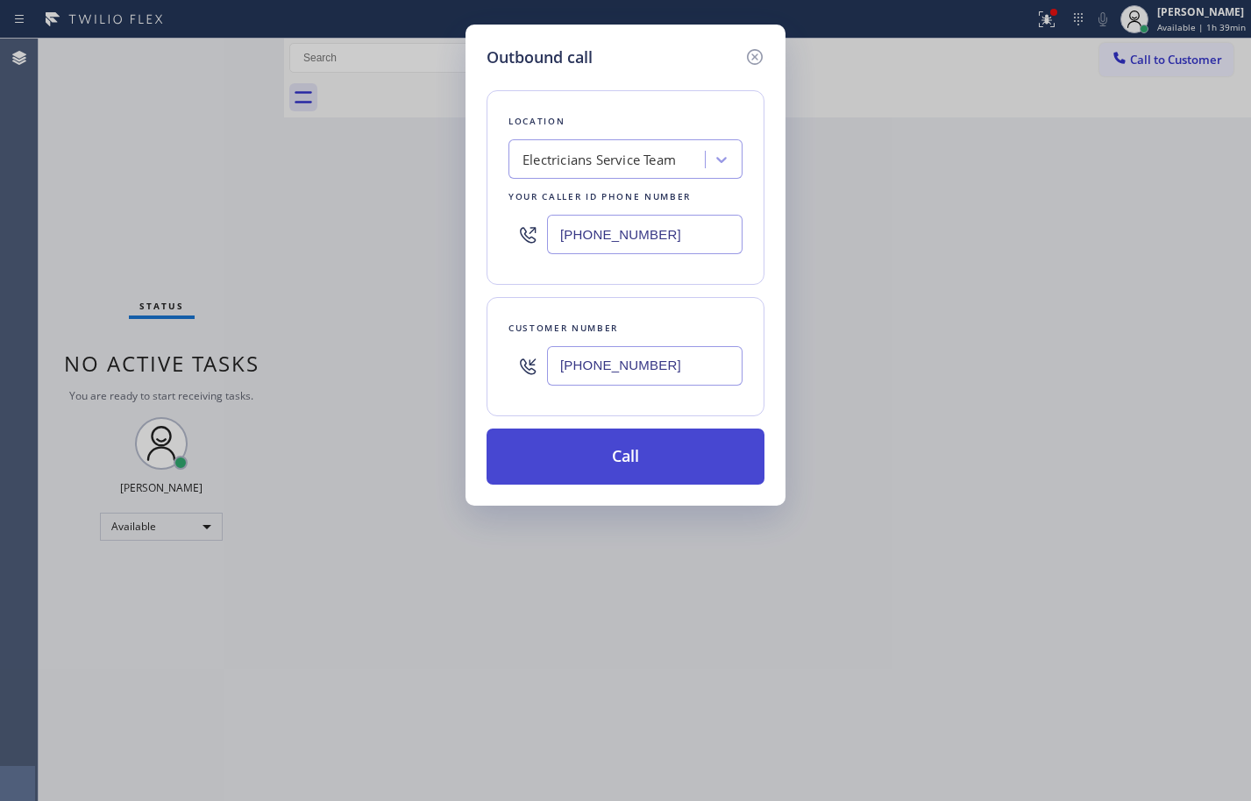
click at [679, 451] on button "Call" at bounding box center [626, 457] width 278 height 56
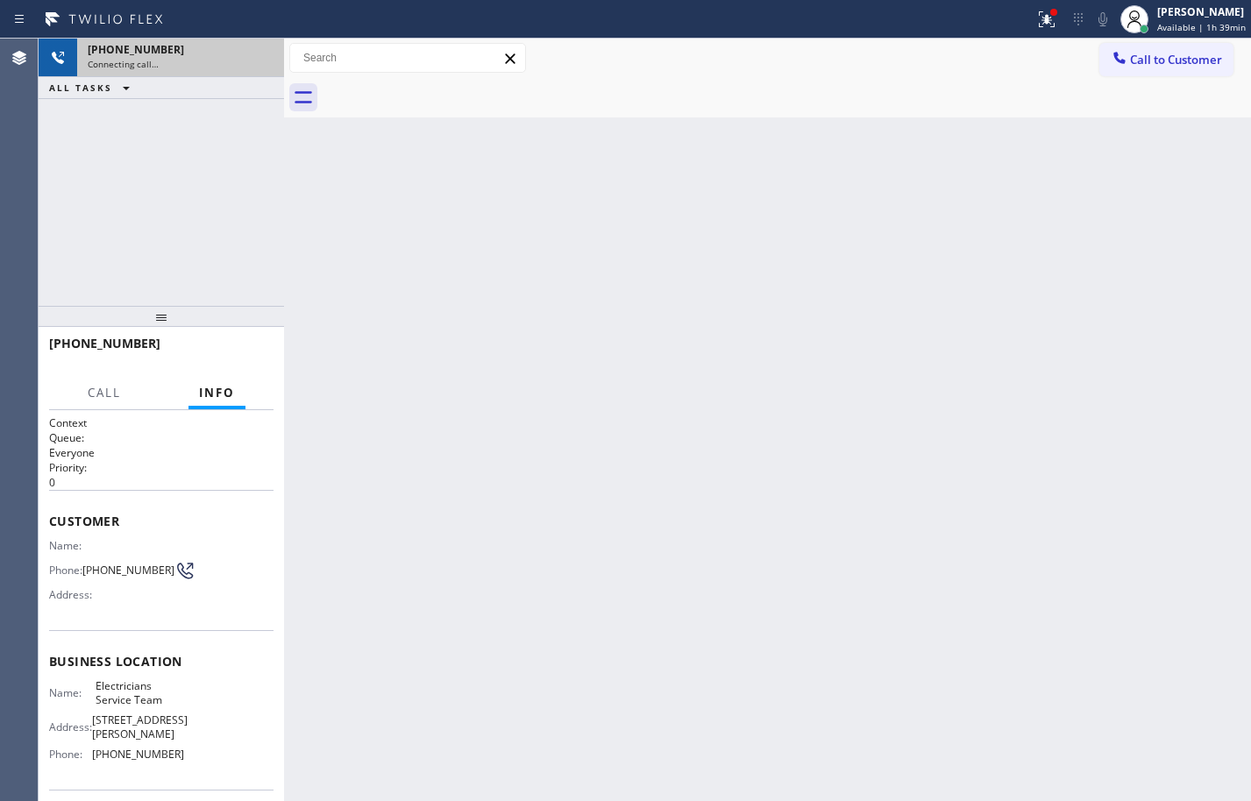
click at [222, 68] on div "Connecting call…" at bounding box center [181, 64] width 186 height 12
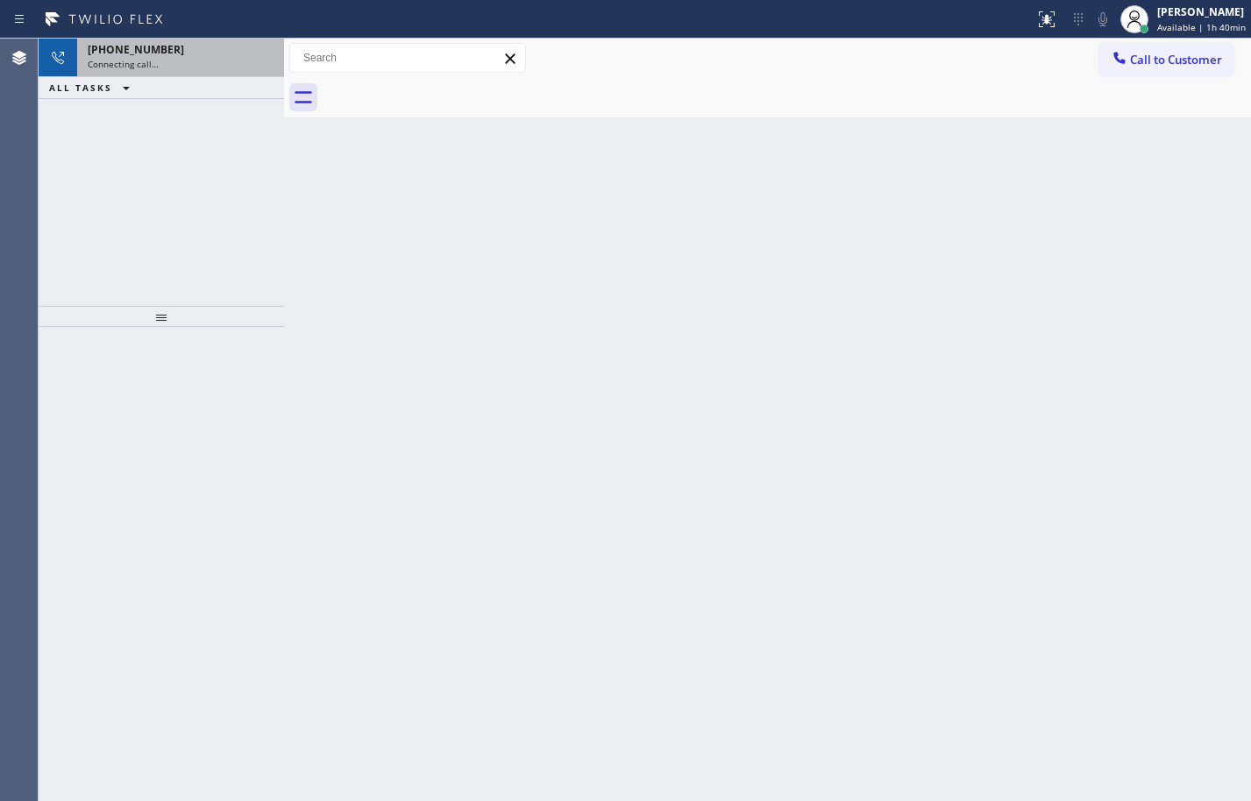
click at [161, 50] on div "+13232467778" at bounding box center [181, 49] width 186 height 15
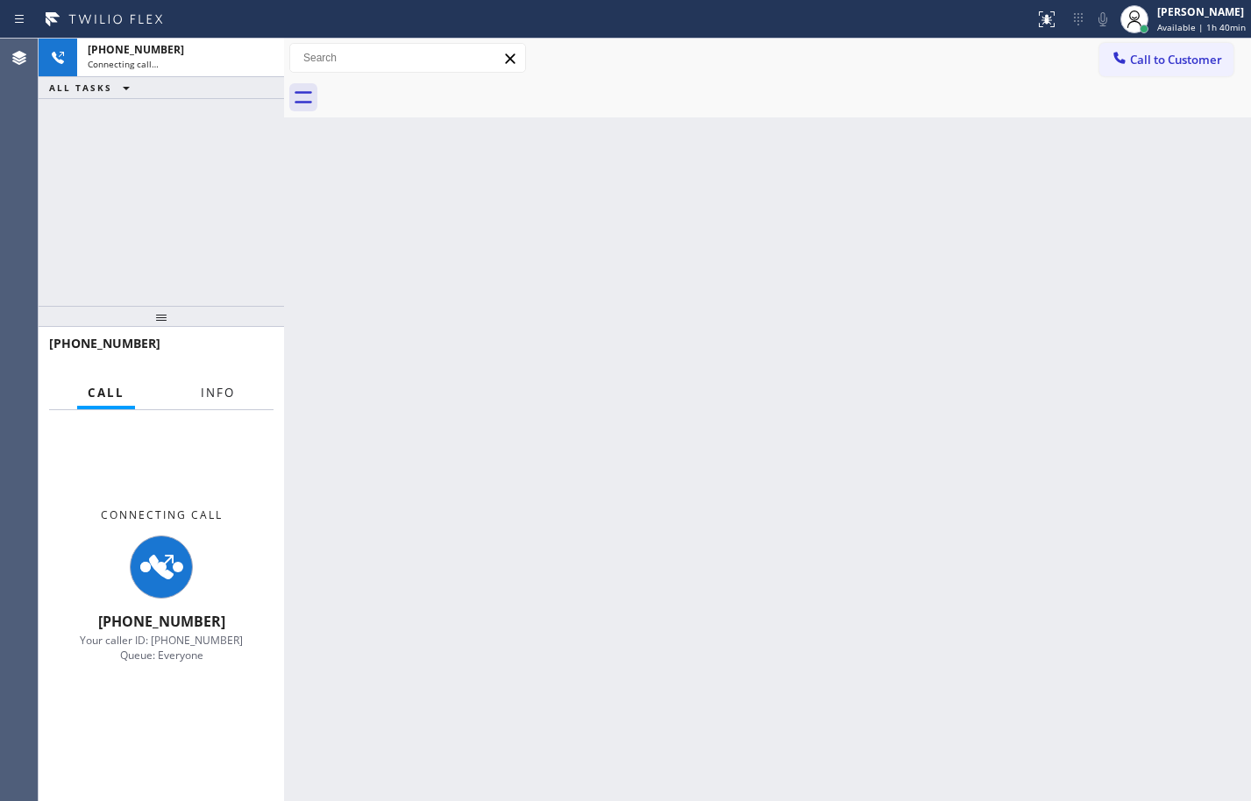
click at [218, 396] on span "Info" at bounding box center [218, 393] width 34 height 16
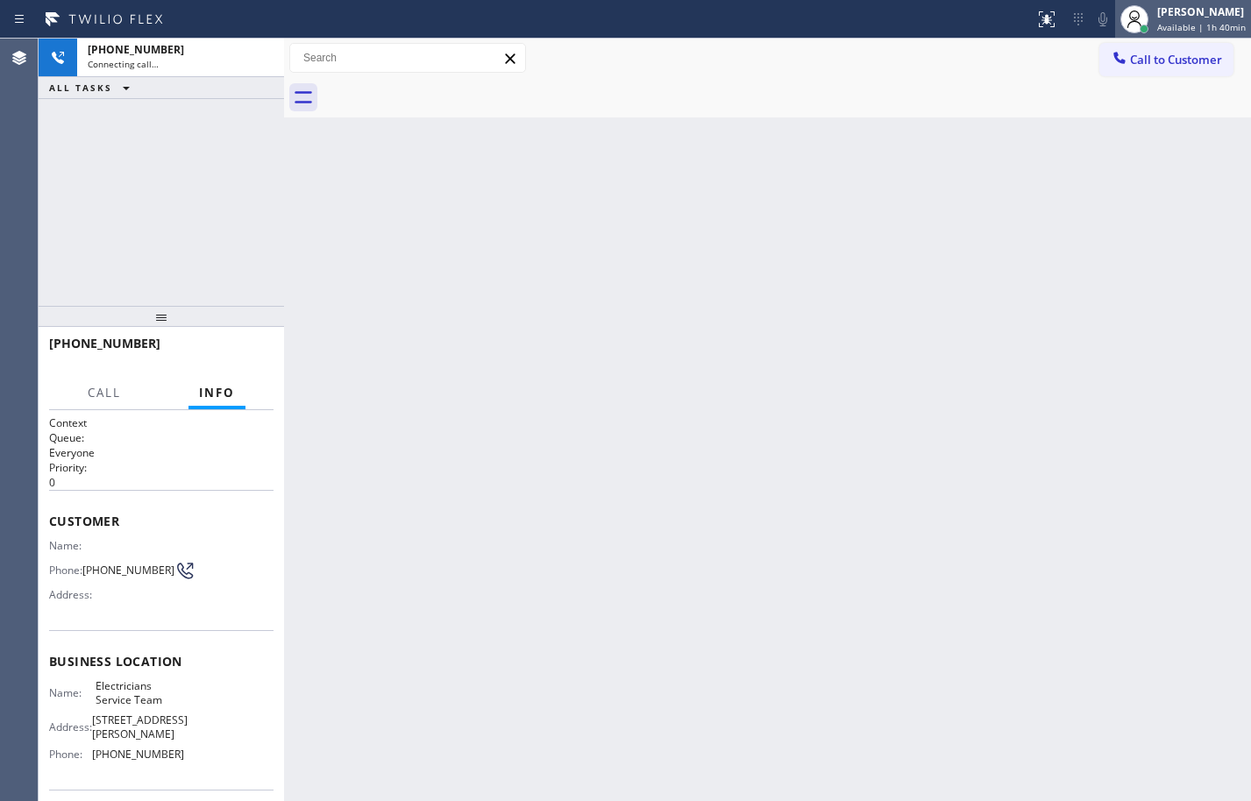
click at [1140, 30] on div at bounding box center [1144, 29] width 9 height 9
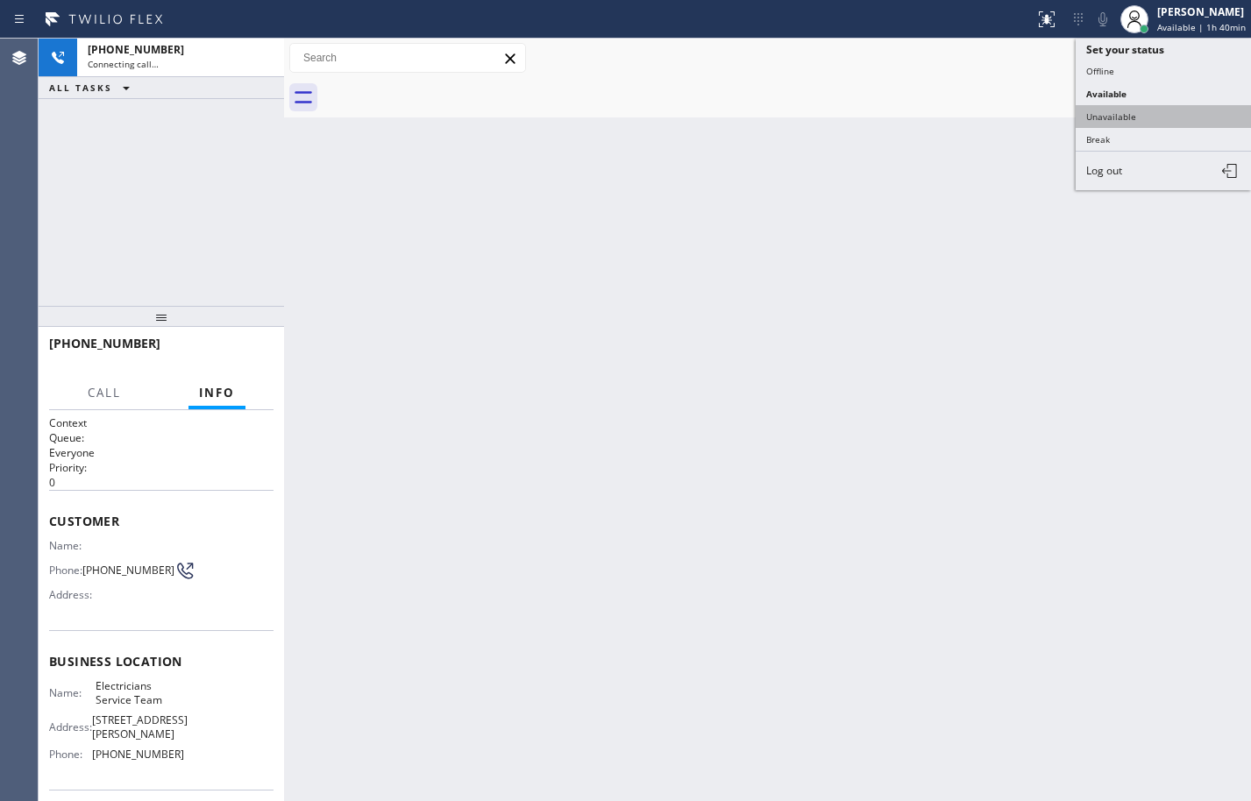
click at [1148, 105] on button "Unavailable" at bounding box center [1163, 116] width 175 height 23
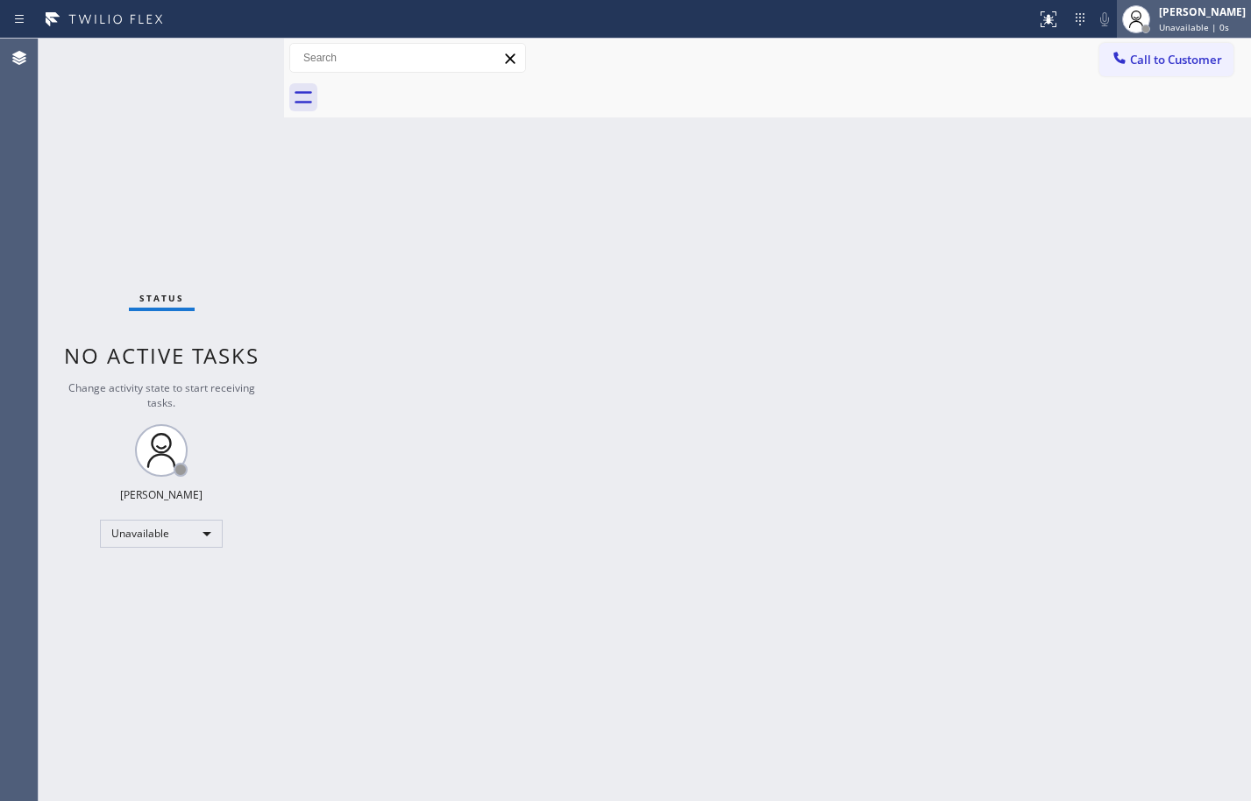
click at [1174, 13] on div "Sean Louis Atanoza" at bounding box center [1202, 11] width 87 height 15
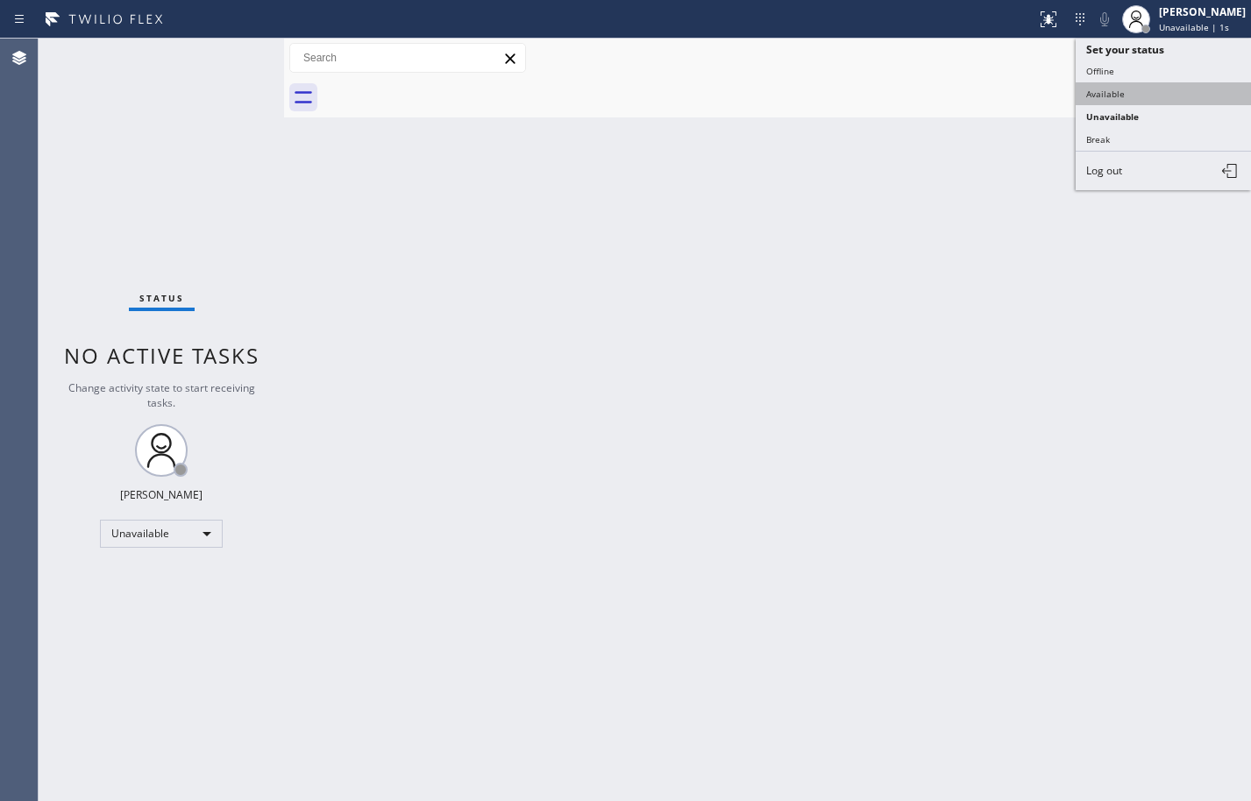
click at [1149, 89] on button "Available" at bounding box center [1163, 93] width 175 height 23
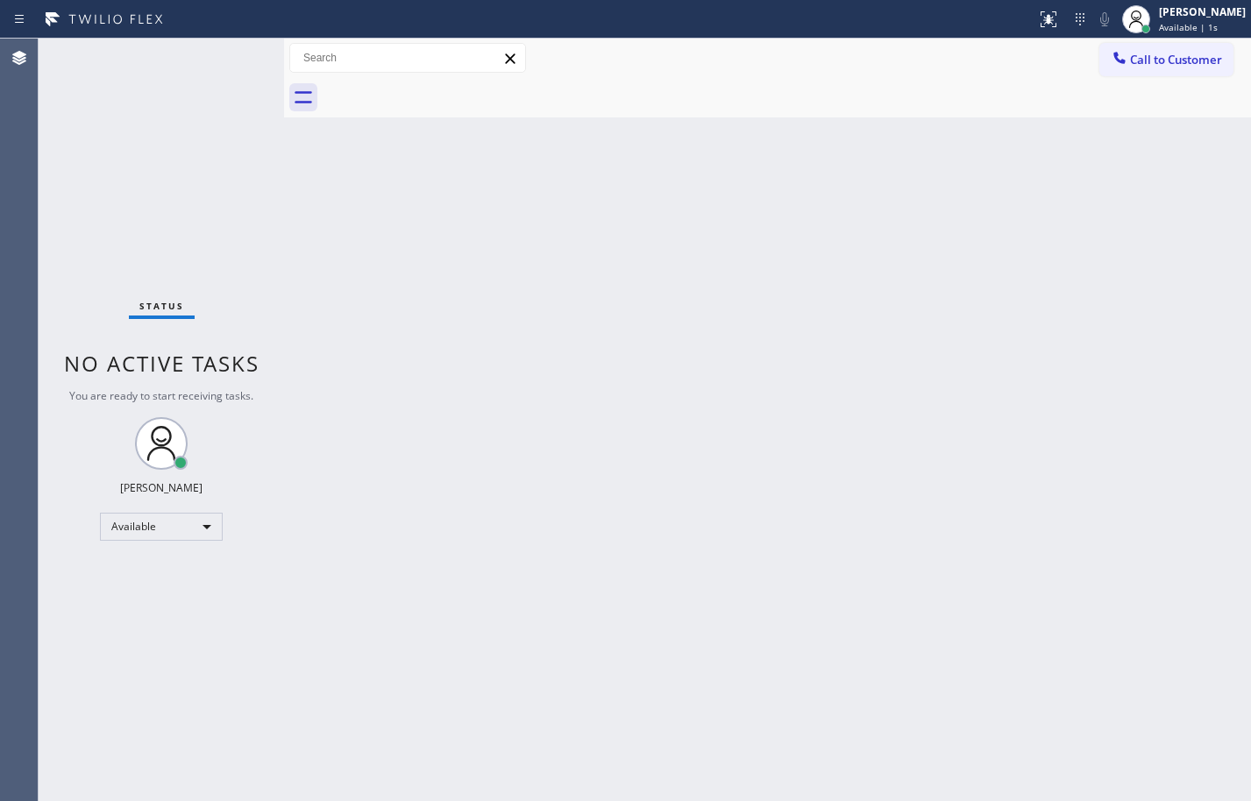
click at [1085, 139] on div "Back to Dashboard Change Sender ID Customers Technicians Select a contact Outbo…" at bounding box center [767, 420] width 967 height 763
click at [1194, 24] on span "Available | 4:44" at bounding box center [1193, 27] width 68 height 12
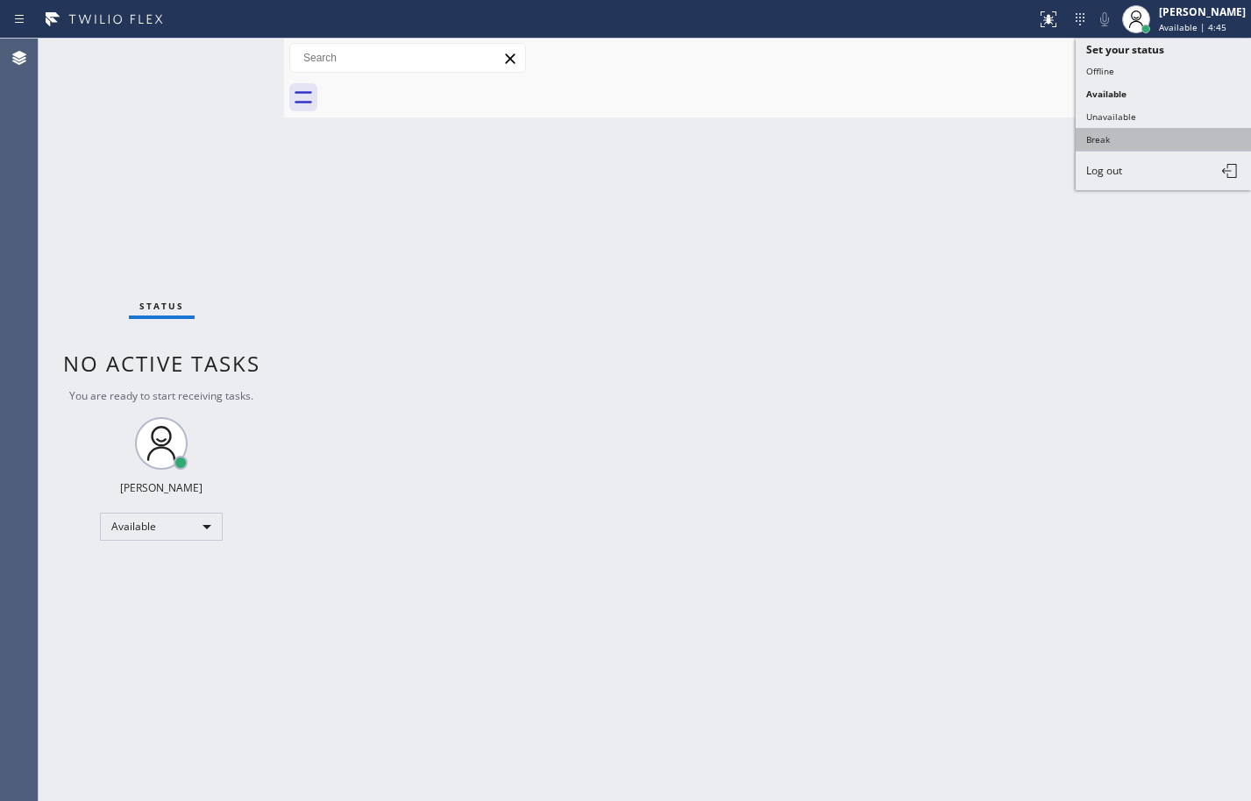
click at [1187, 131] on button "Break" at bounding box center [1163, 139] width 175 height 23
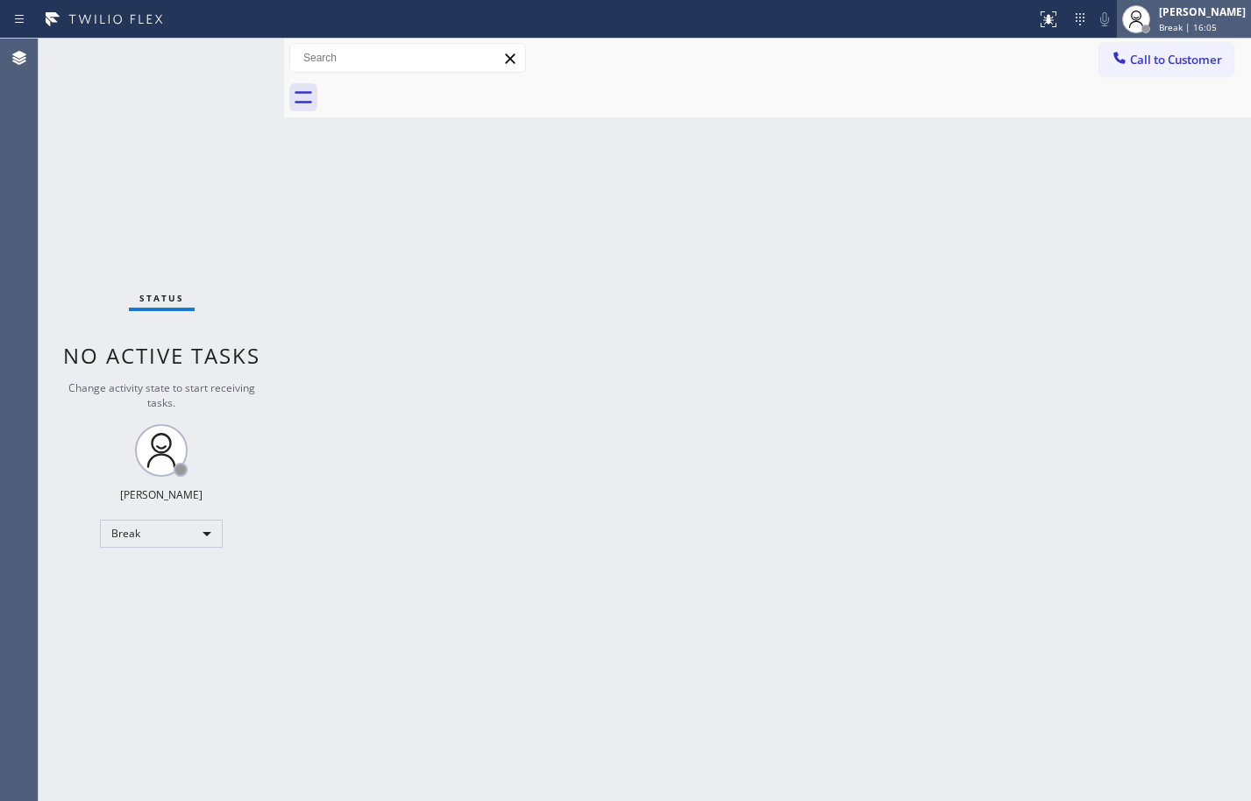
click at [1219, 29] on div "Break | 16:05" at bounding box center [1202, 27] width 87 height 12
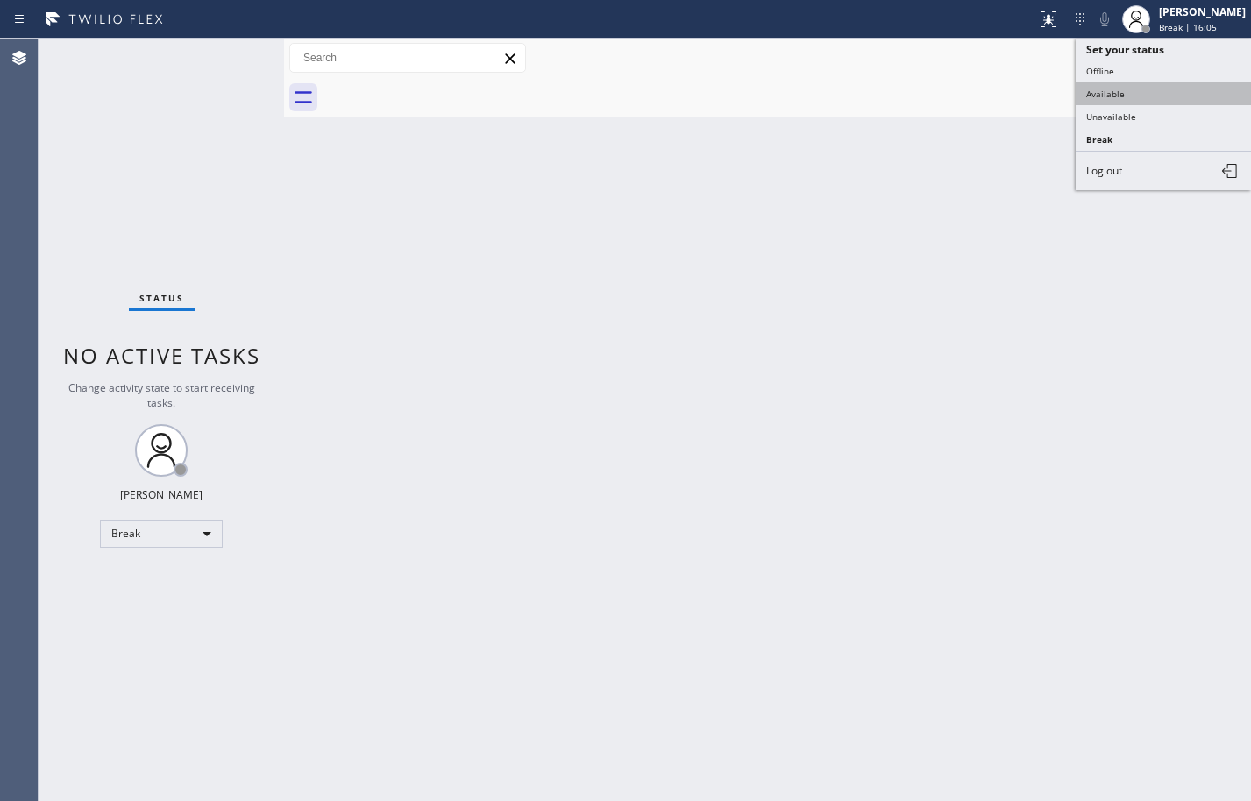
click at [1210, 99] on button "Available" at bounding box center [1163, 93] width 175 height 23
